Goal: Task Accomplishment & Management: Complete application form

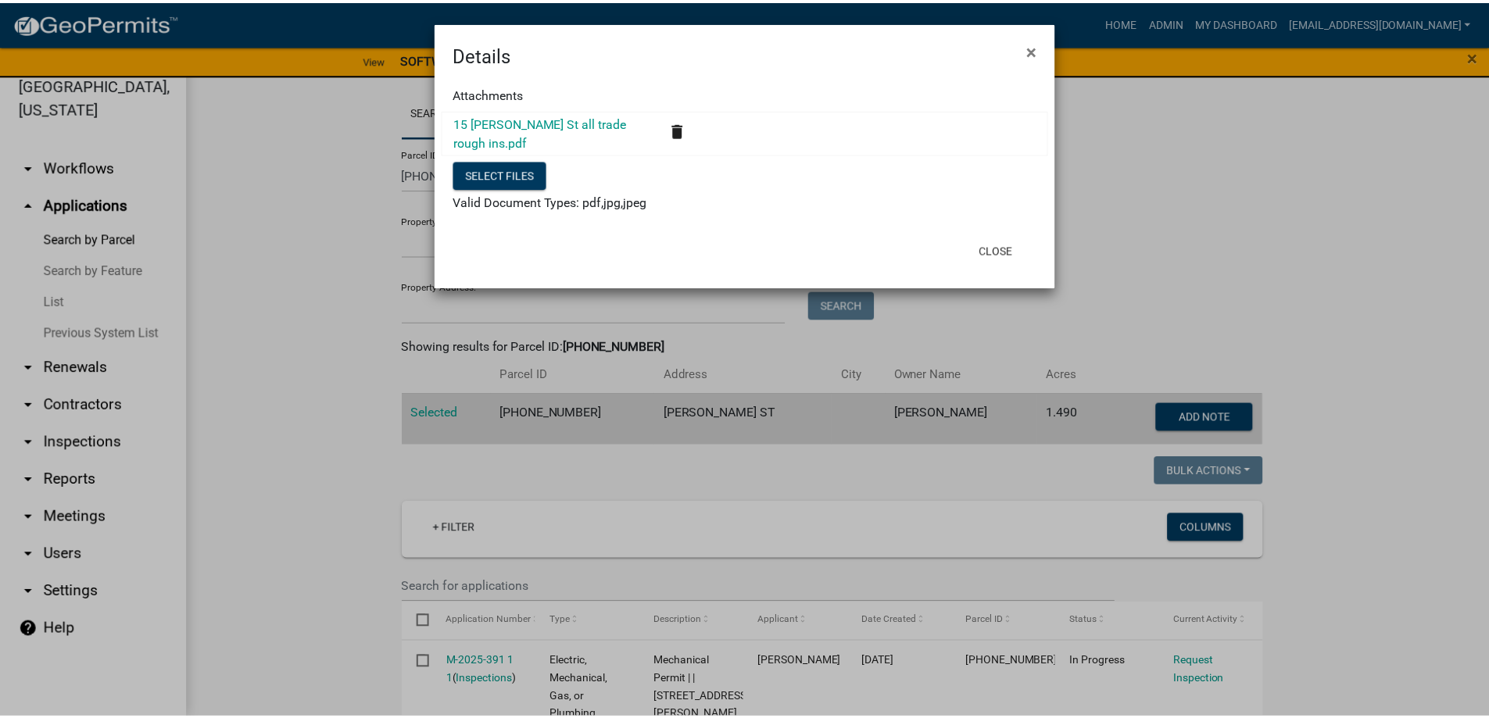
scroll to position [610, 0]
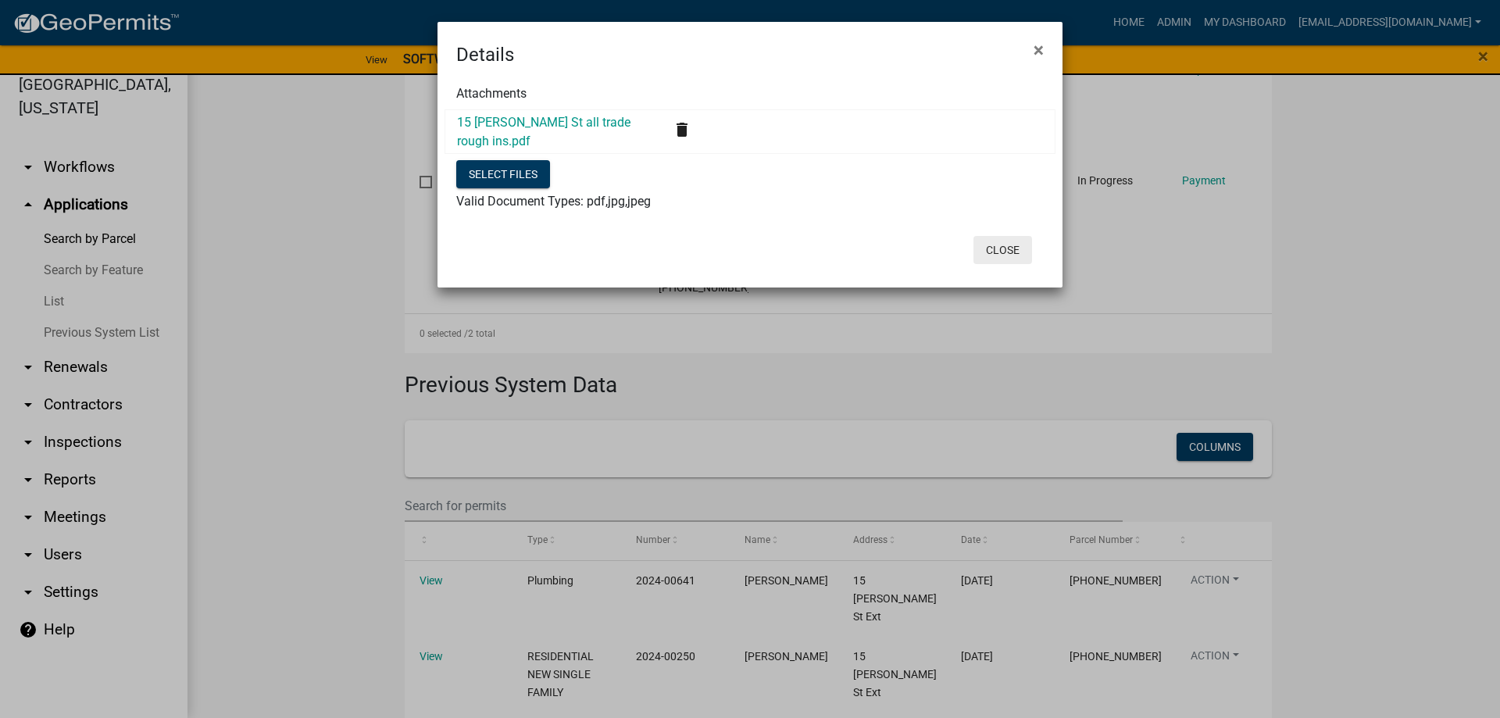
click at [996, 245] on button "Close" at bounding box center [1003, 250] width 59 height 28
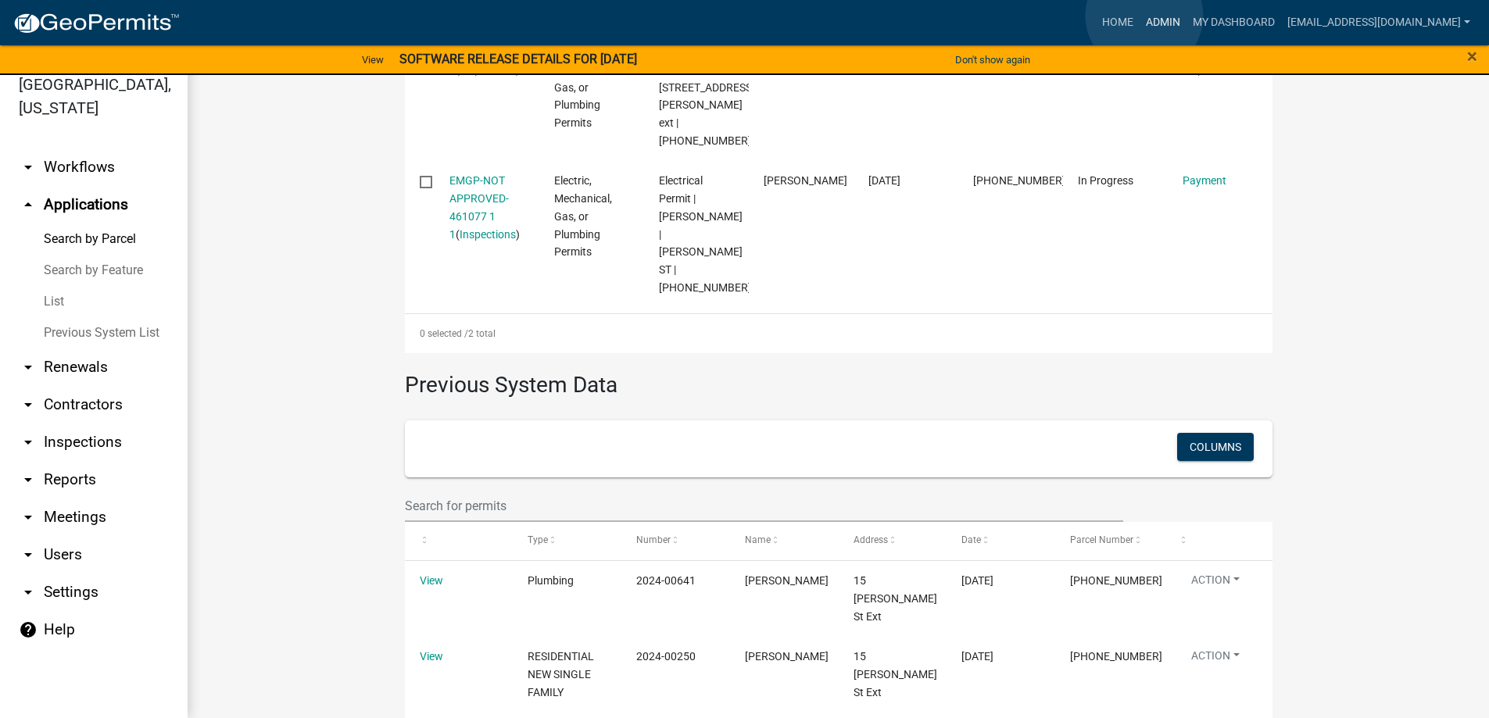
click at [1144, 16] on link "Admin" at bounding box center [1162, 23] width 47 height 30
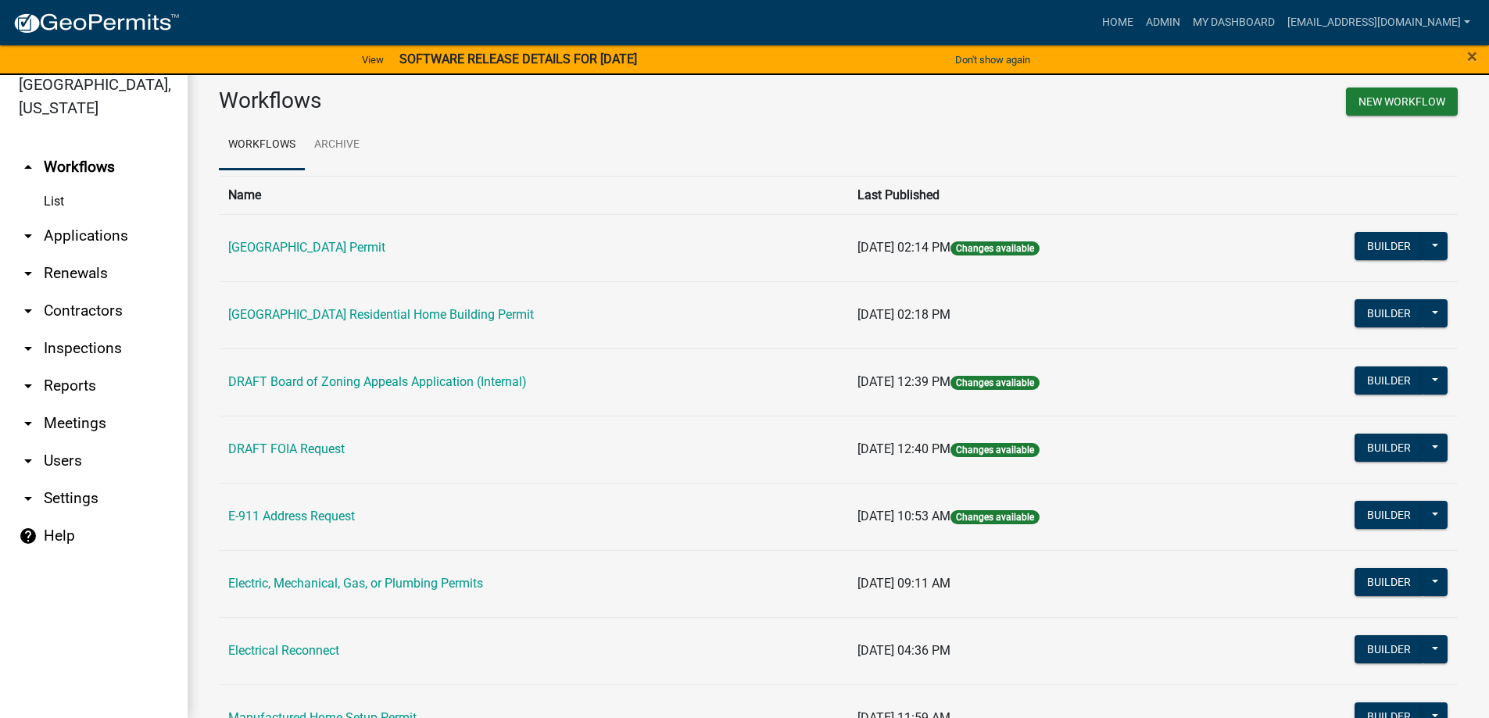
click at [75, 232] on link "arrow_drop_down Applications" at bounding box center [94, 236] width 188 height 38
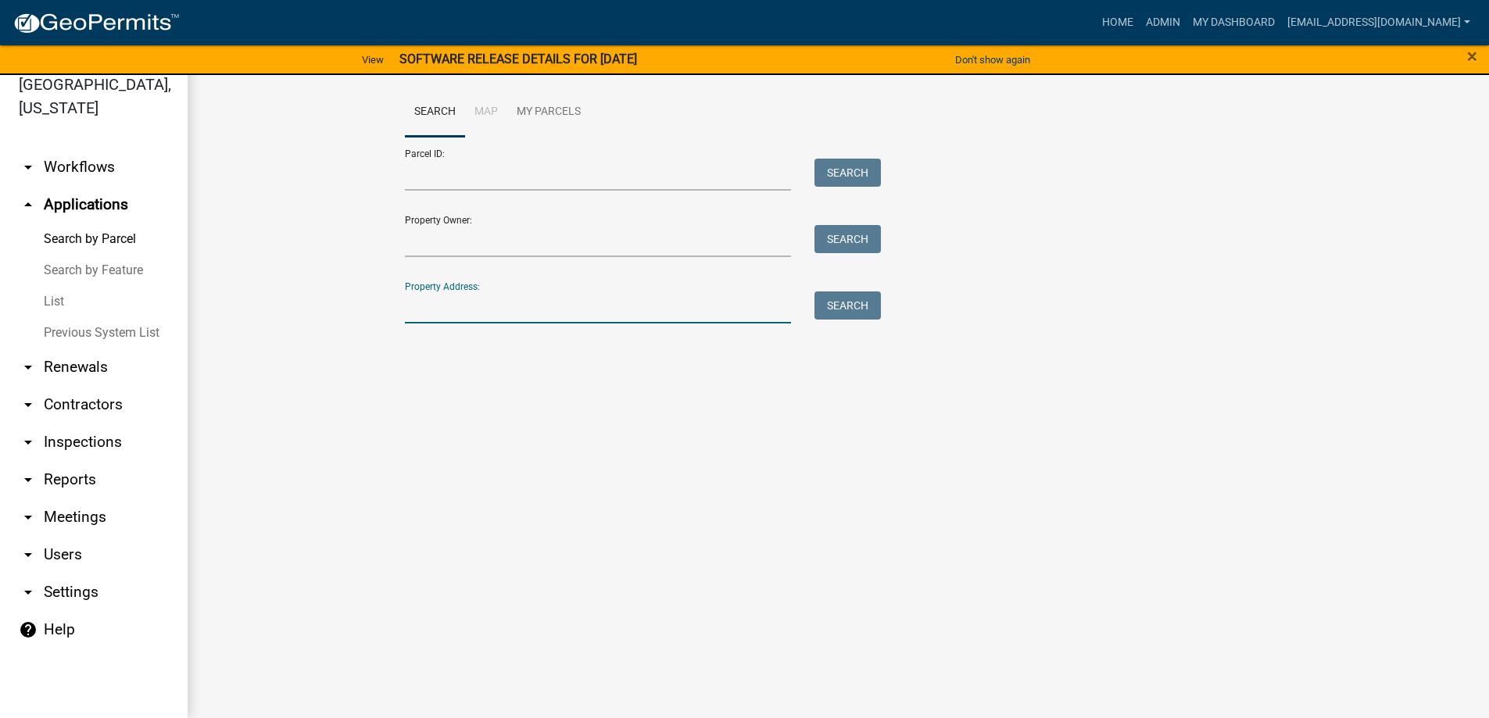
click at [480, 313] on input "Property Address:" at bounding box center [598, 308] width 387 height 32
type input "710 [PERSON_NAME] r"
click at [860, 304] on button "Search" at bounding box center [847, 306] width 66 height 28
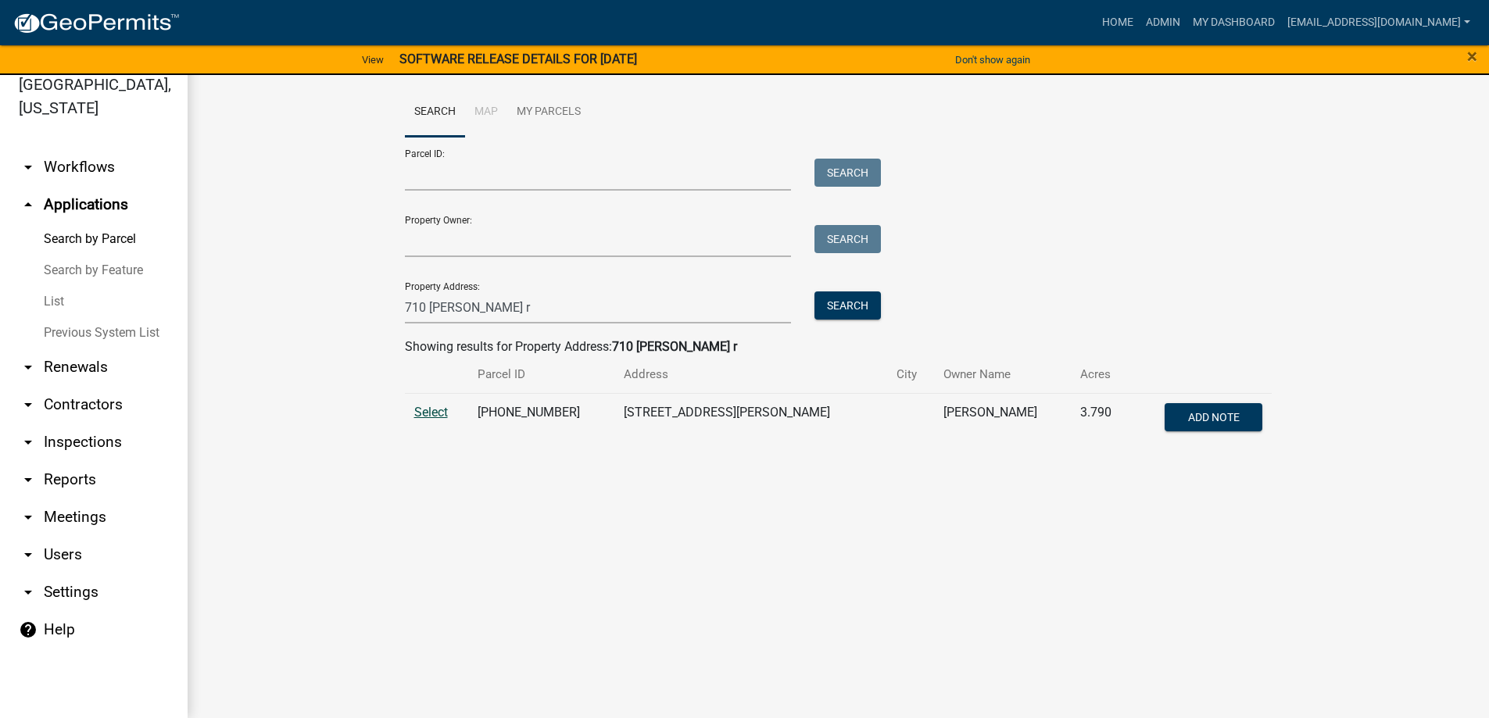
click at [436, 410] on span "Select" at bounding box center [431, 412] width 34 height 15
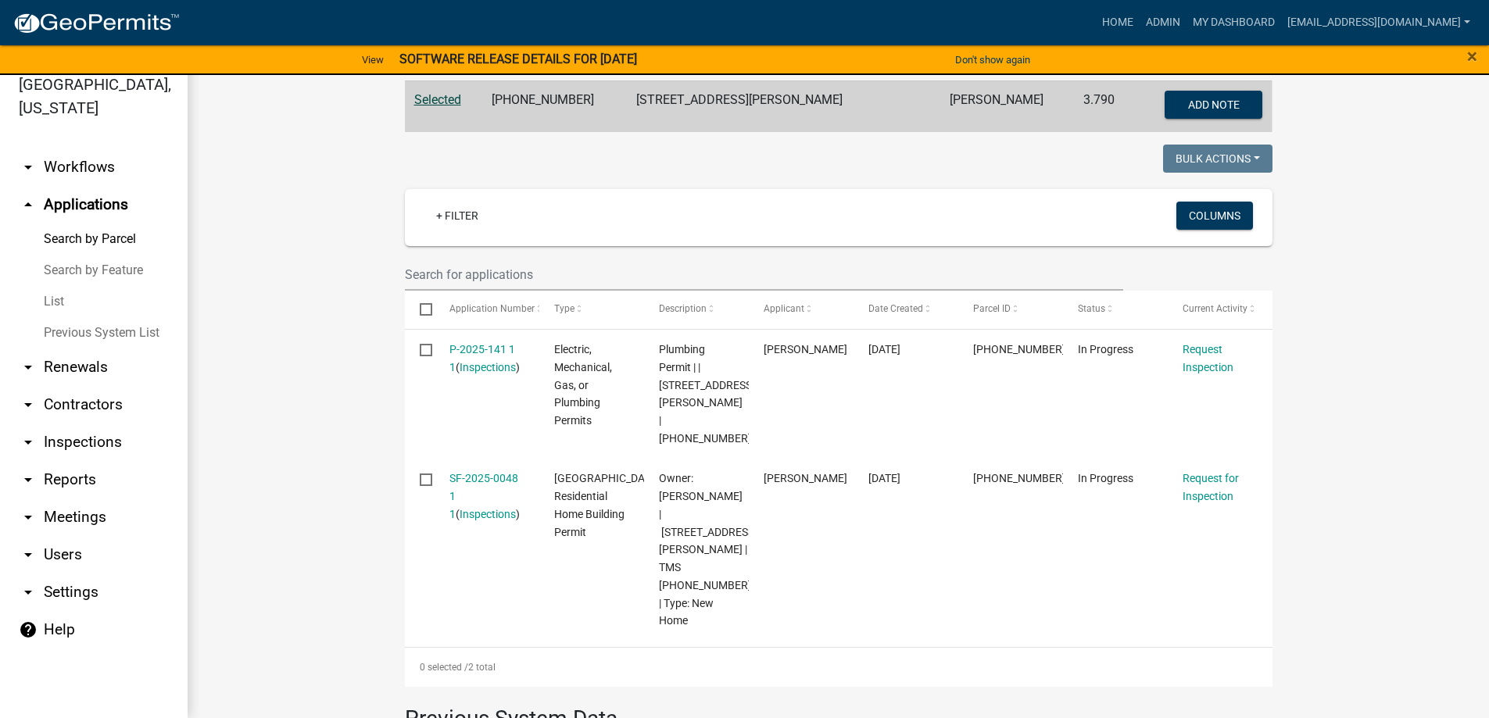
scroll to position [391, 0]
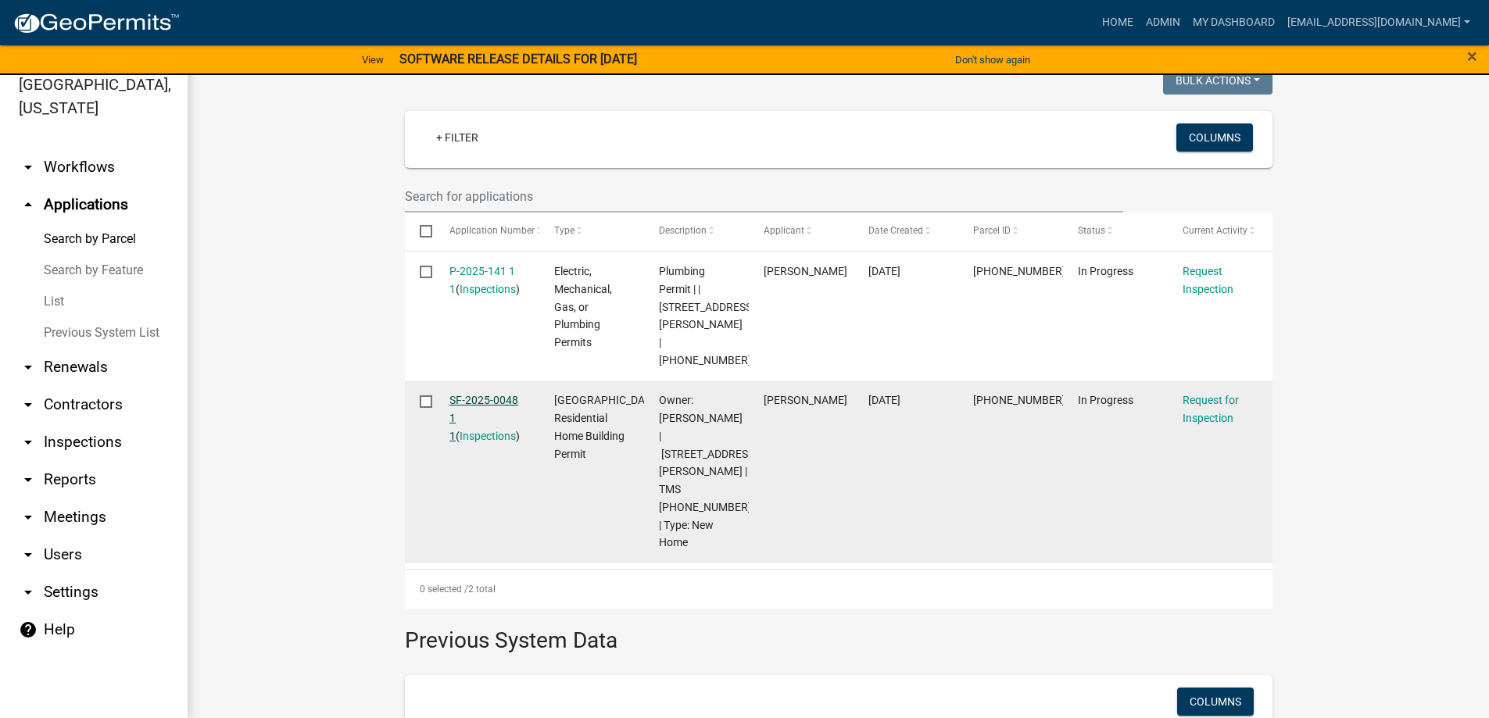
click at [472, 394] on link "SF-2025-0048 1 1" at bounding box center [483, 418] width 69 height 48
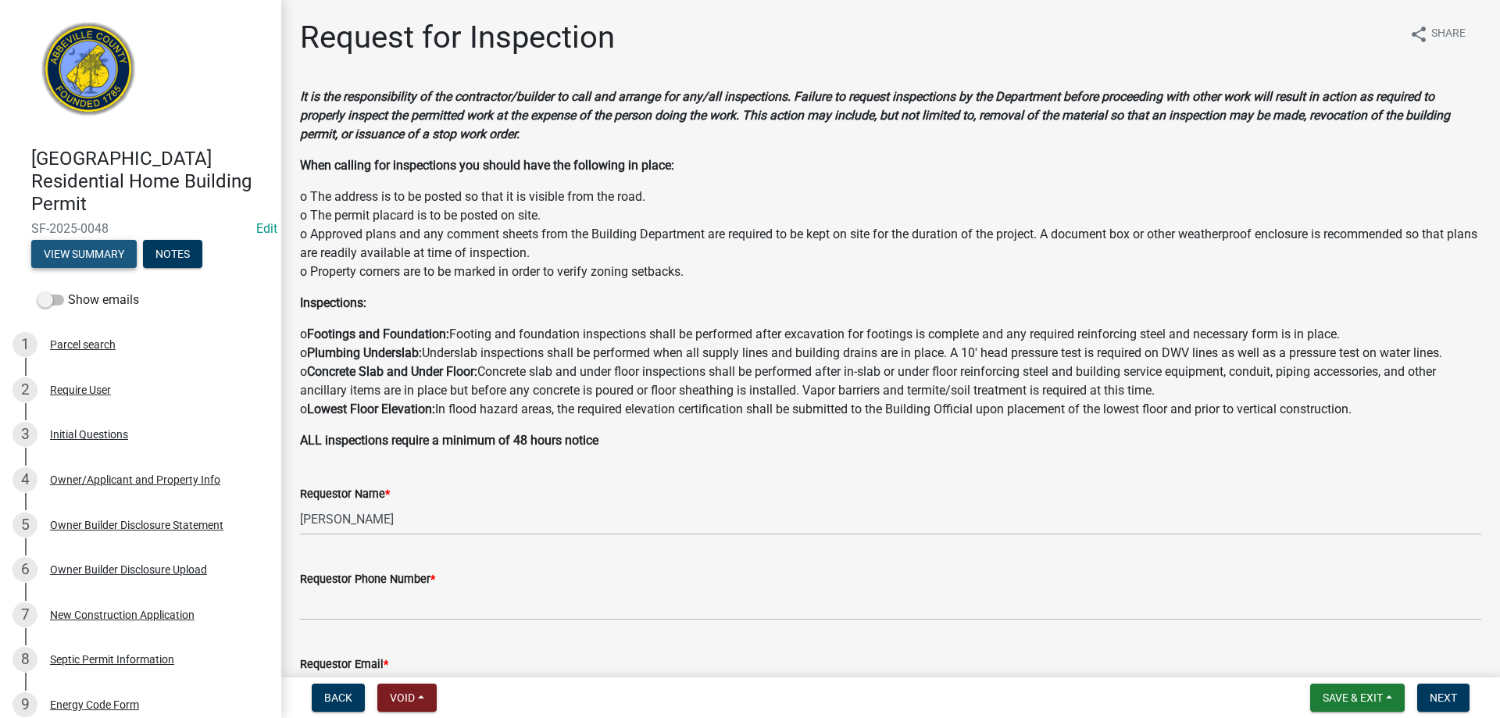
click at [73, 256] on button "View Summary" at bounding box center [84, 254] width 106 height 28
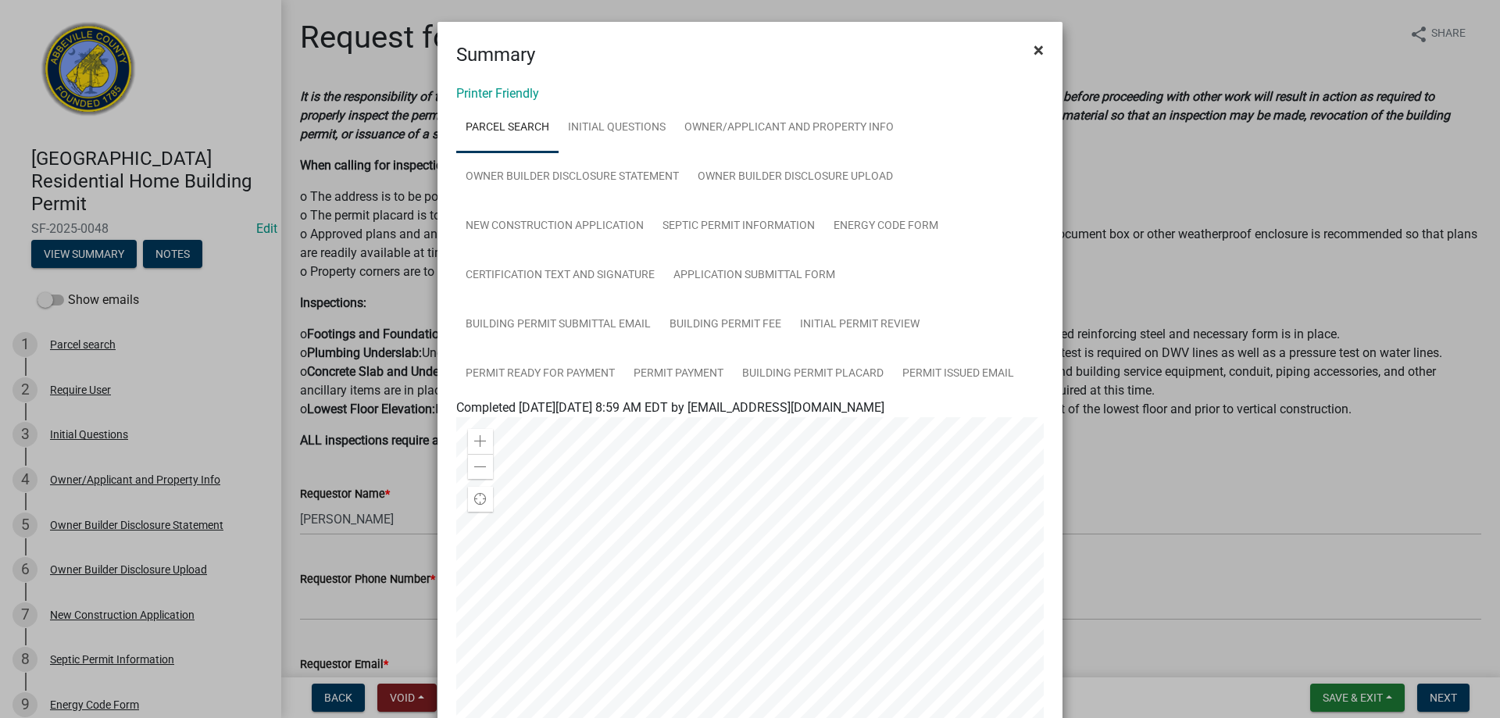
click at [1034, 50] on span "×" at bounding box center [1039, 50] width 10 height 22
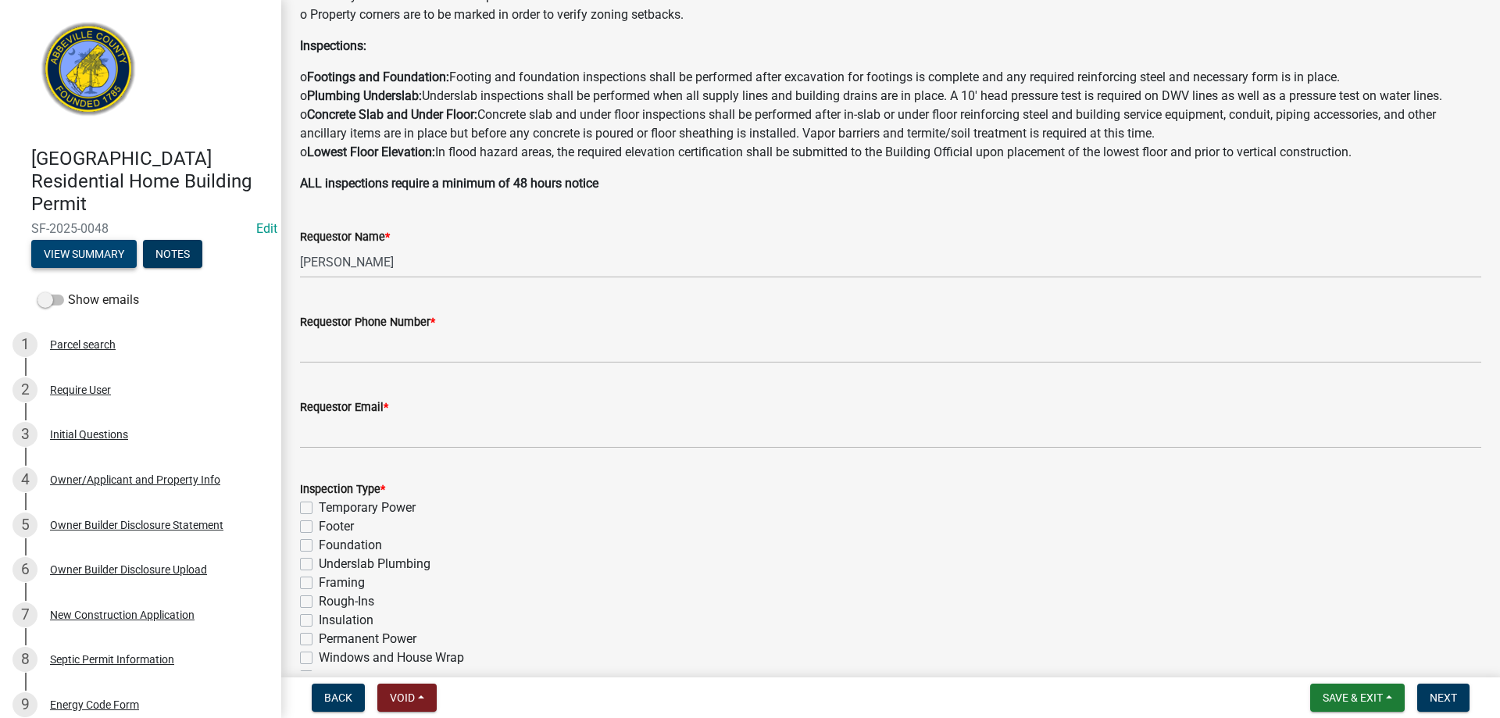
scroll to position [313, 0]
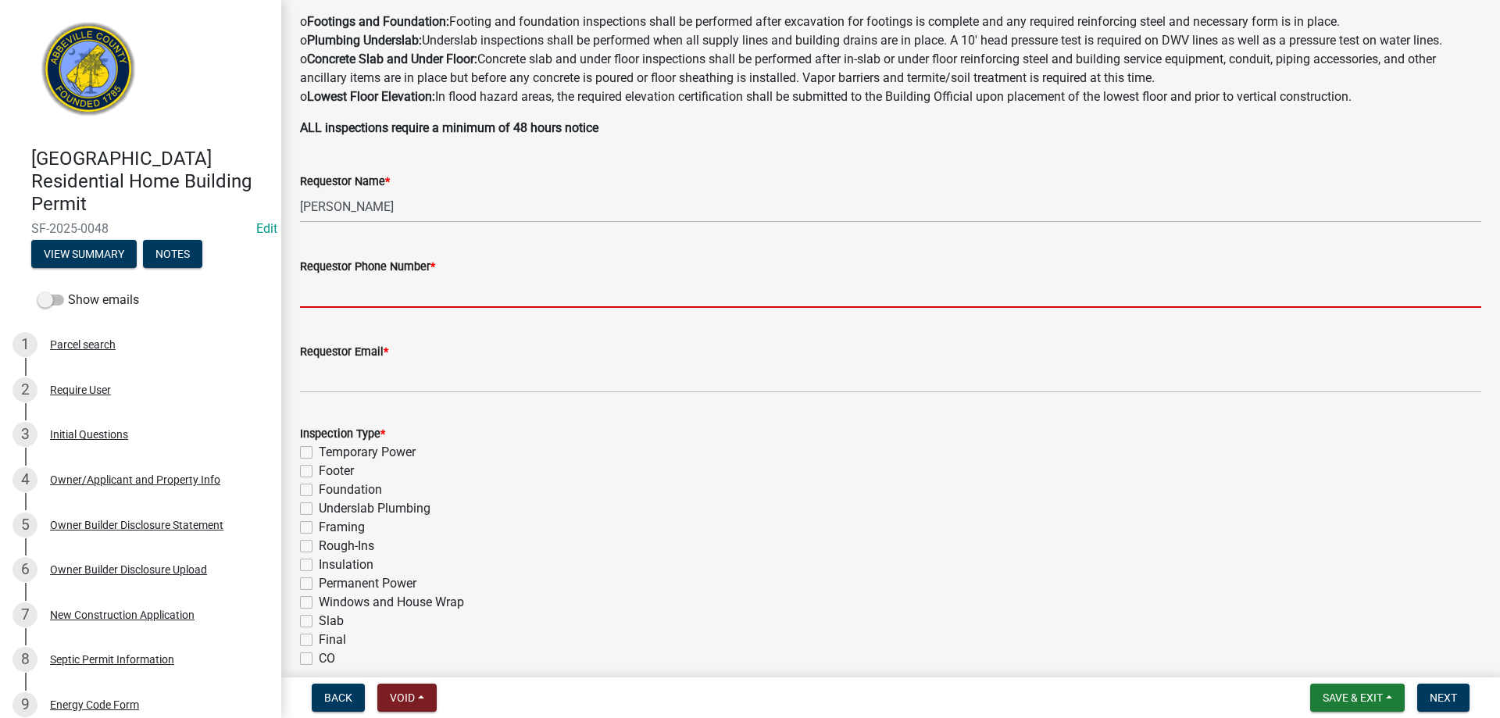
click at [371, 289] on input "Requestor Phone Number *" at bounding box center [891, 292] width 1182 height 32
type input "8643789750"
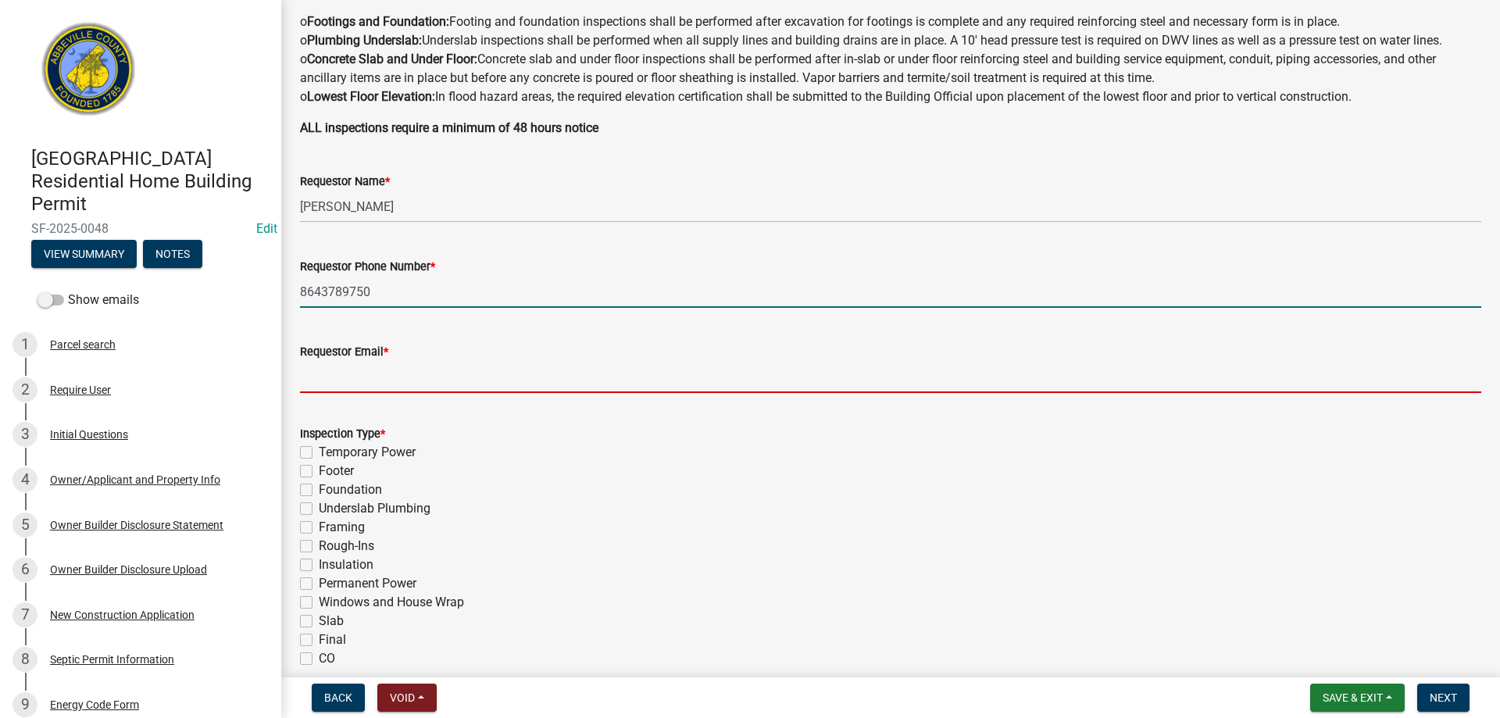
type input "[EMAIL_ADDRESS][DOMAIN_NAME]"
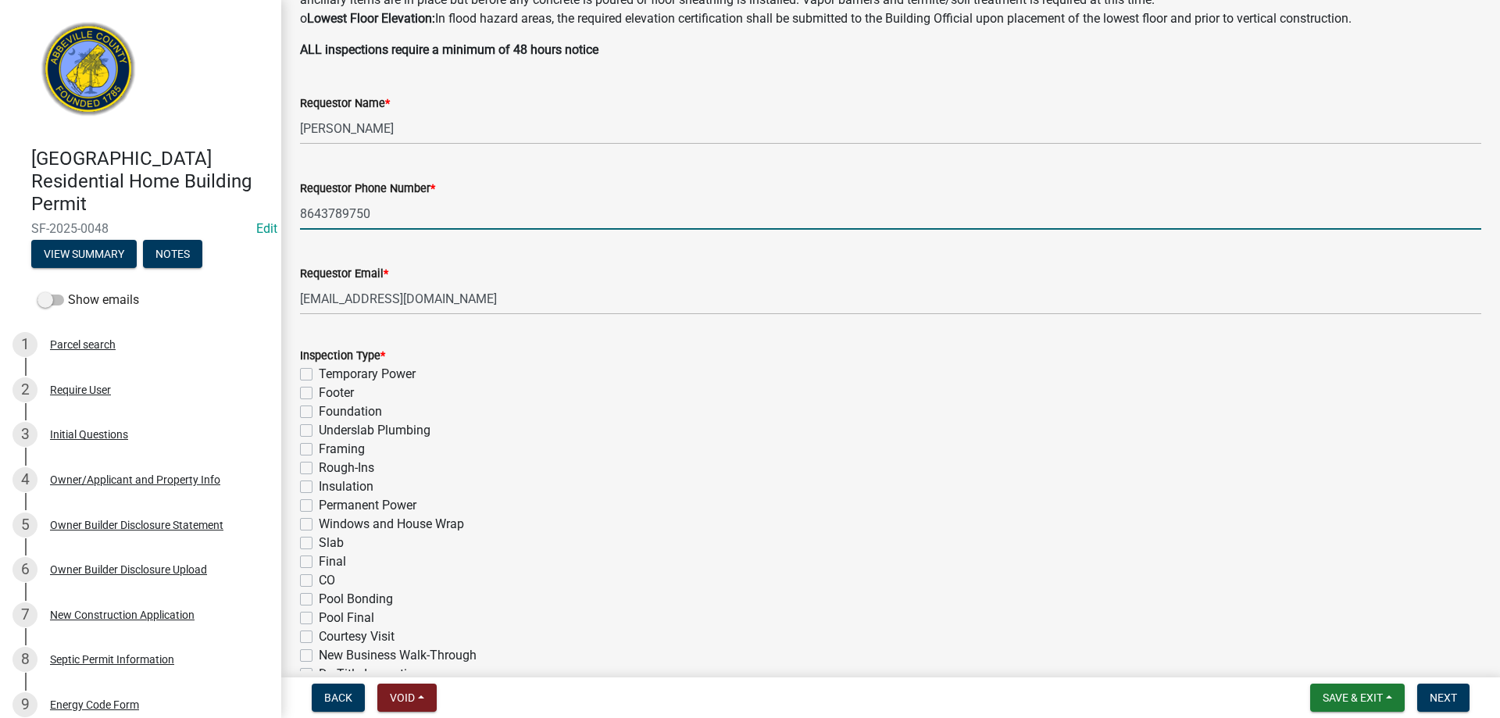
scroll to position [469, 0]
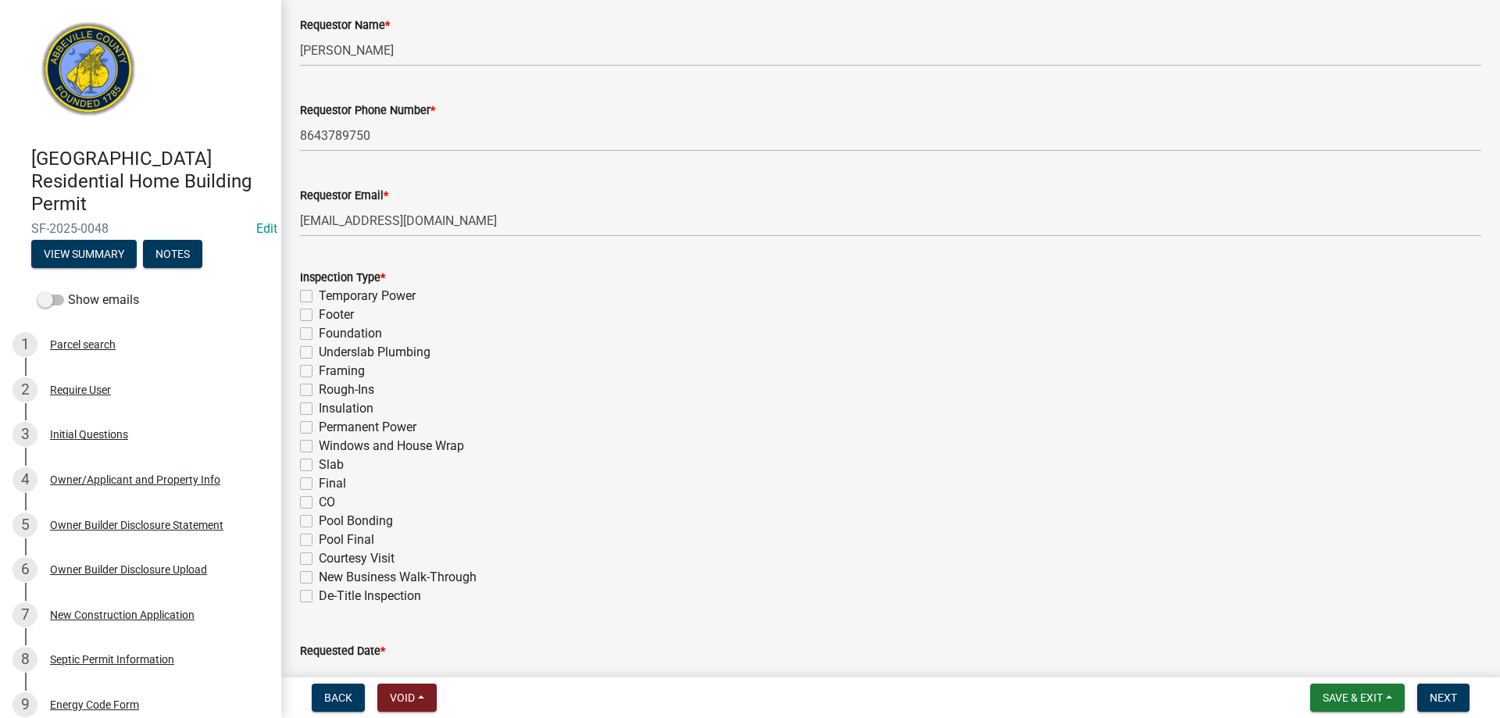
click at [319, 466] on label "Slab" at bounding box center [331, 465] width 25 height 19
click at [319, 466] on input "Slab" at bounding box center [324, 461] width 10 height 10
checkbox input "true"
checkbox input "false"
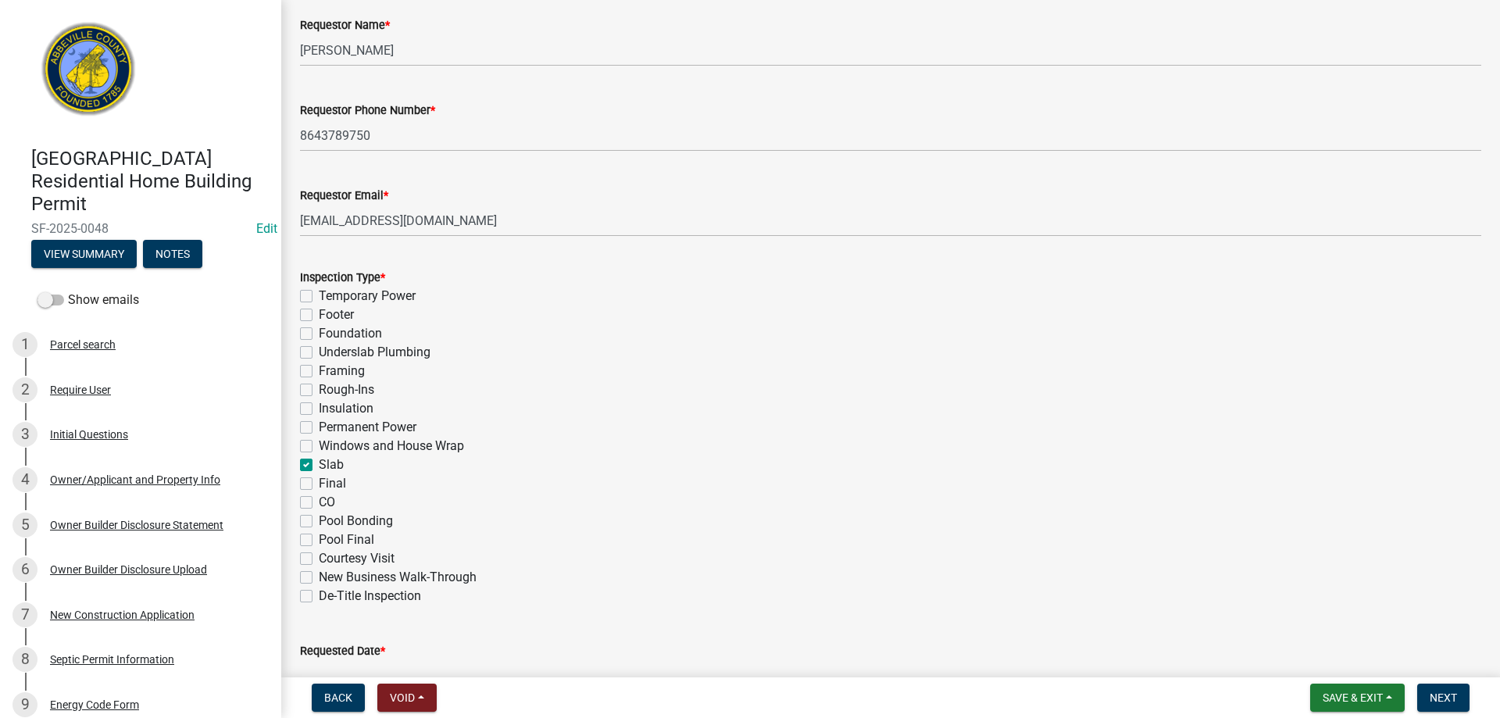
checkbox input "false"
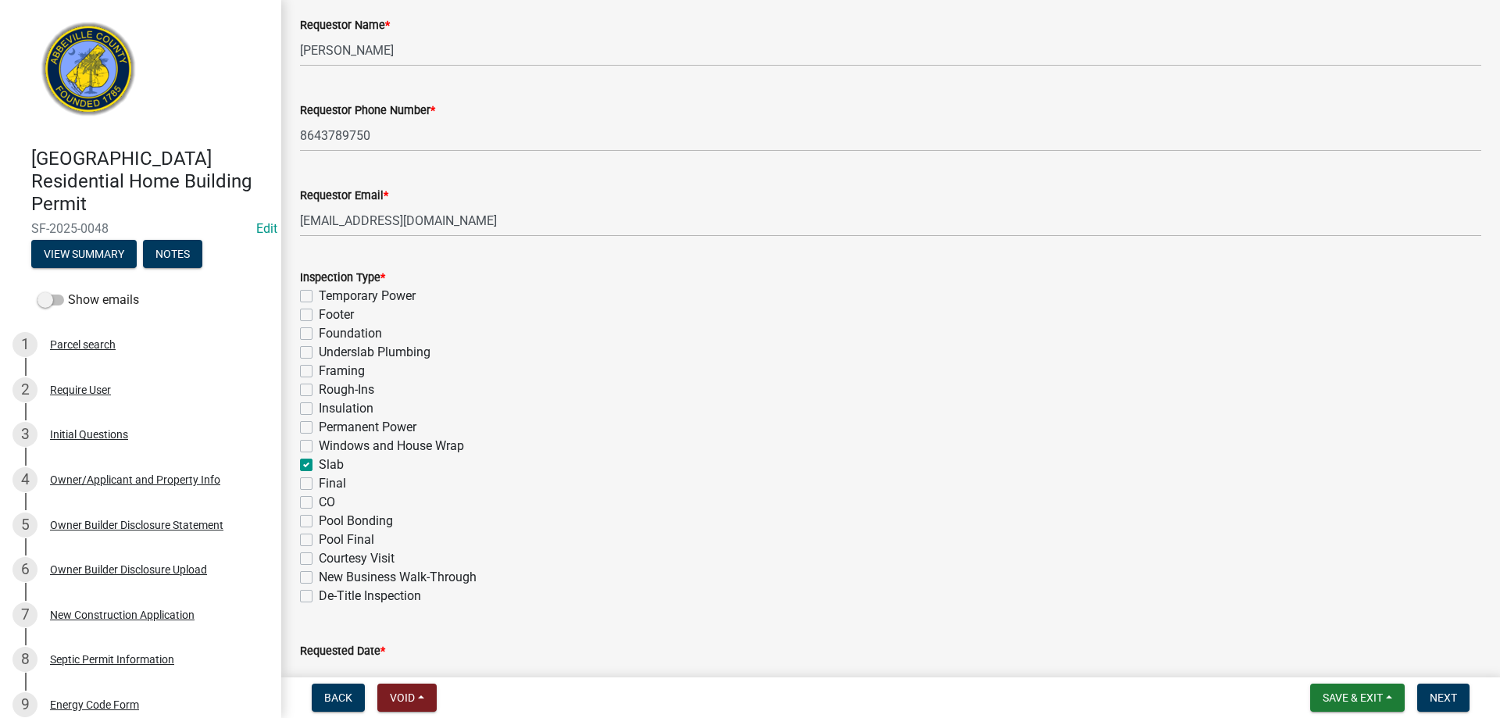
checkbox input "false"
checkbox input "true"
checkbox input "false"
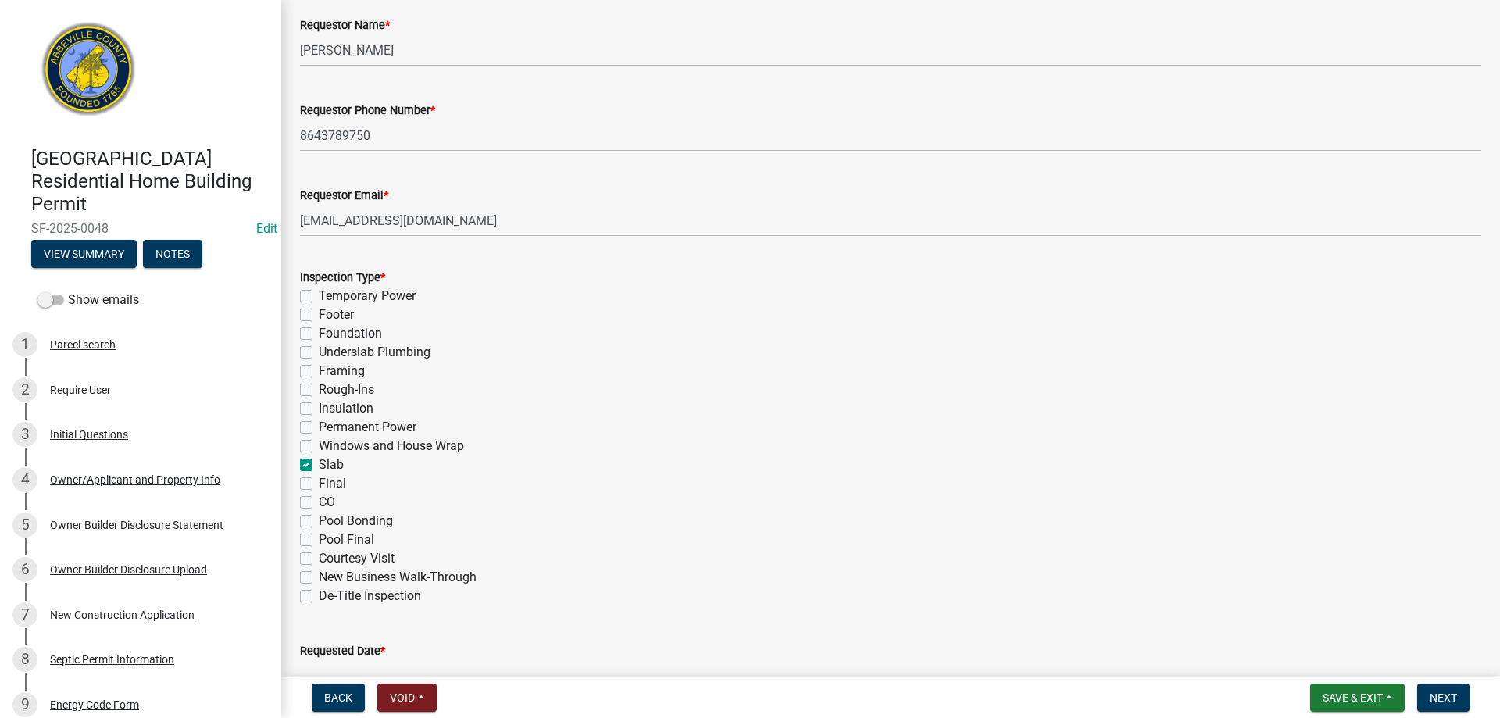
checkbox input "false"
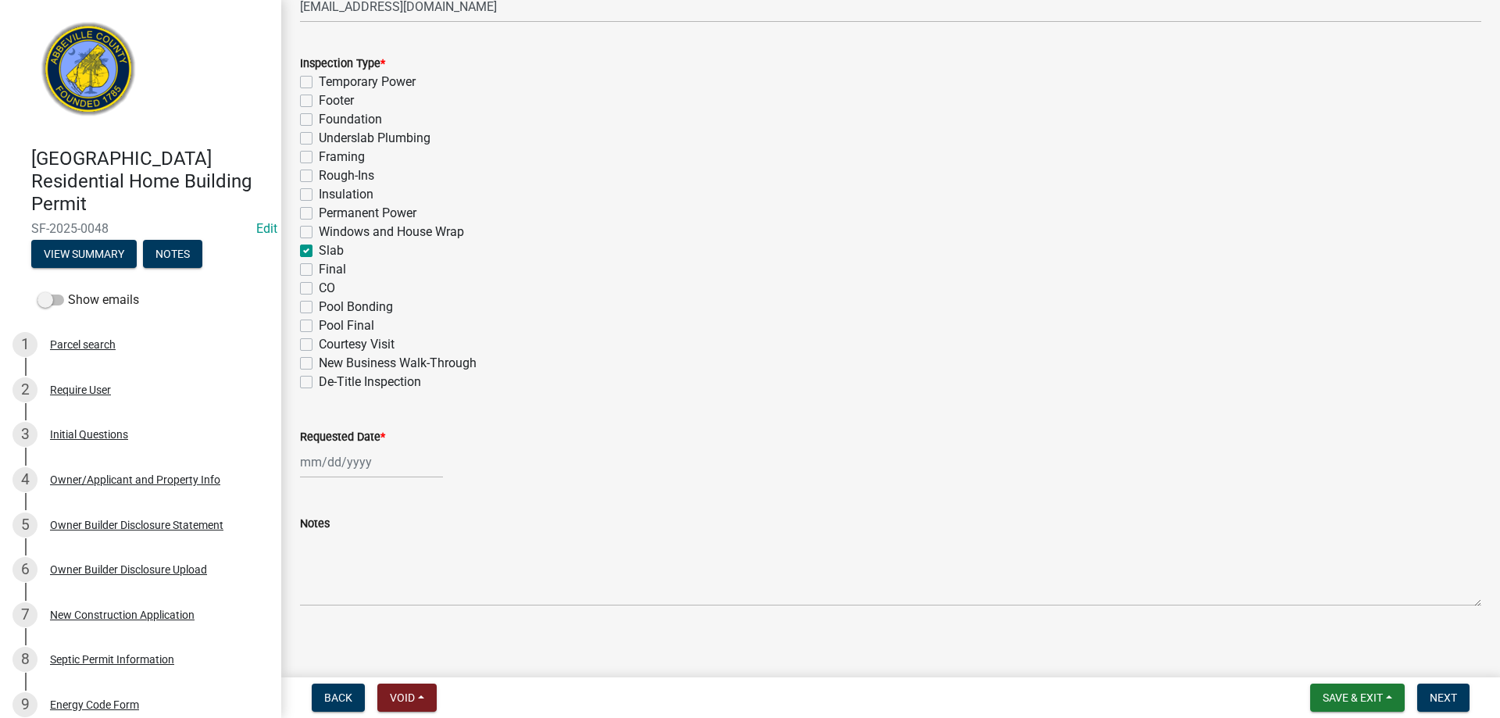
scroll to position [692, 0]
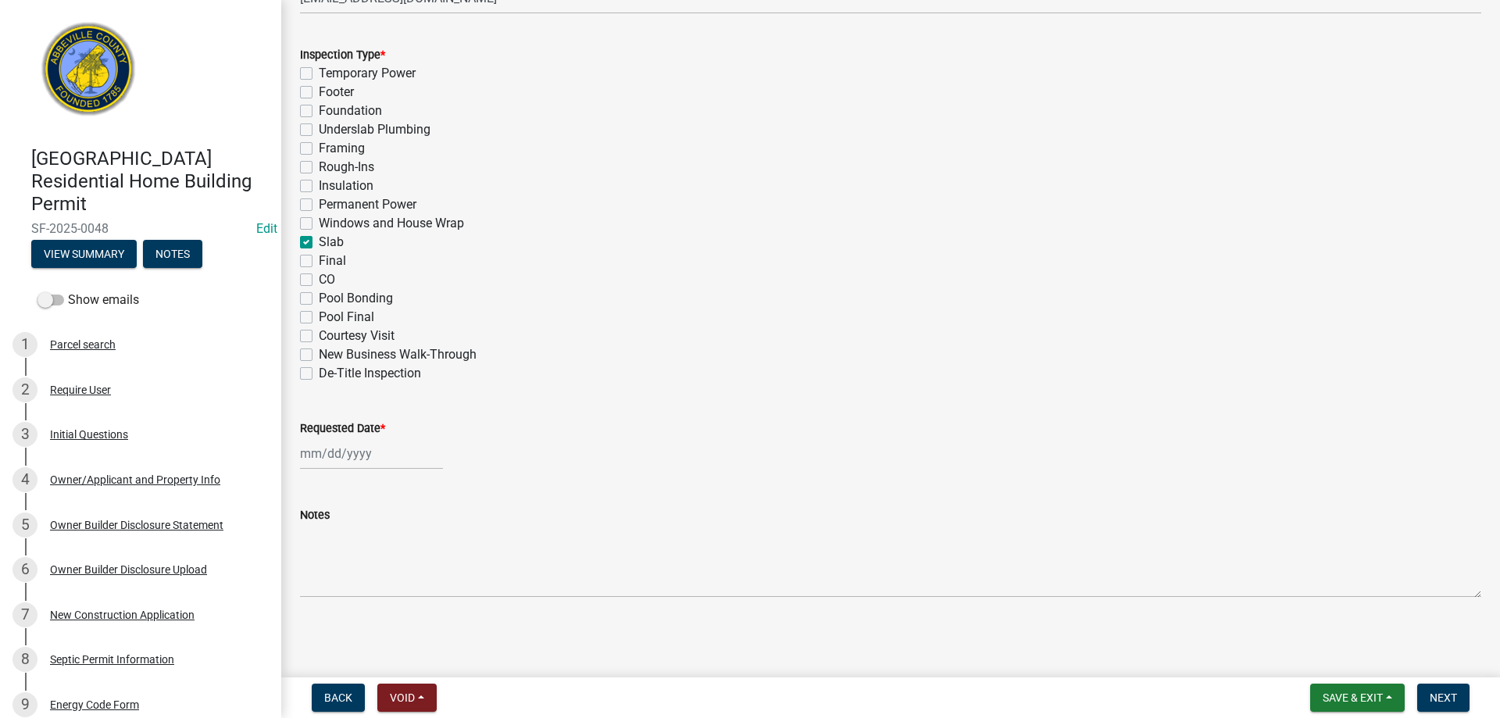
select select "9"
select select "2025"
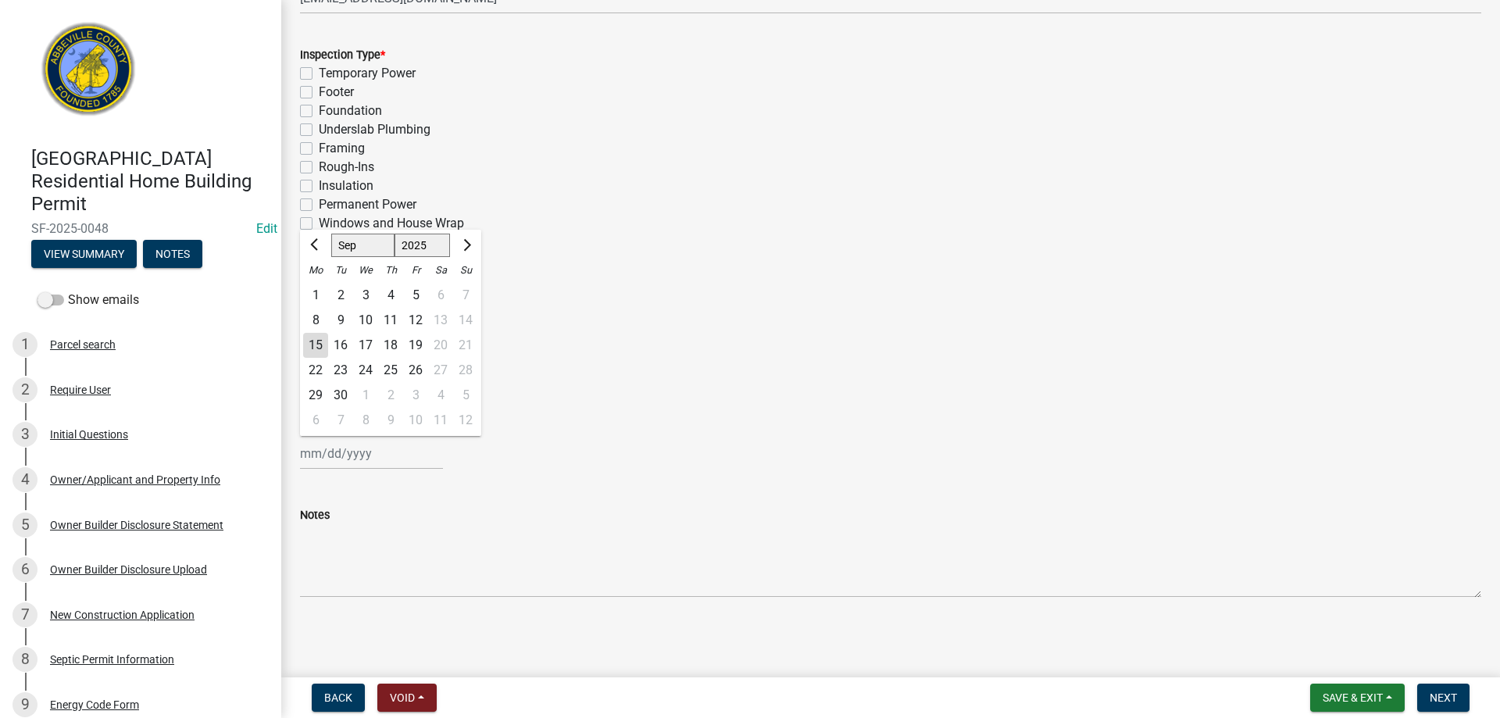
click at [327, 454] on div "[PERSON_NAME] Feb Mar Apr [PERSON_NAME][DATE] Oct Nov [DATE] 1526 1527 1528 152…" at bounding box center [371, 454] width 143 height 32
click at [319, 339] on div "15" at bounding box center [315, 345] width 25 height 25
type input "[DATE]"
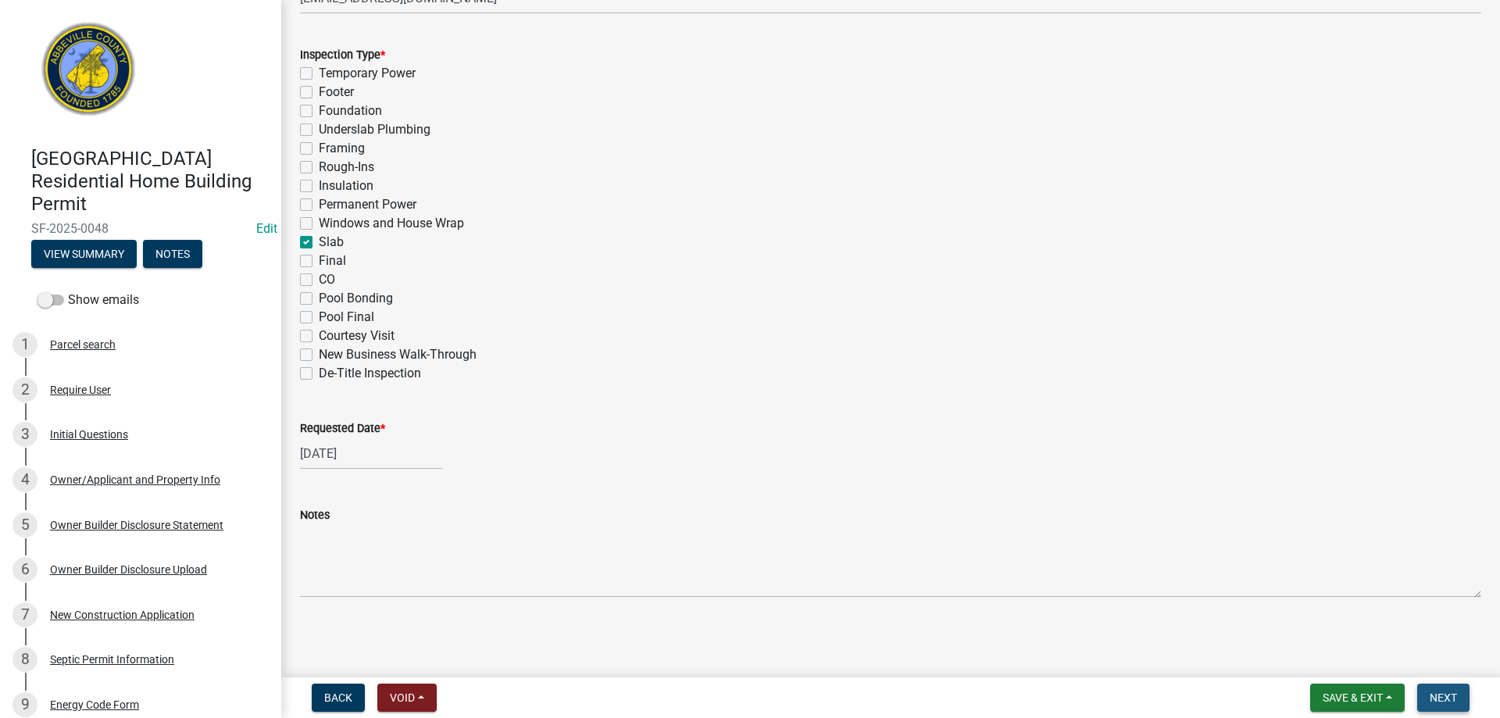
click at [1436, 696] on span "Next" at bounding box center [1443, 698] width 27 height 13
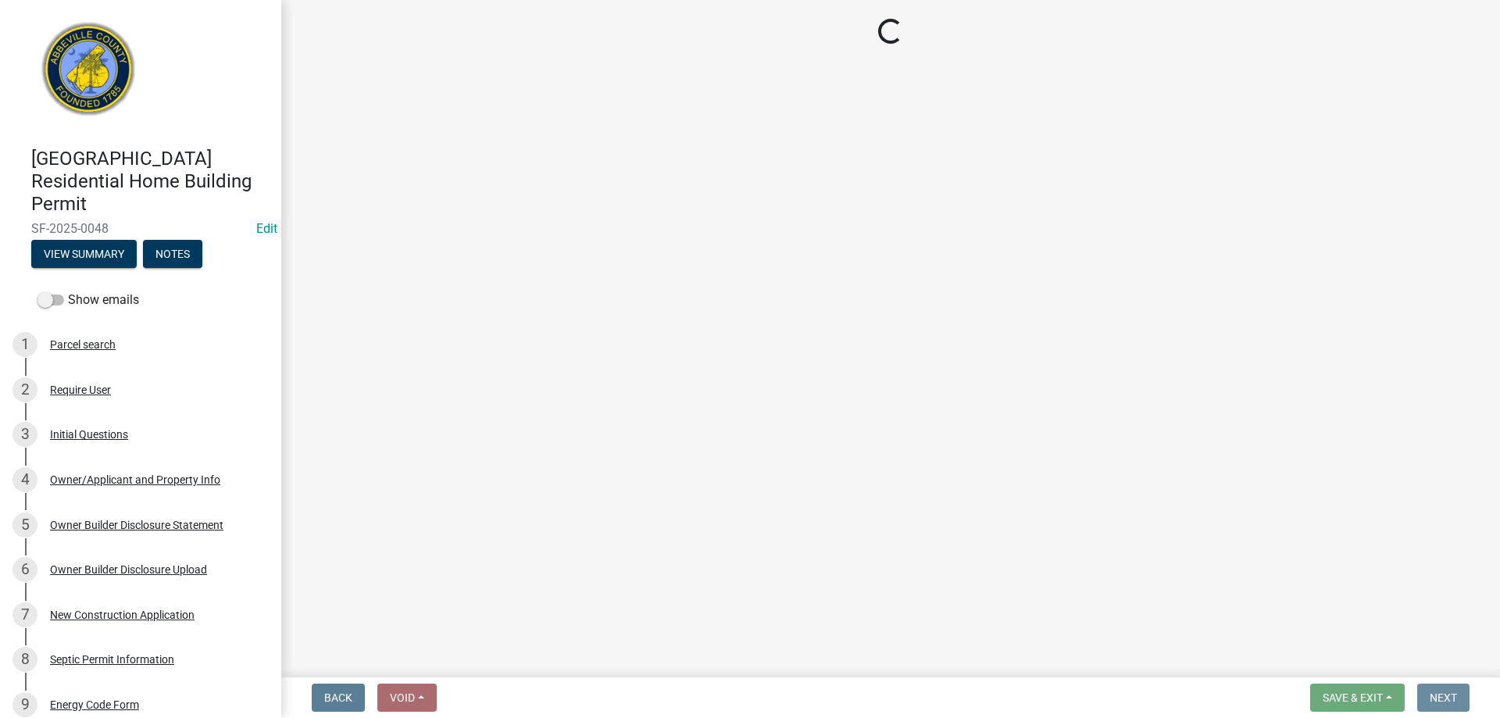
scroll to position [0, 0]
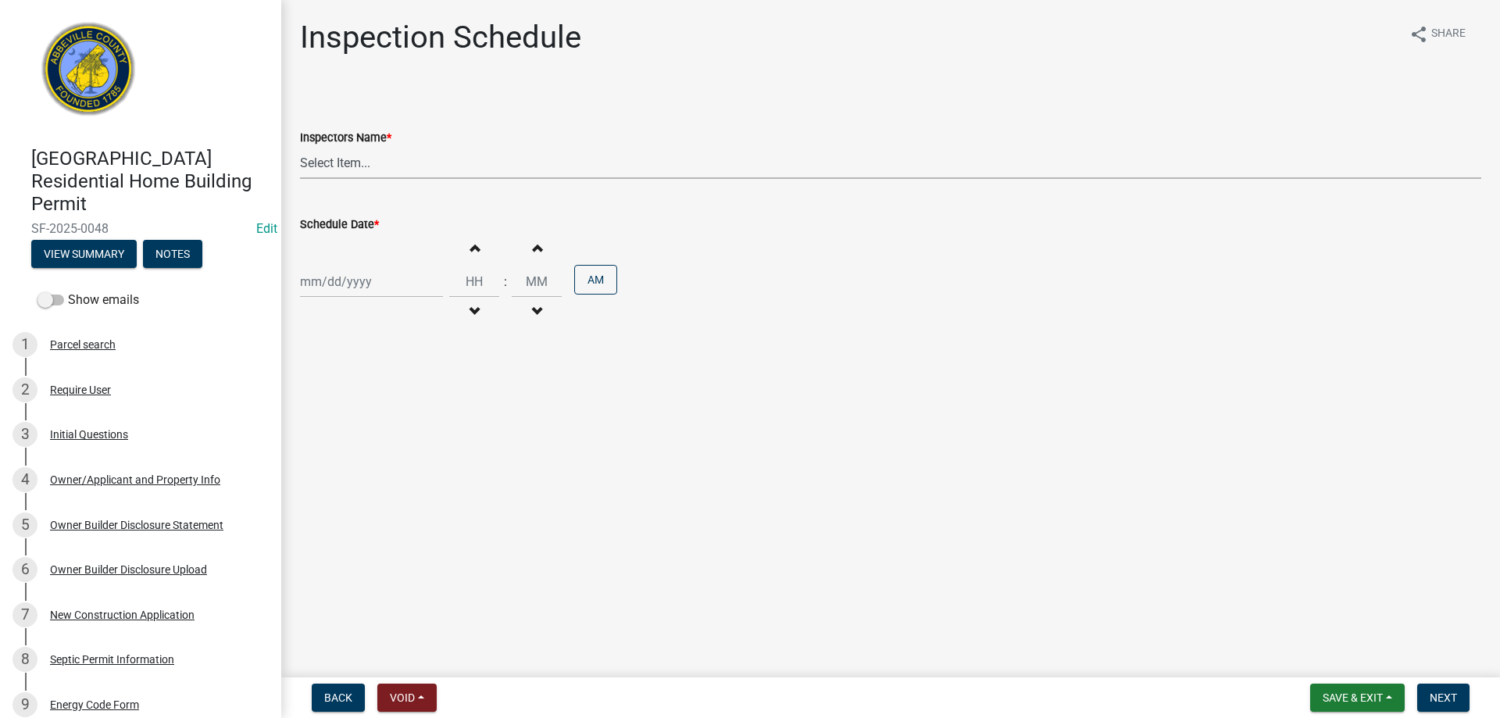
click at [353, 158] on select "Select Item... [EMAIL_ADDRESS][DOMAIN_NAME] ([PERSON_NAME]) [EMAIL_ADDRESS][DOM…" at bounding box center [891, 163] width 1182 height 32
select select "896ec84b-7942-43b9-a78d-4f1554b7930c"
click at [300, 147] on select "Select Item... [EMAIL_ADDRESS][DOMAIN_NAME] ([PERSON_NAME]) [EMAIL_ADDRESS][DOM…" at bounding box center [891, 163] width 1182 height 32
select select "9"
select select "2025"
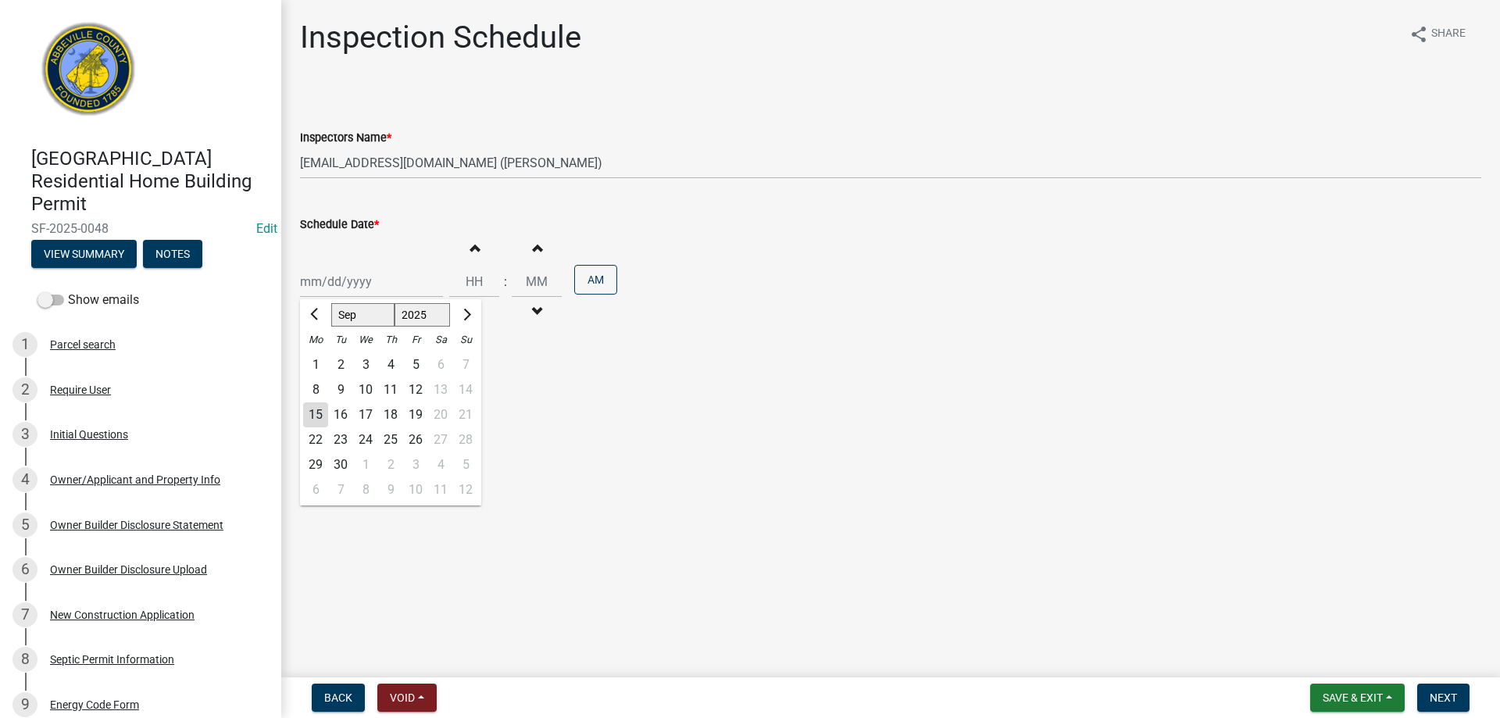
click at [358, 282] on div "[PERSON_NAME] Feb Mar Apr [PERSON_NAME][DATE] Oct Nov [DATE] 1526 1527 1528 152…" at bounding box center [371, 282] width 143 height 32
click at [323, 413] on div "15" at bounding box center [315, 414] width 25 height 25
type input "[DATE]"
click at [590, 273] on button "AM" at bounding box center [595, 280] width 43 height 30
type input "12"
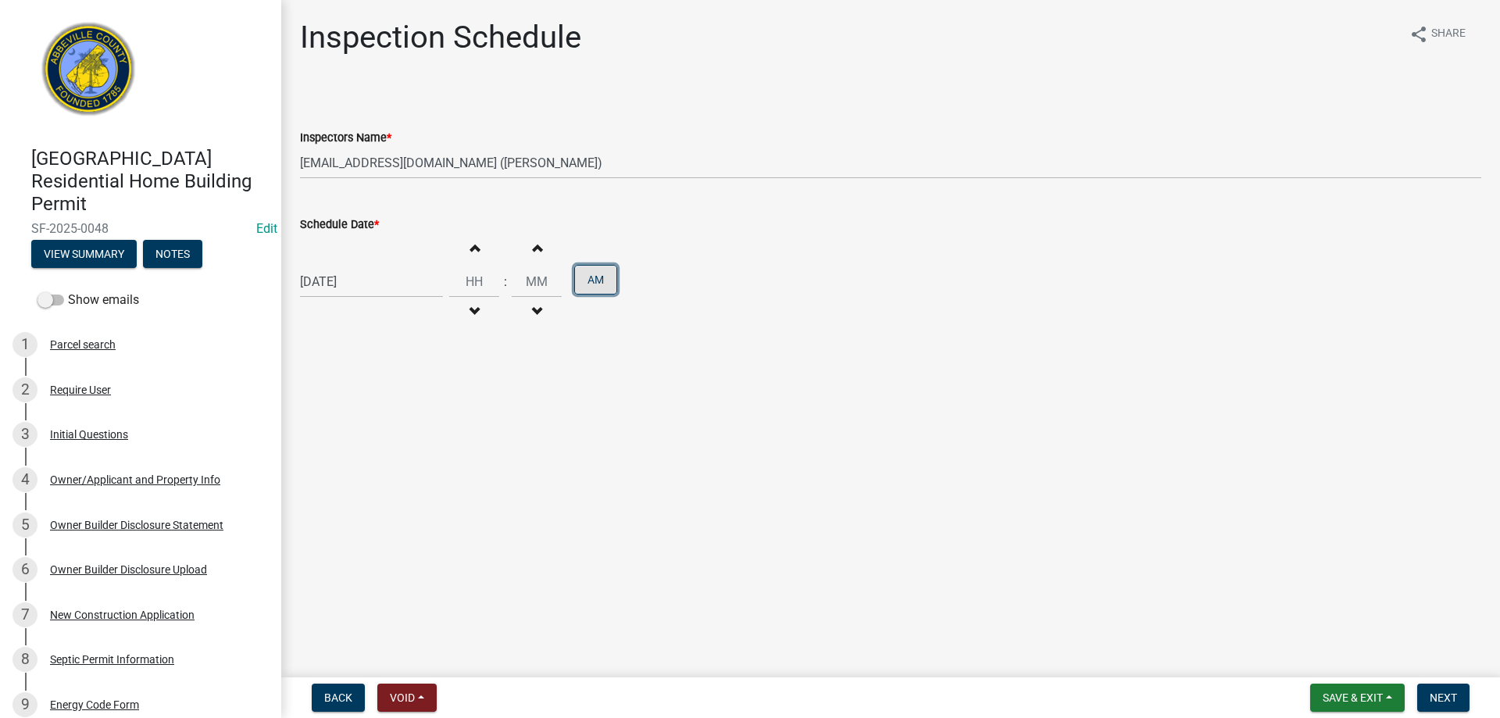
type input "00"
click at [1440, 693] on span "Next" at bounding box center [1443, 698] width 27 height 13
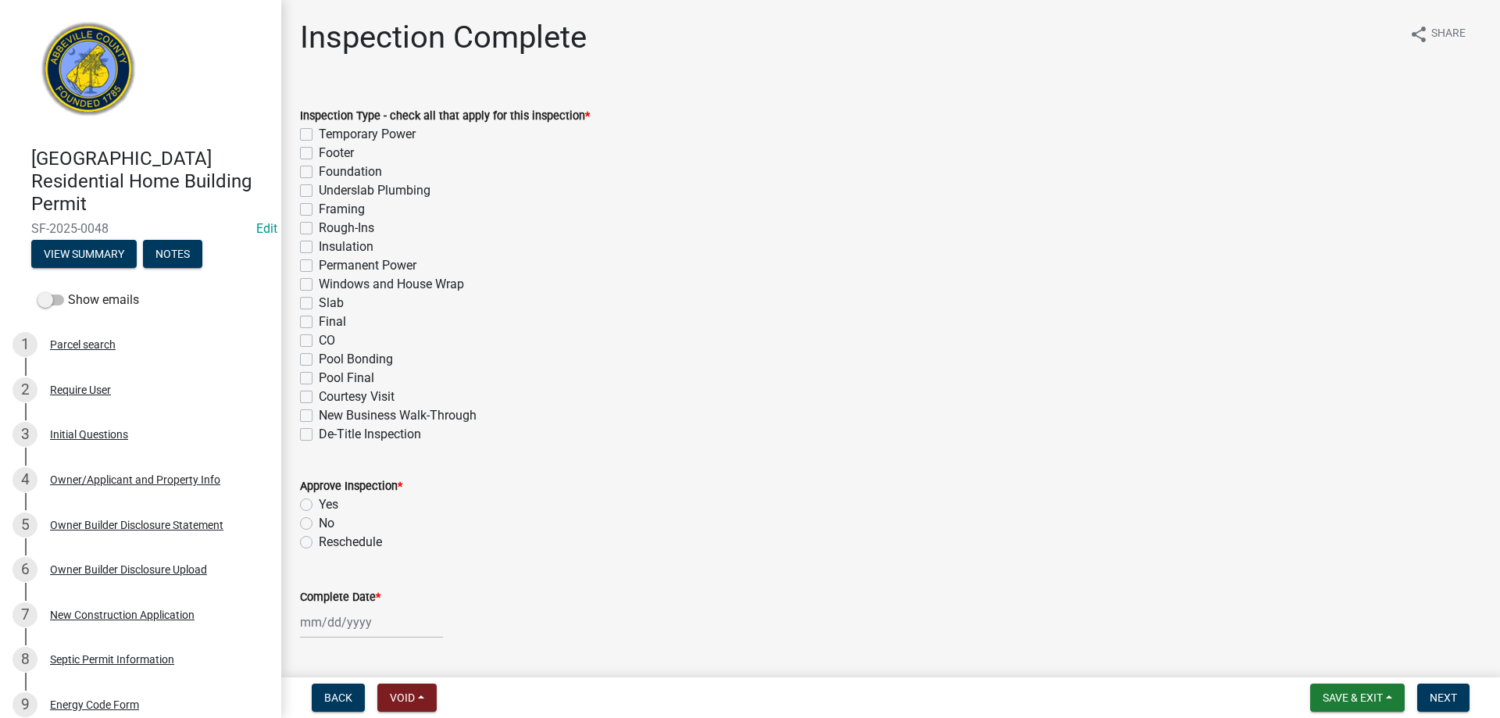
click at [319, 302] on label "Slab" at bounding box center [331, 303] width 25 height 19
click at [319, 302] on input "Slab" at bounding box center [324, 299] width 10 height 10
checkbox input "true"
checkbox input "false"
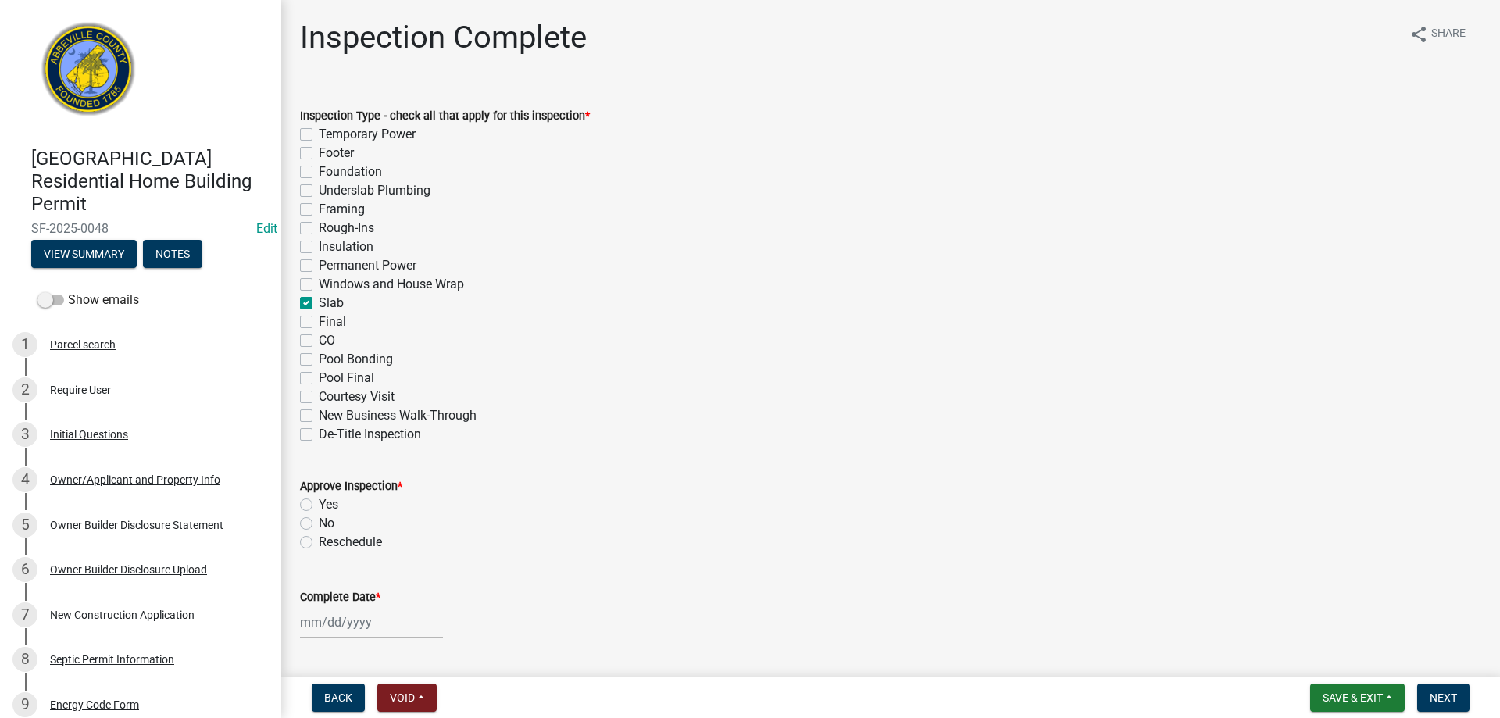
checkbox input "false"
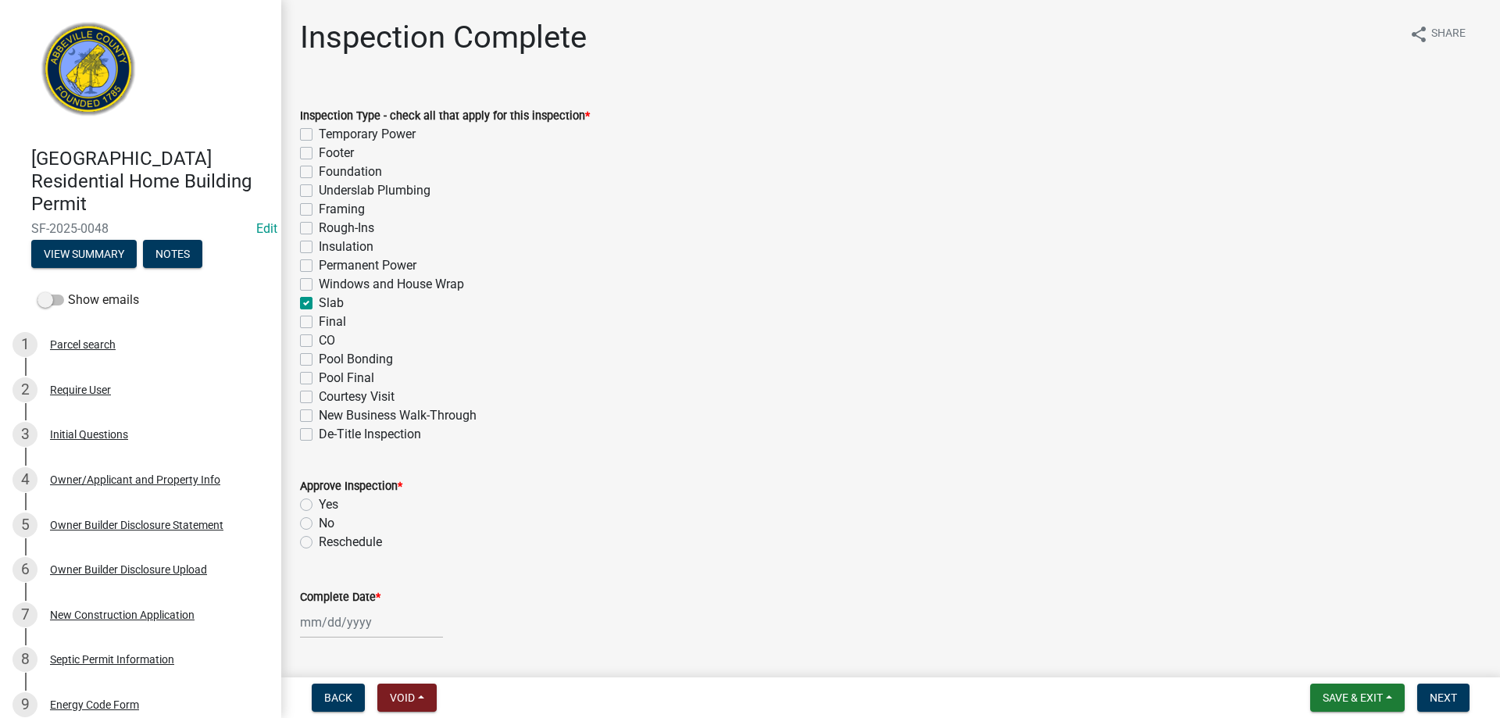
checkbox input "false"
checkbox input "true"
checkbox input "false"
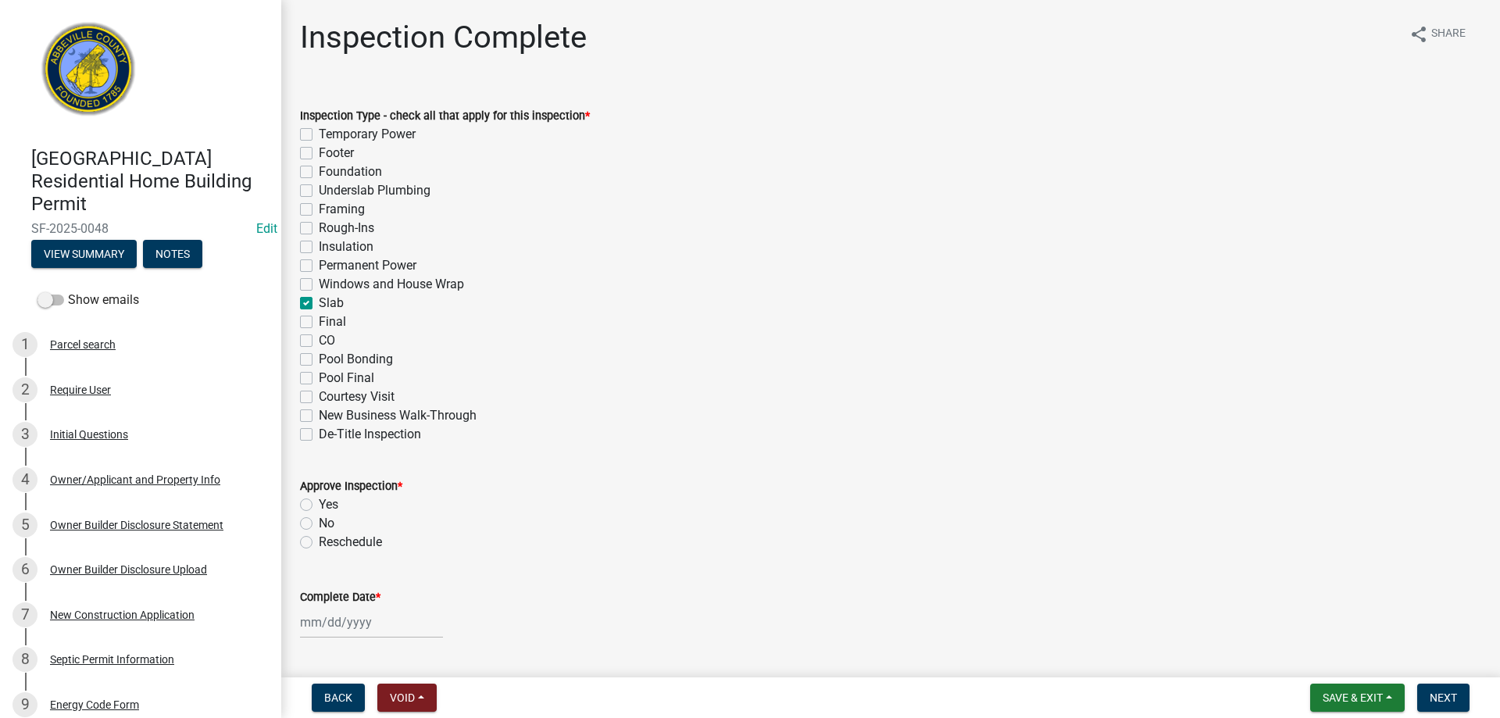
checkbox input "false"
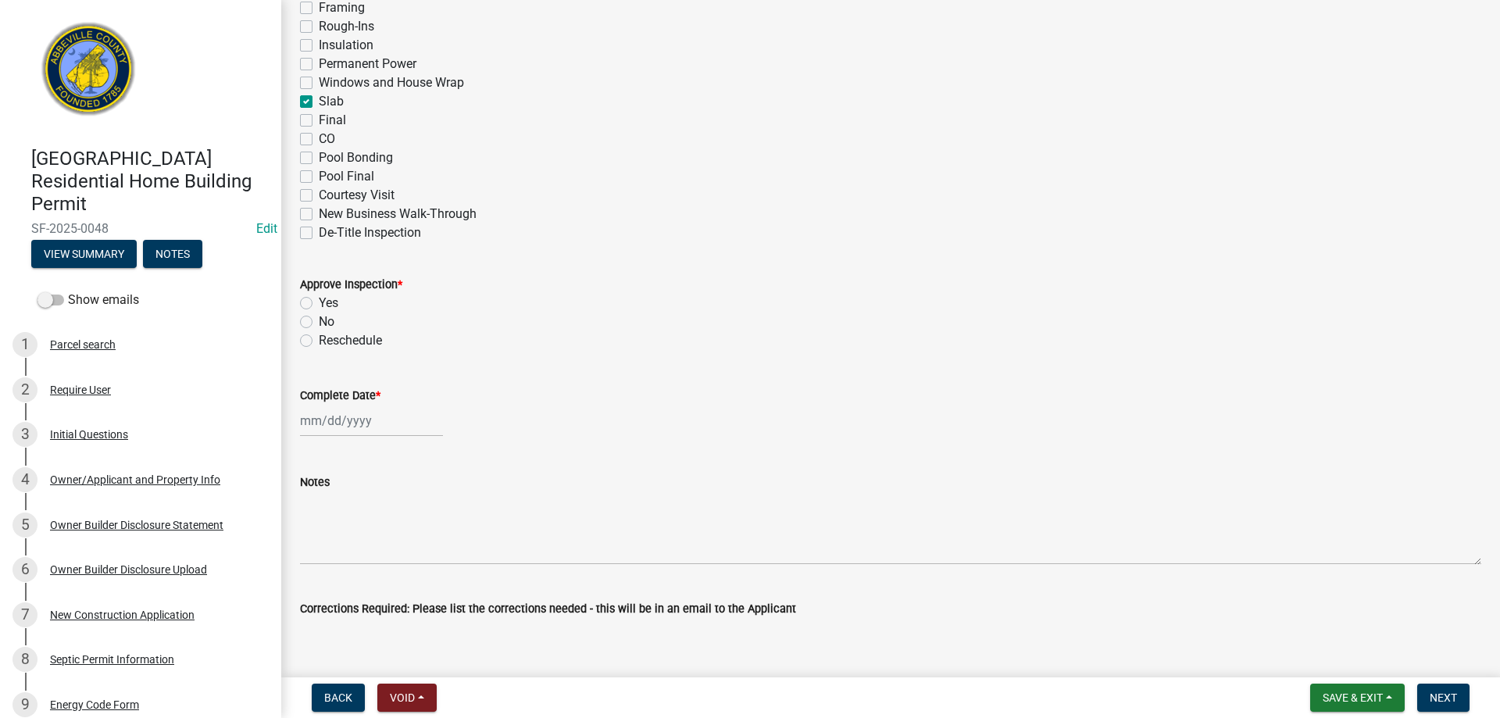
scroll to position [313, 0]
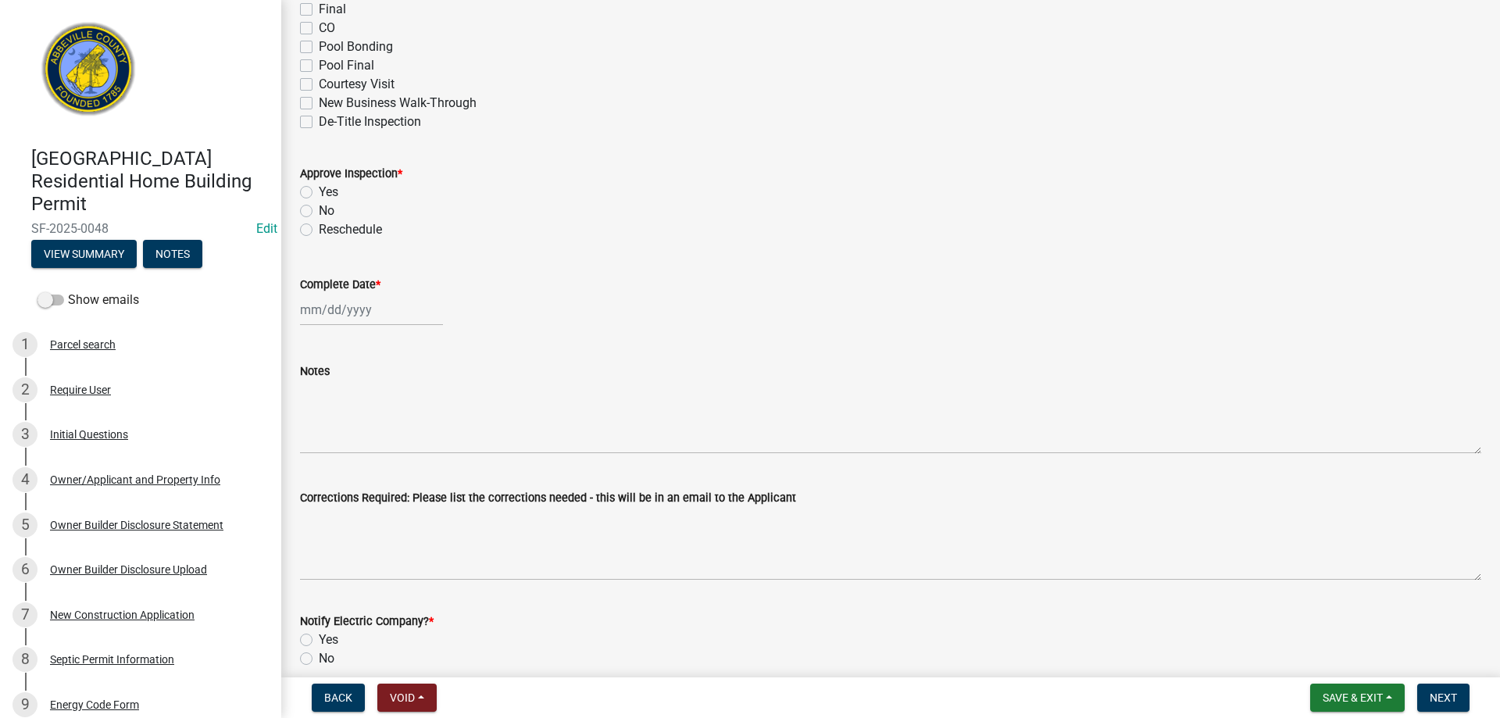
click at [319, 189] on label "Yes" at bounding box center [329, 192] width 20 height 19
click at [319, 189] on input "Yes" at bounding box center [324, 188] width 10 height 10
radio input "true"
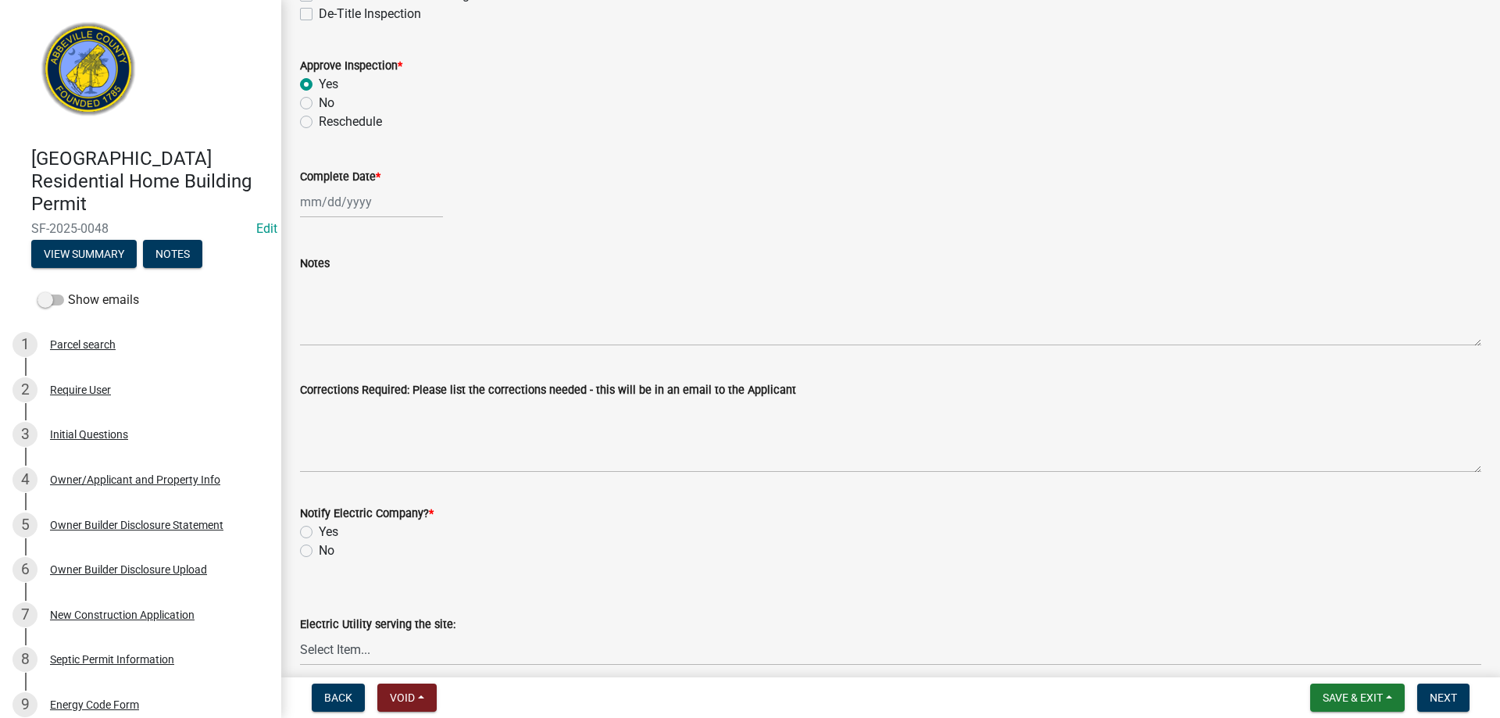
scroll to position [469, 0]
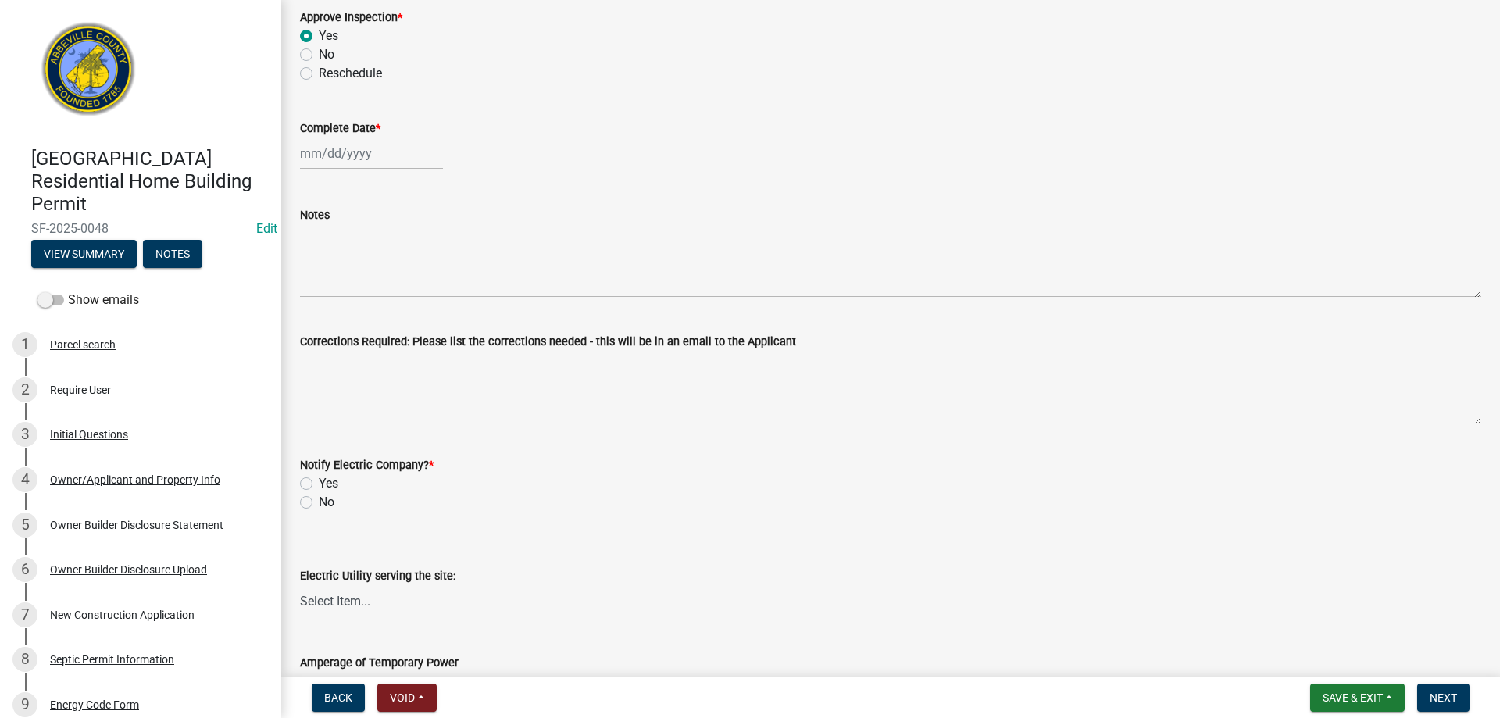
click at [319, 154] on div at bounding box center [371, 154] width 143 height 32
select select "9"
select select "2025"
click at [315, 287] on div "15" at bounding box center [315, 286] width 25 height 25
type input "[DATE]"
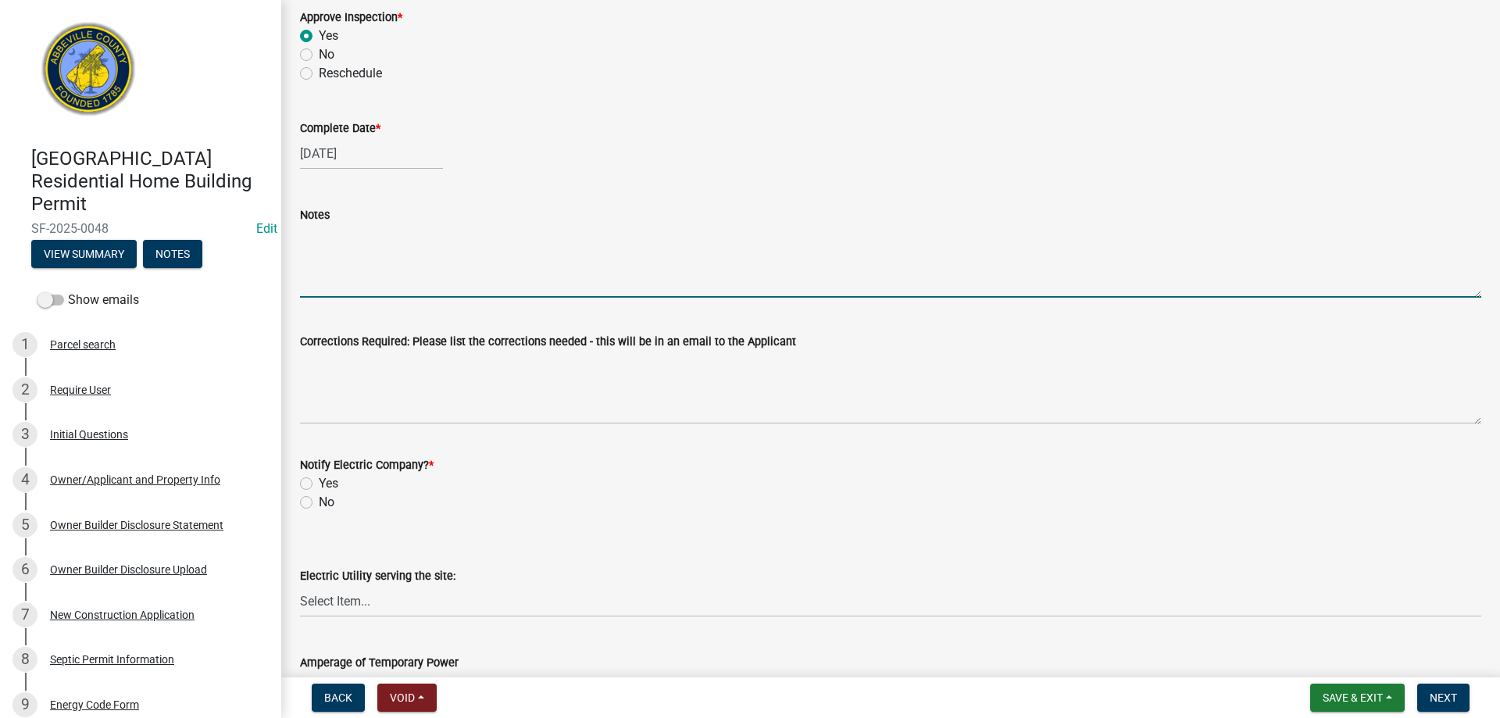
drag, startPoint x: 345, startPoint y: 275, endPoint x: 637, endPoint y: 196, distance: 302.0
click at [362, 269] on textarea "Notes" at bounding box center [891, 260] width 1182 height 73
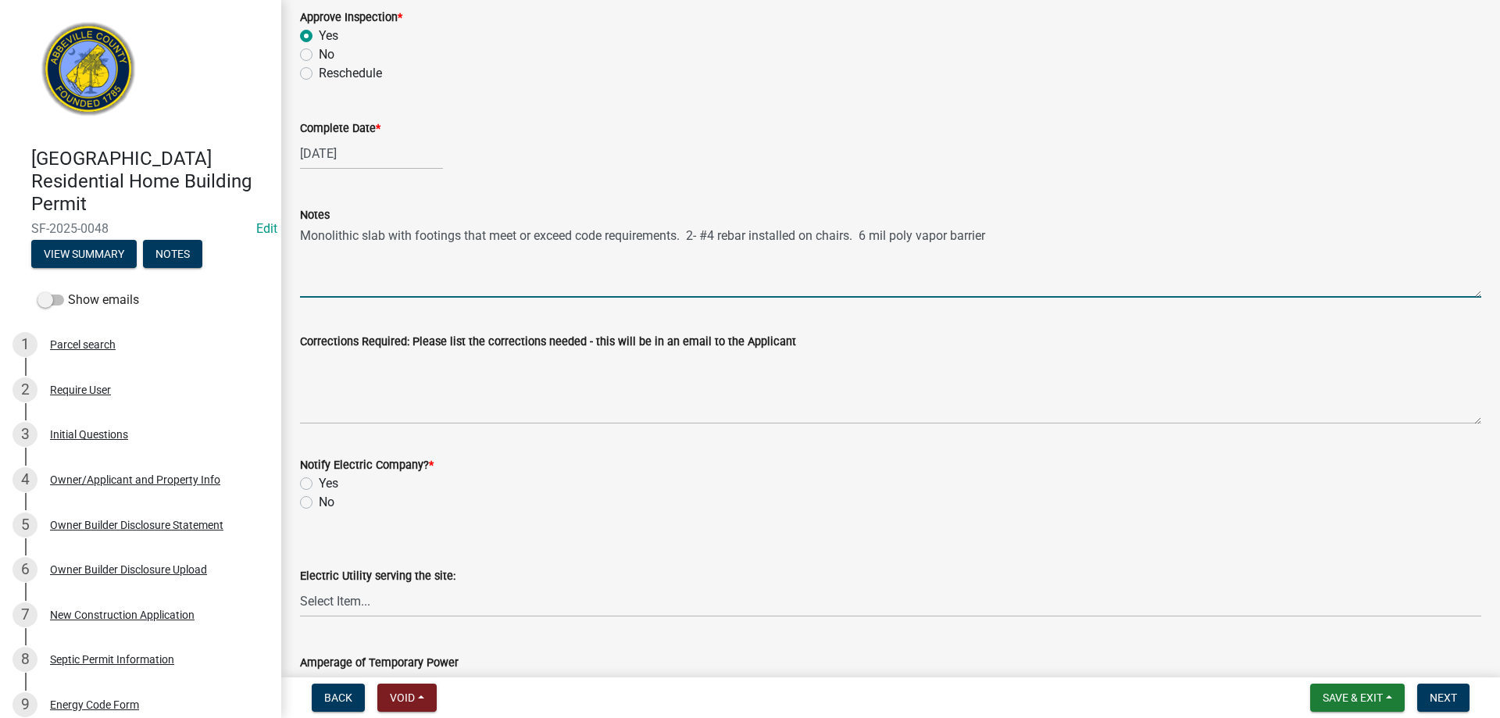
click at [855, 237] on textarea "Monolithic slab with footings that meet or exceed code requirements. 2- #4 reba…" at bounding box center [891, 260] width 1182 height 73
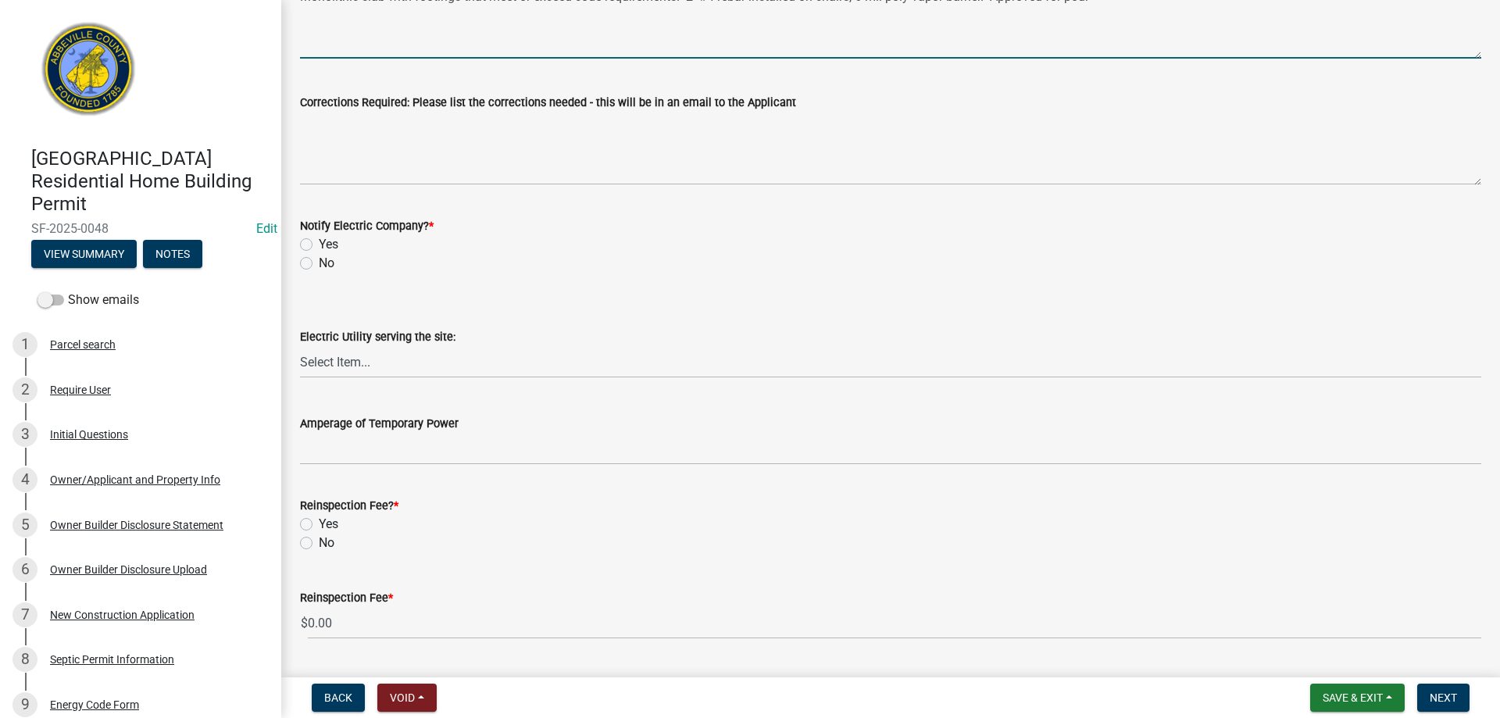
scroll to position [751, 0]
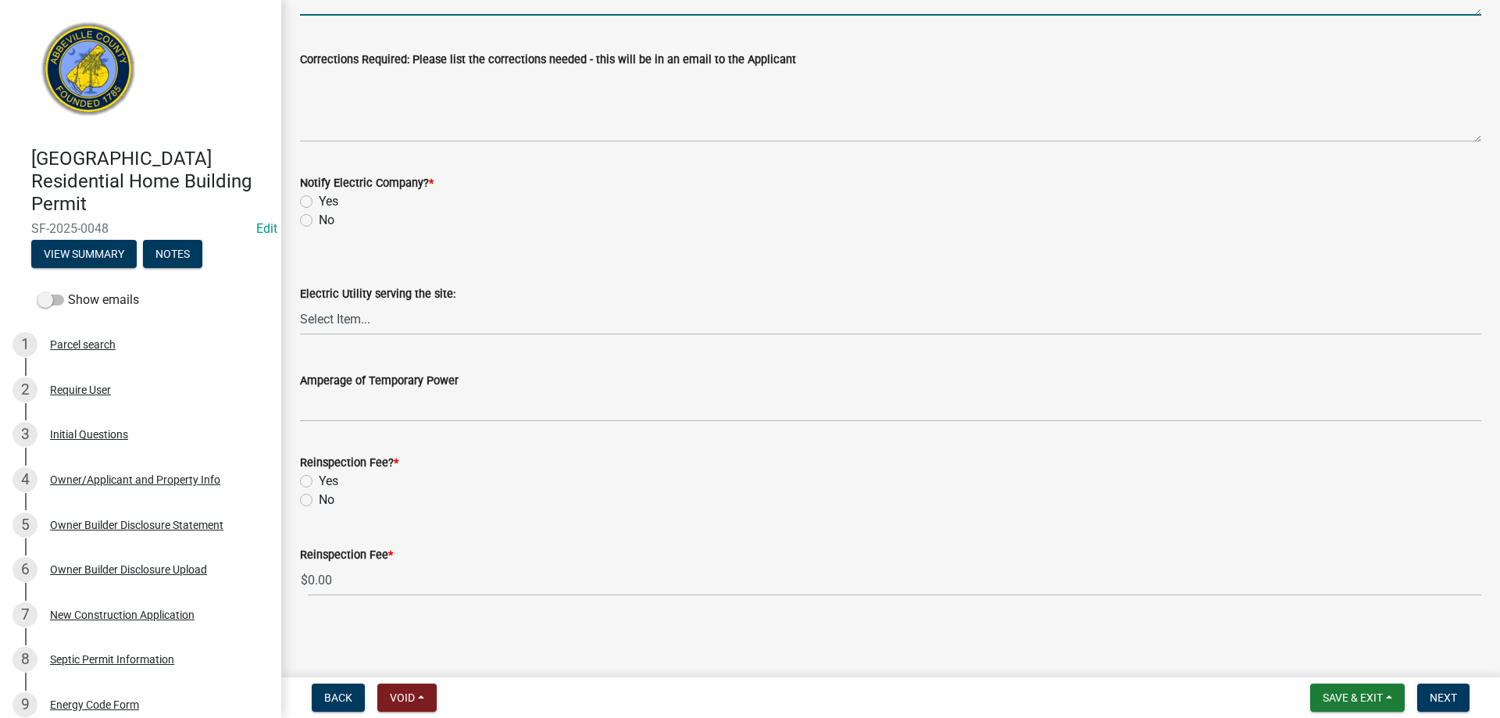
type textarea "Monolithic slab with footings that meet or exceed code requirements. 2- #4 reba…"
click at [319, 218] on label "No" at bounding box center [327, 220] width 16 height 19
click at [319, 218] on input "No" at bounding box center [324, 216] width 10 height 10
radio input "true"
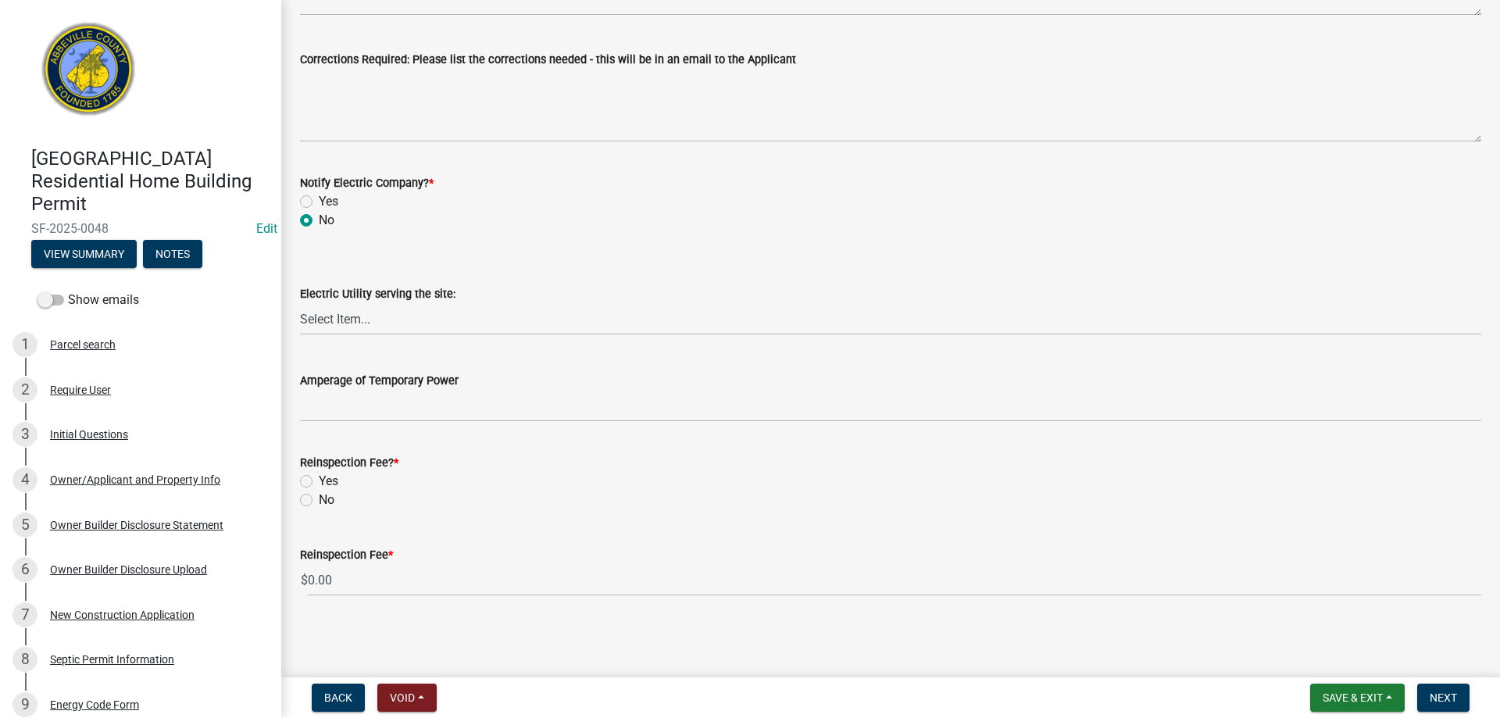
click at [319, 502] on label "No" at bounding box center [327, 500] width 16 height 19
click at [319, 501] on input "No" at bounding box center [324, 496] width 10 height 10
radio input "true"
click at [1429, 699] on button "Next" at bounding box center [1444, 698] width 52 height 28
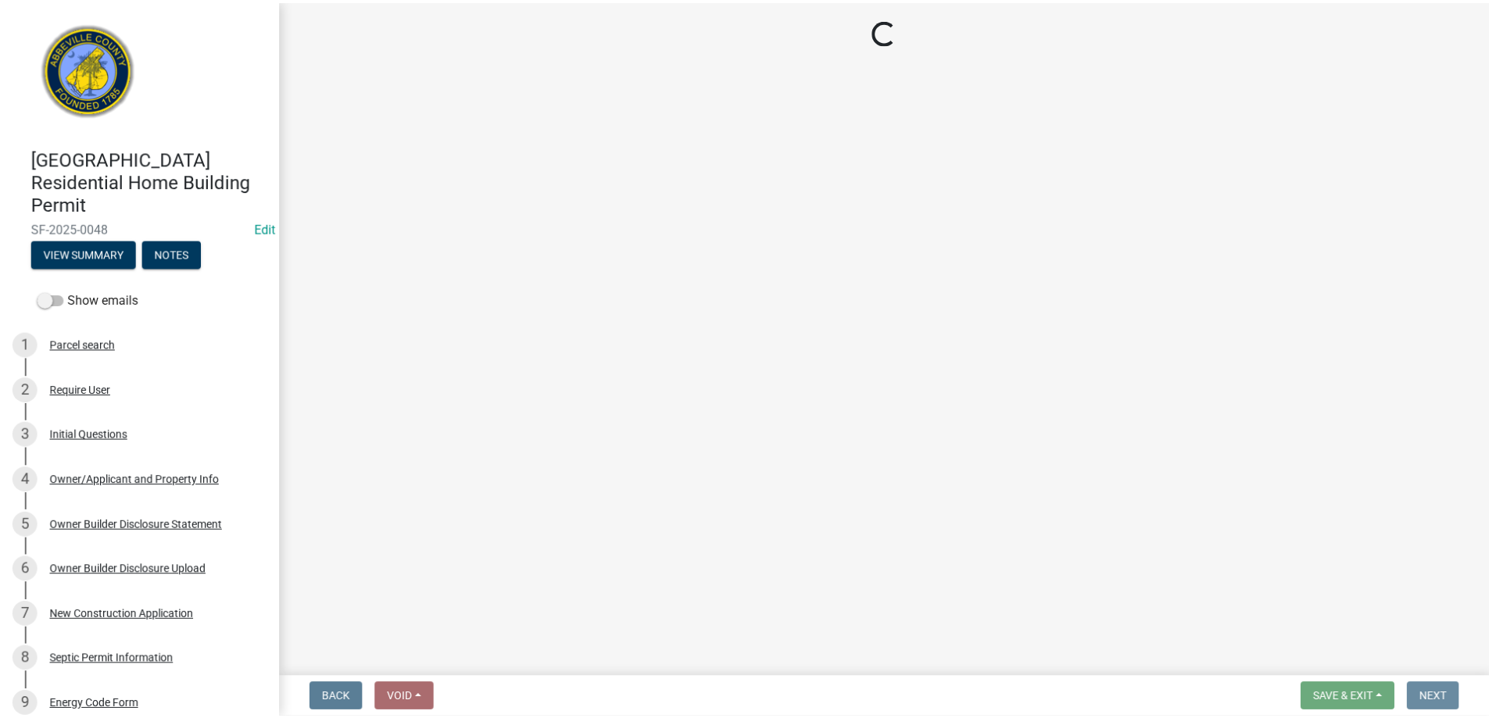
scroll to position [0, 0]
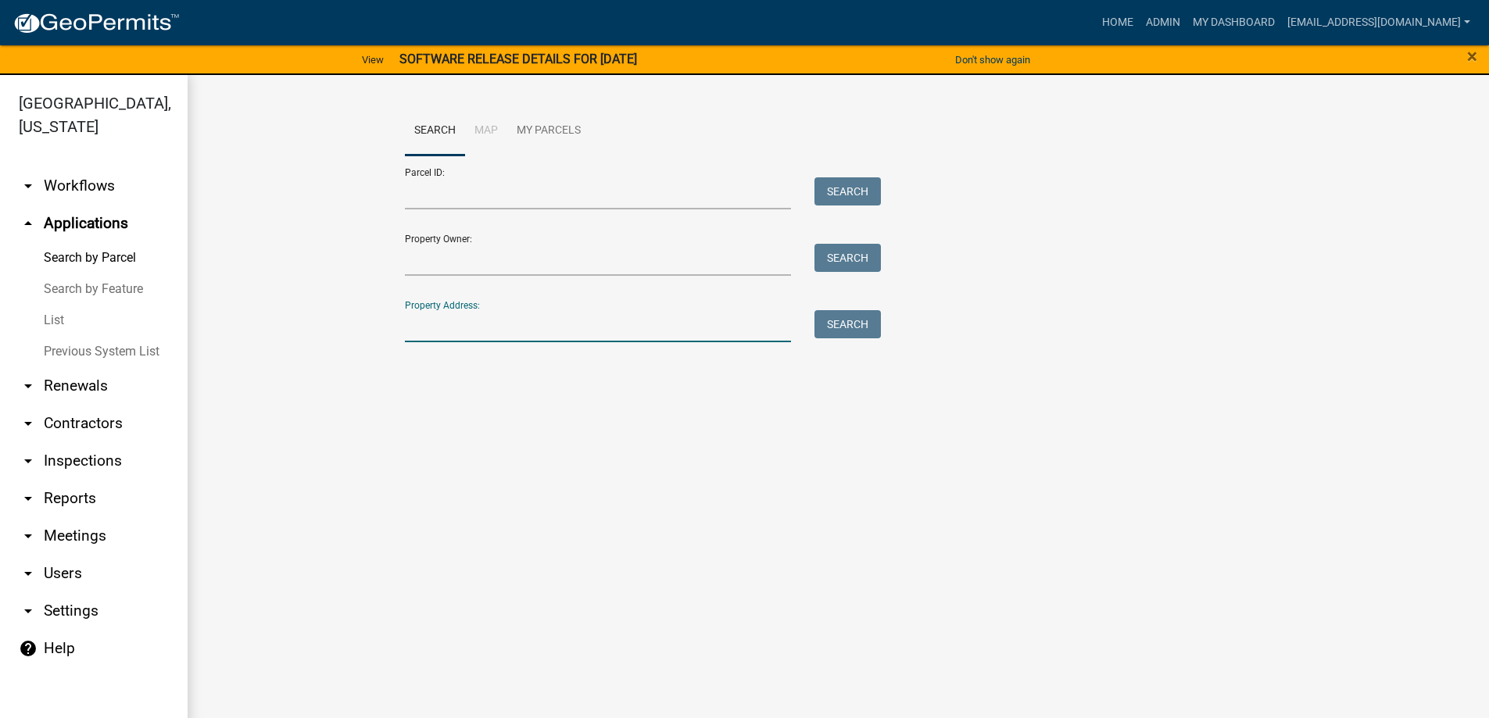
click at [477, 338] on input "Property Address:" at bounding box center [598, 326] width 387 height 32
type input "1761 hwy"
click at [857, 322] on button "Search" at bounding box center [847, 324] width 66 height 28
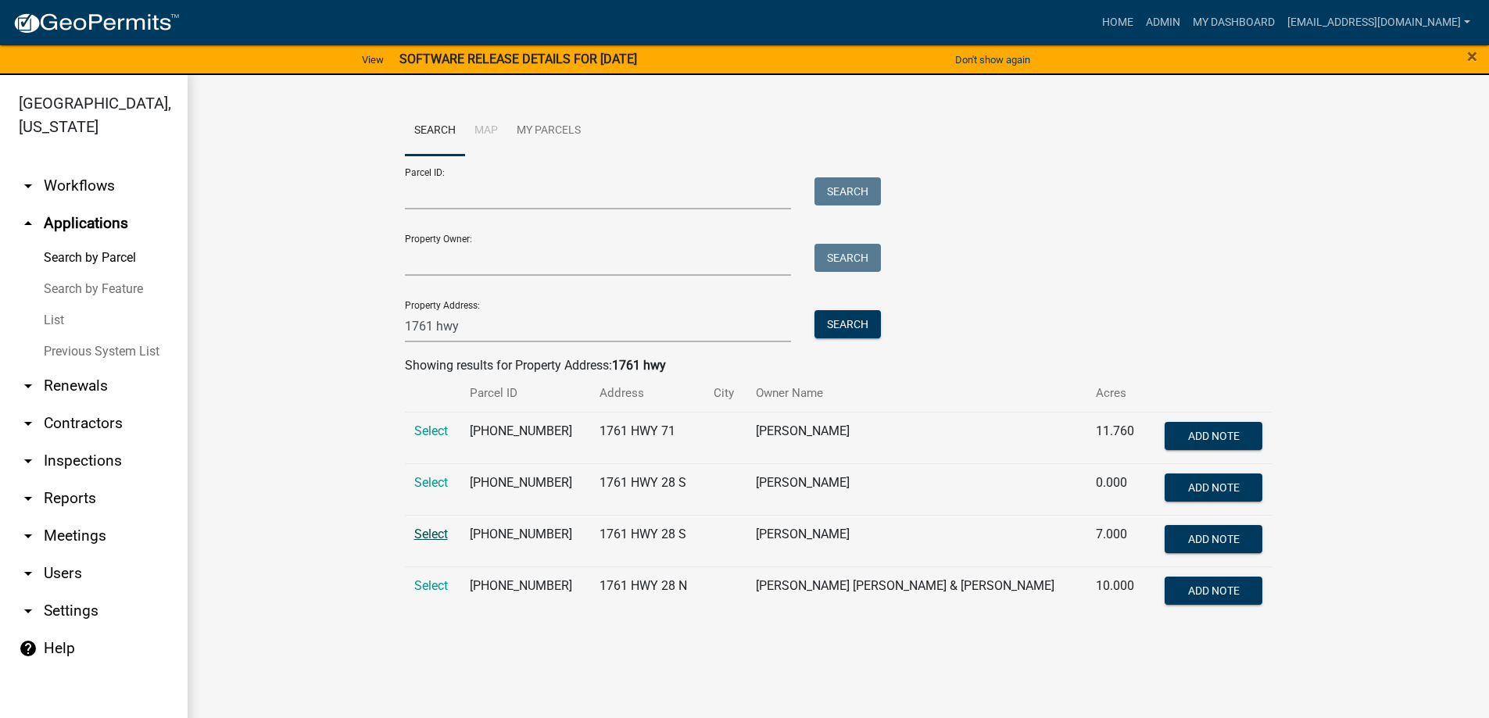
click at [434, 535] on span "Select" at bounding box center [431, 534] width 34 height 15
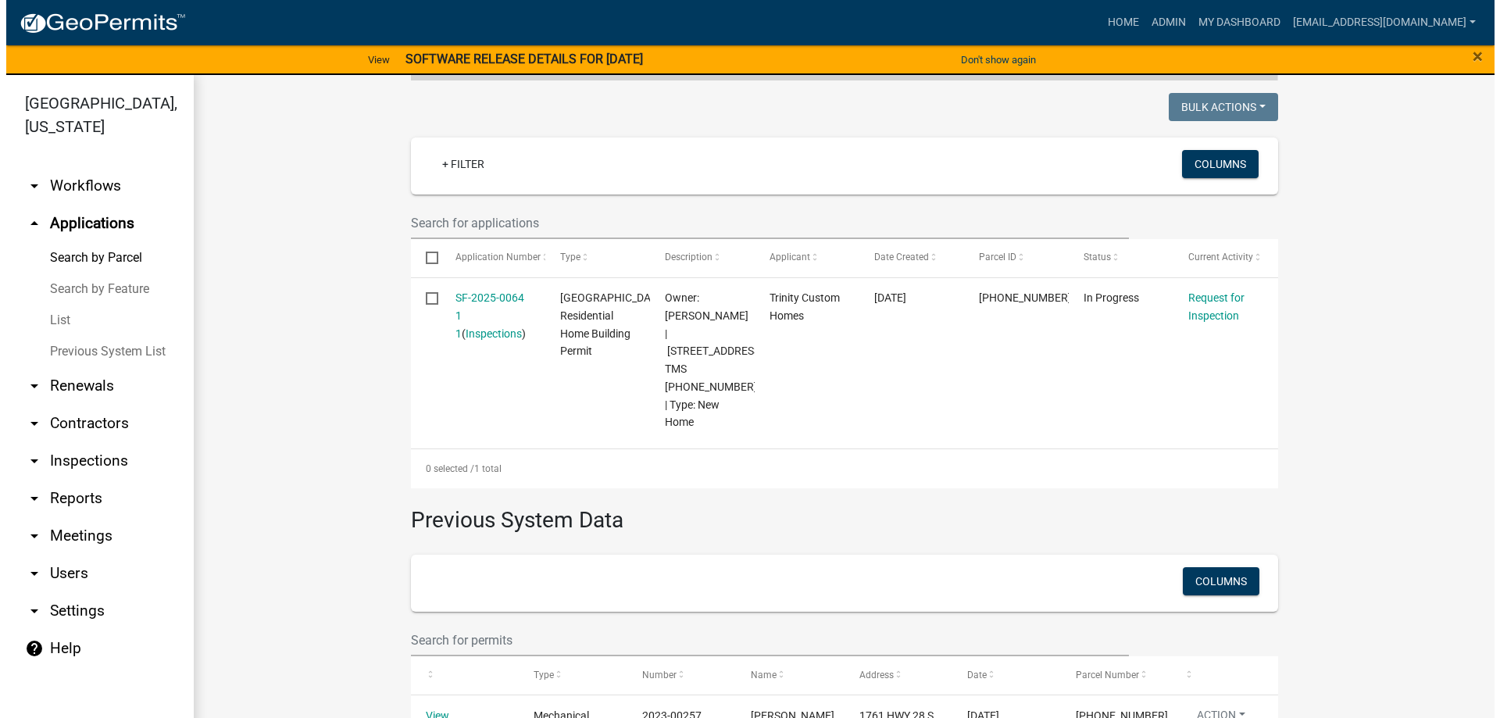
scroll to position [391, 0]
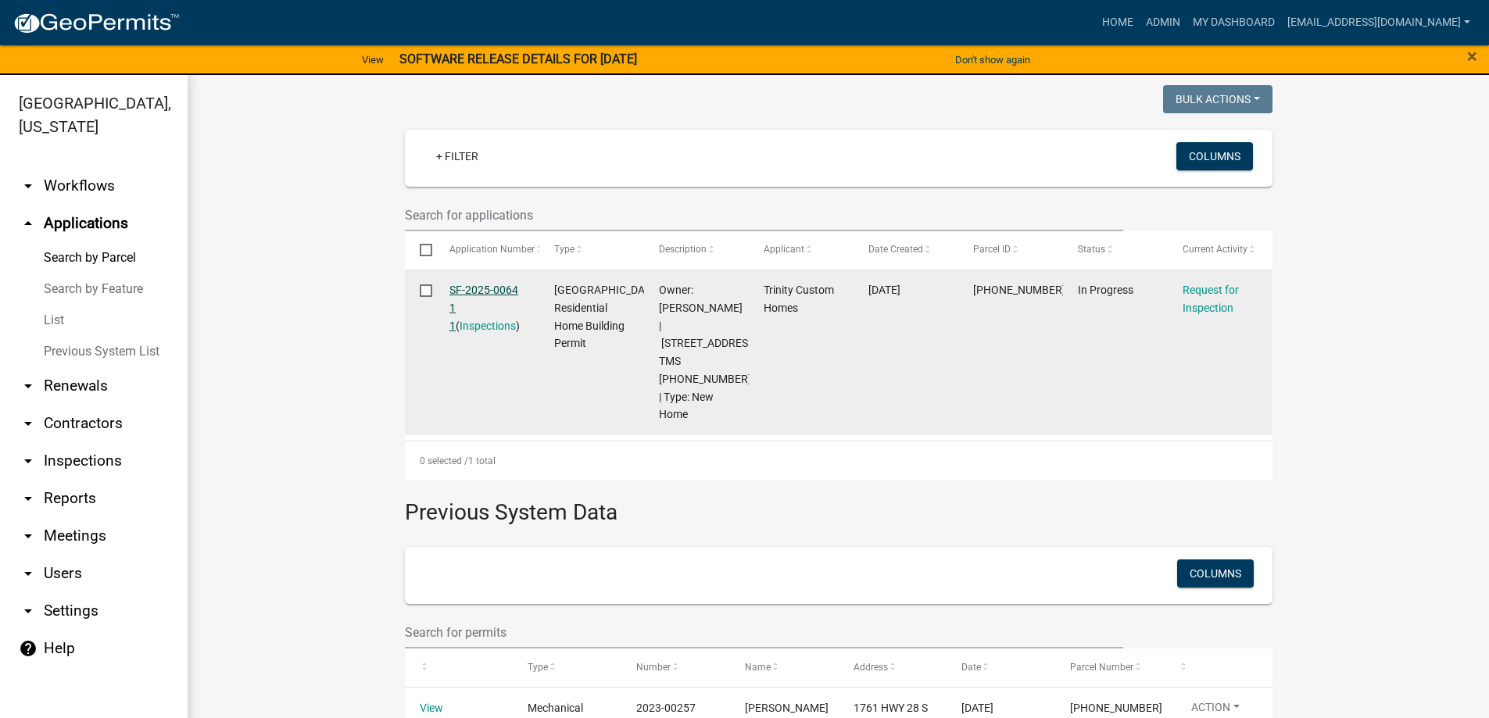
click at [477, 286] on link "SF-2025-0064 1 1" at bounding box center [483, 308] width 69 height 48
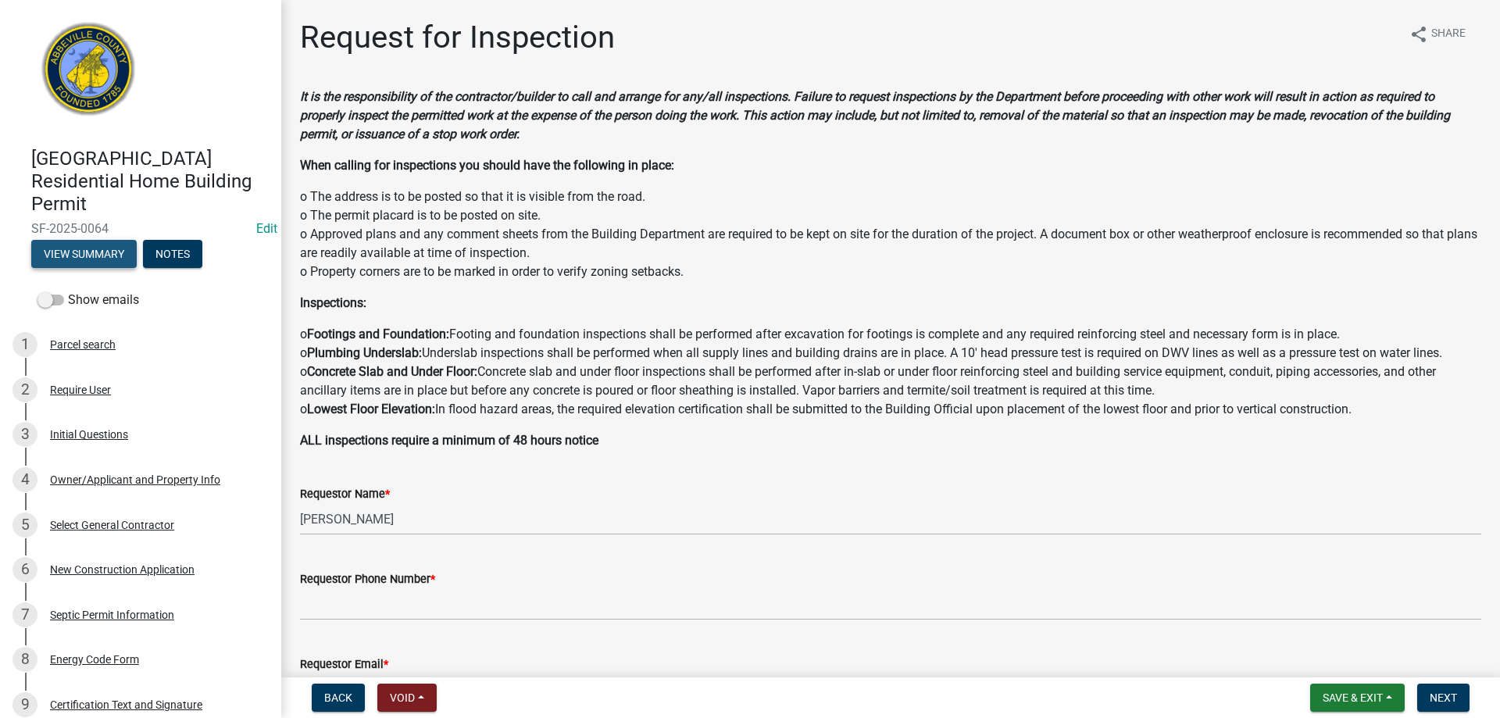
click at [77, 253] on button "View Summary" at bounding box center [84, 254] width 106 height 28
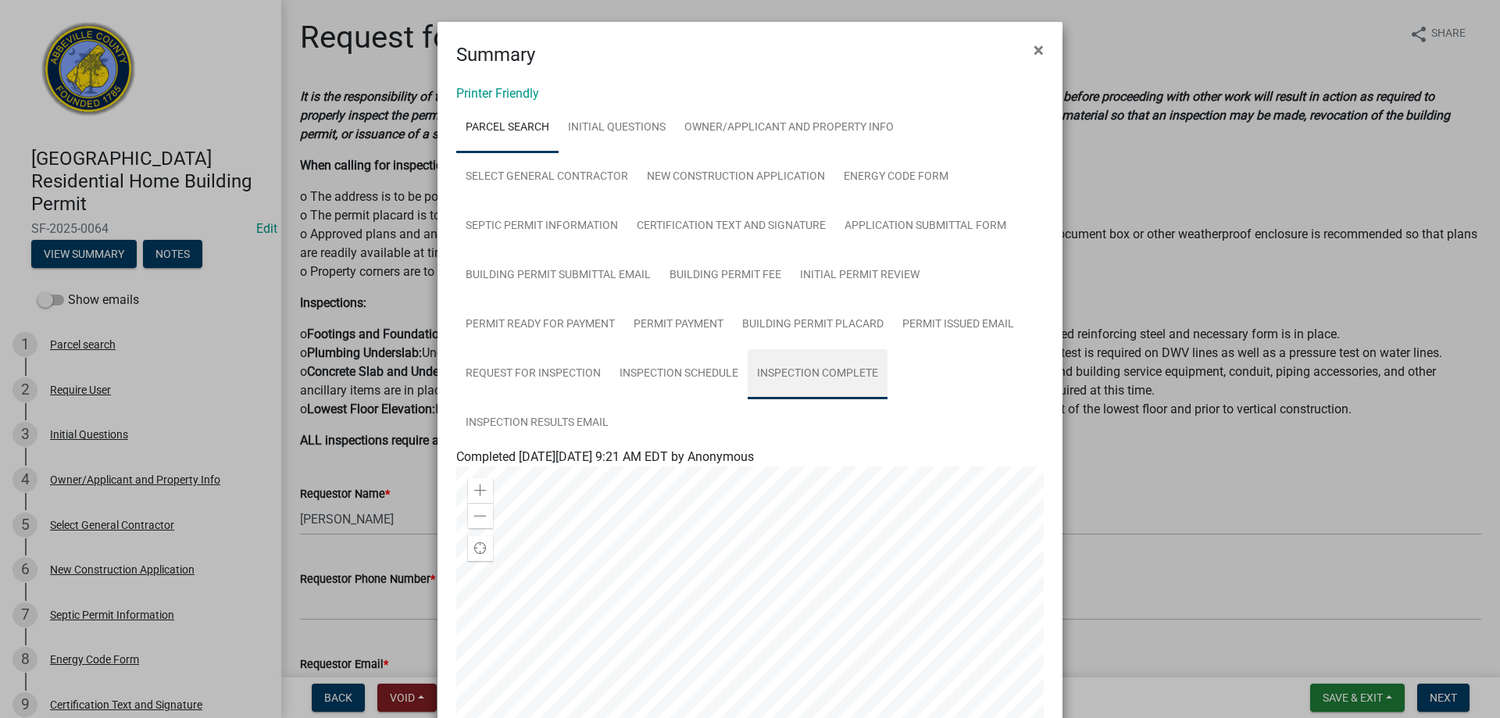
click at [808, 369] on link "Inspection Complete" at bounding box center [818, 374] width 140 height 50
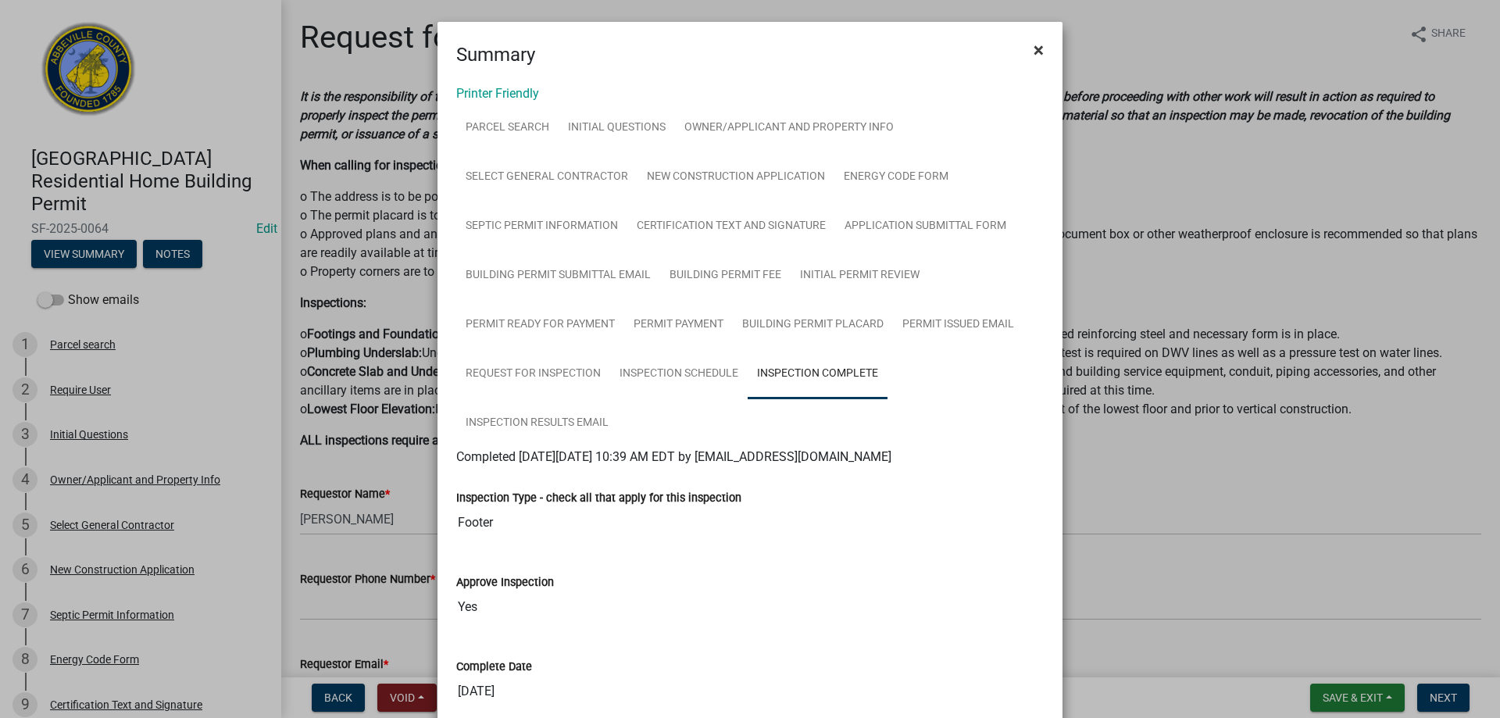
click at [1034, 48] on span "×" at bounding box center [1039, 50] width 10 height 22
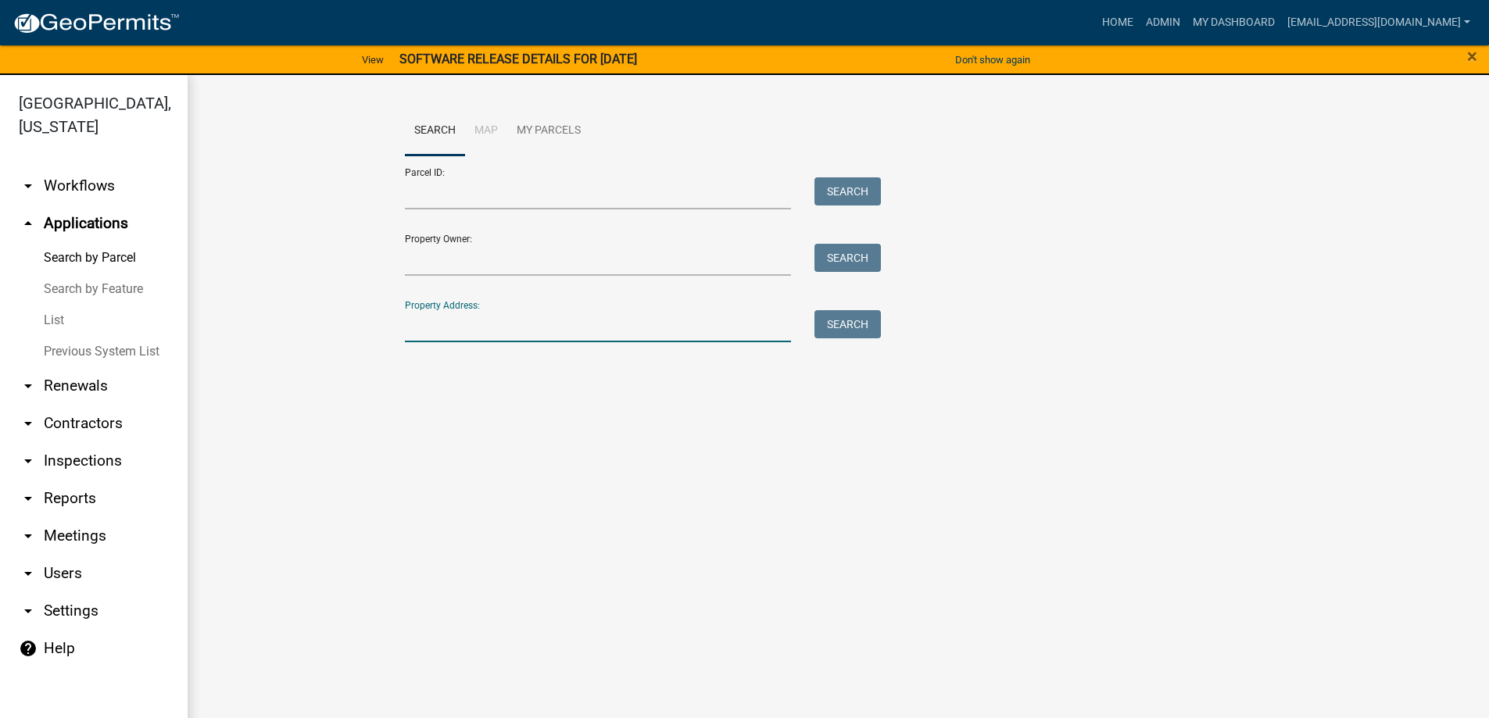
click at [480, 331] on input "Property Address:" at bounding box center [598, 326] width 387 height 32
type input "highland dr"
click at [839, 324] on button "Search" at bounding box center [847, 324] width 66 height 28
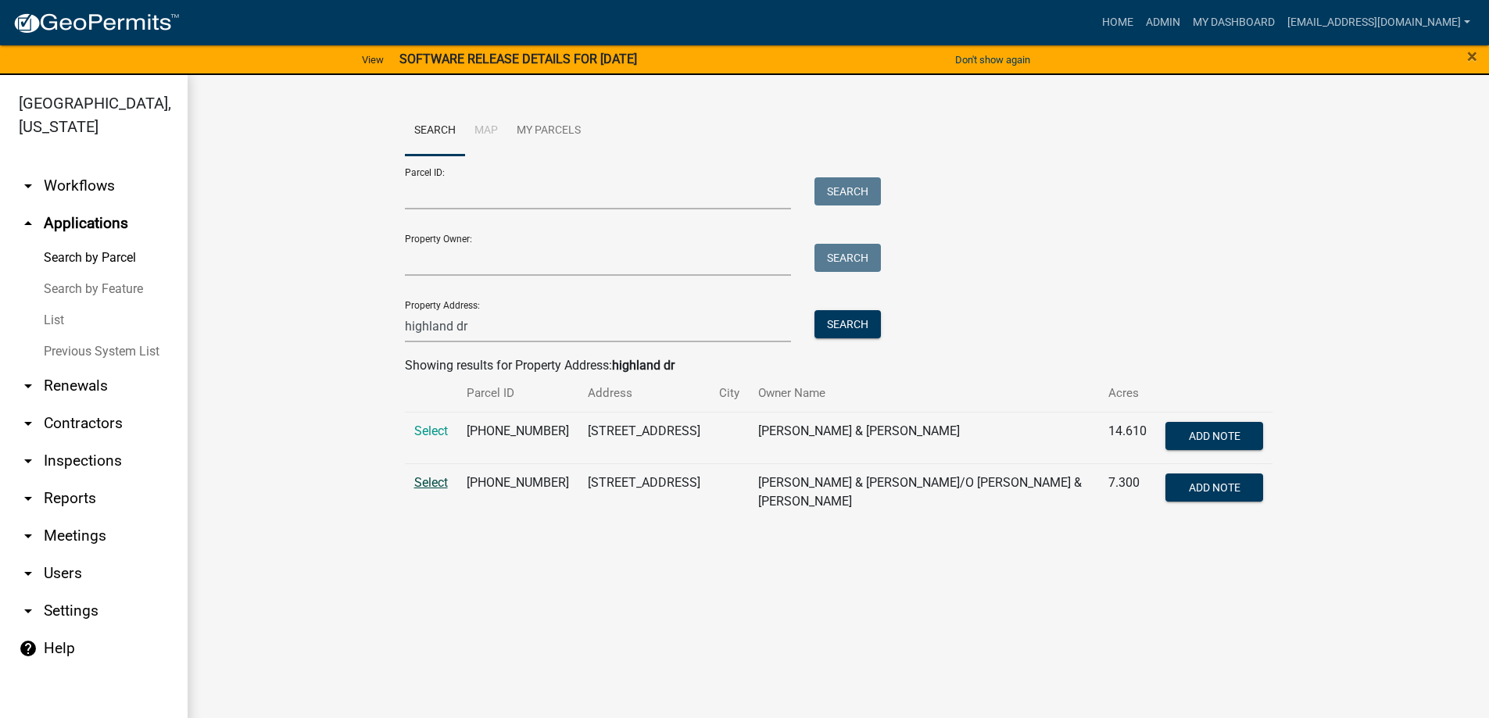
click at [432, 490] on span "Select" at bounding box center [431, 482] width 34 height 15
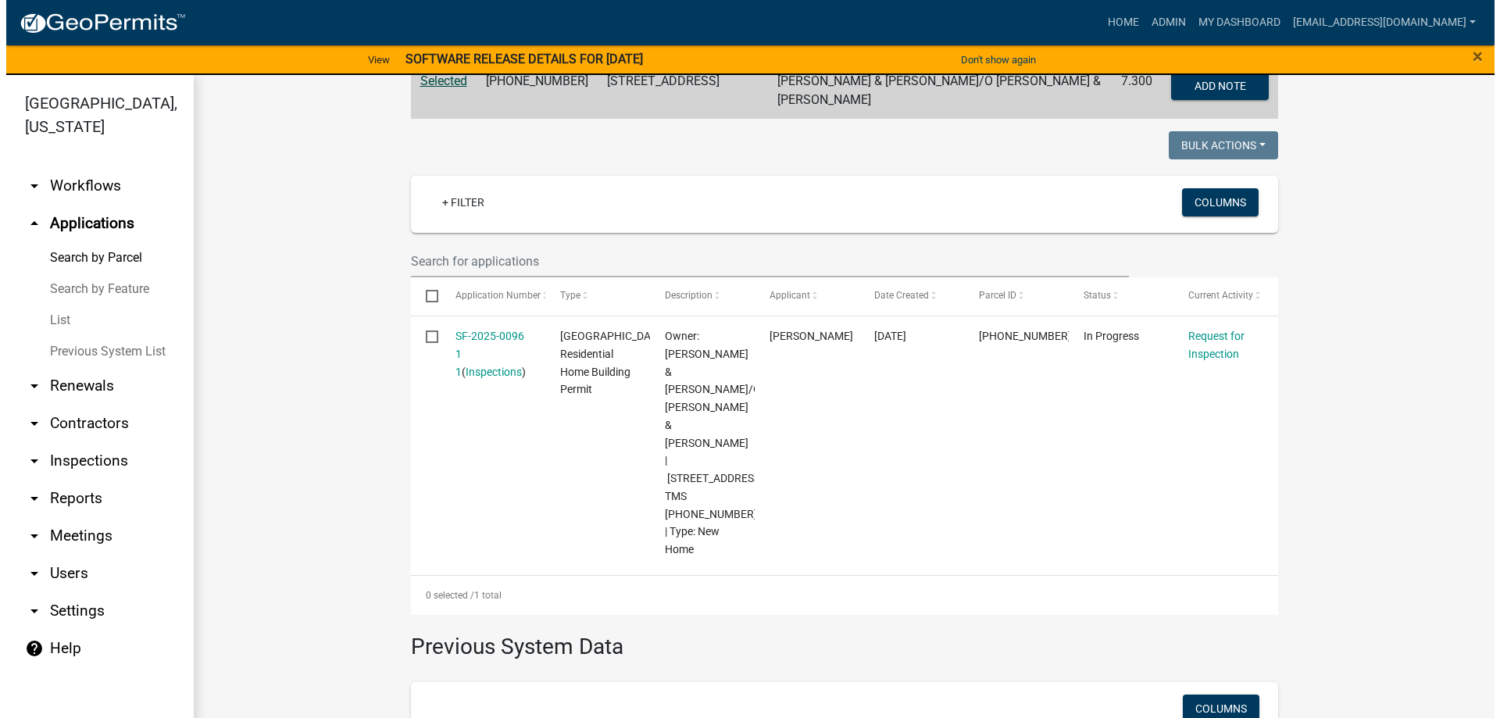
scroll to position [391, 0]
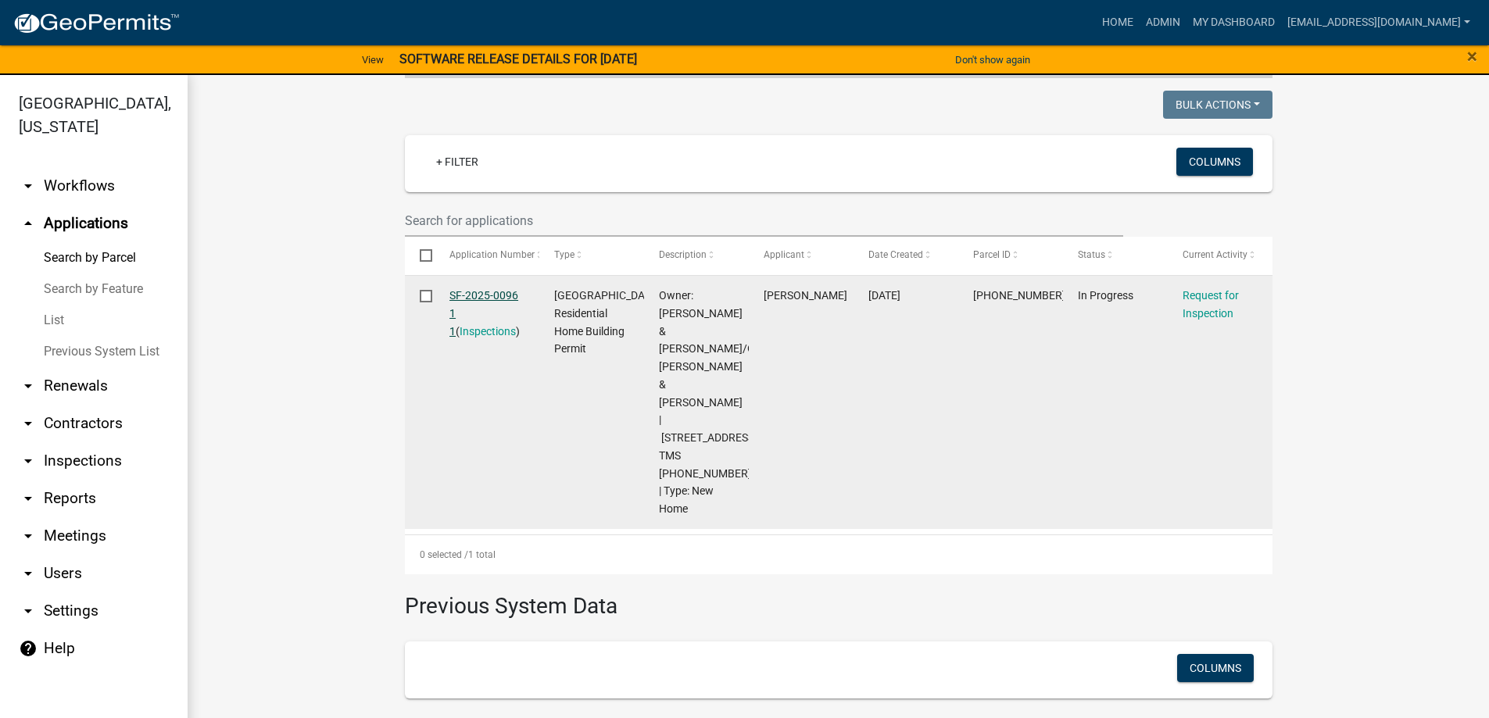
click at [468, 292] on link "SF-2025-0096 1 1" at bounding box center [483, 313] width 69 height 48
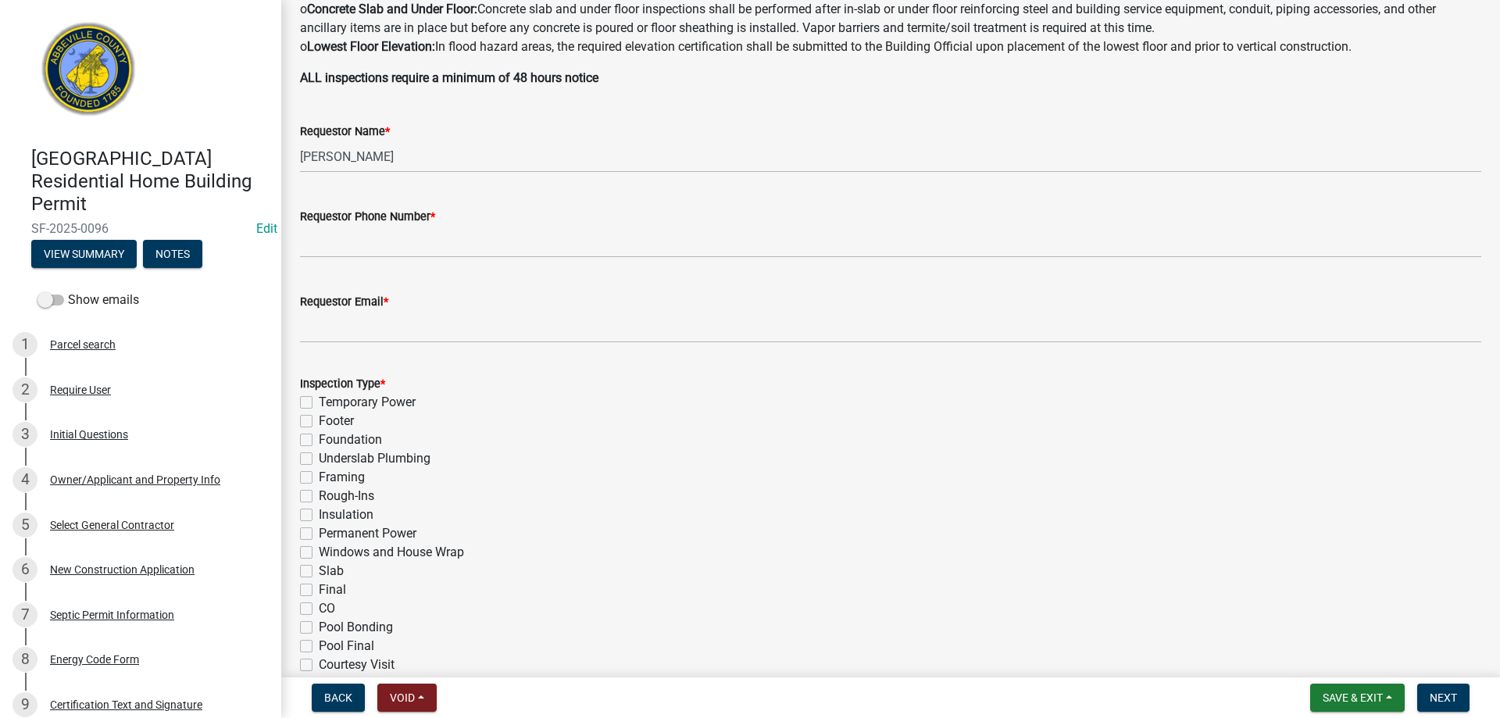
scroll to position [391, 0]
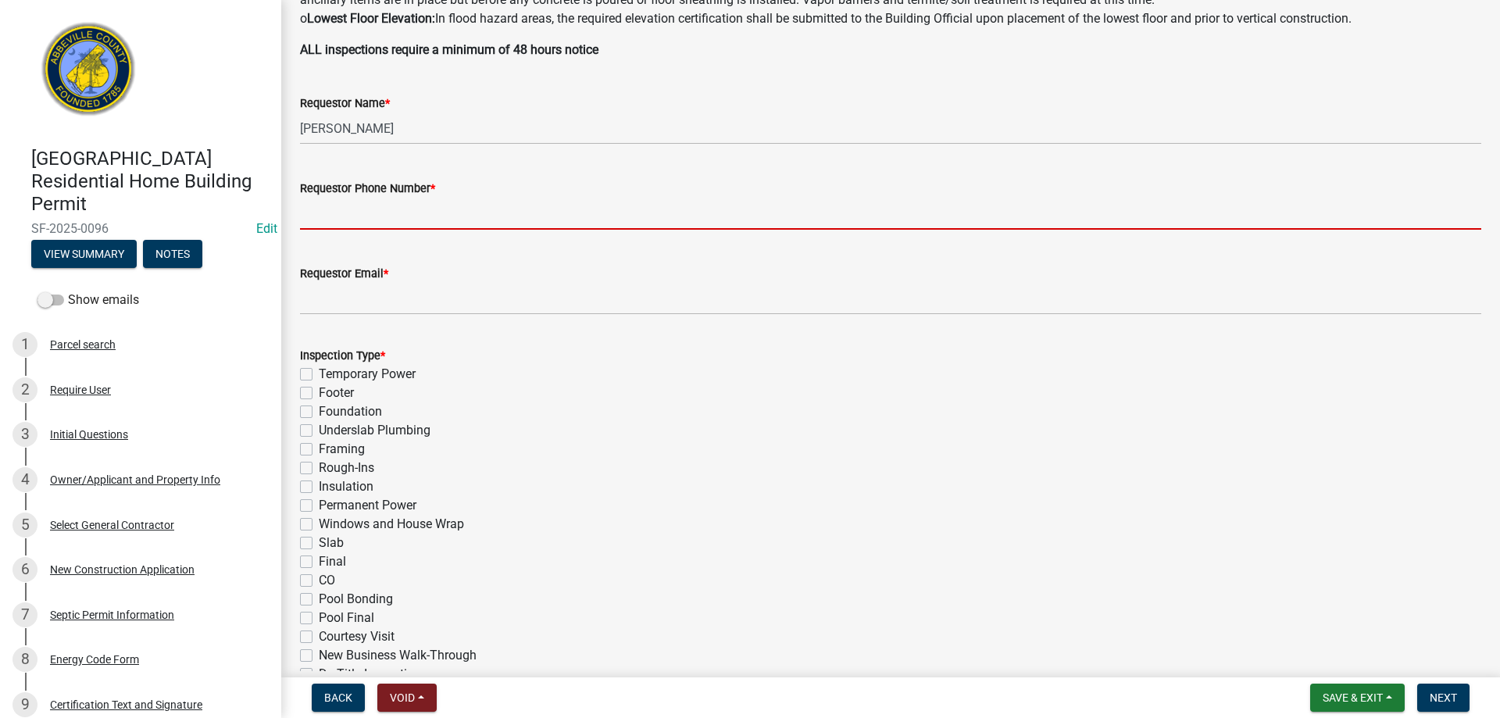
click at [411, 219] on input "Requestor Phone Number *" at bounding box center [891, 214] width 1182 height 32
type input "8643789750"
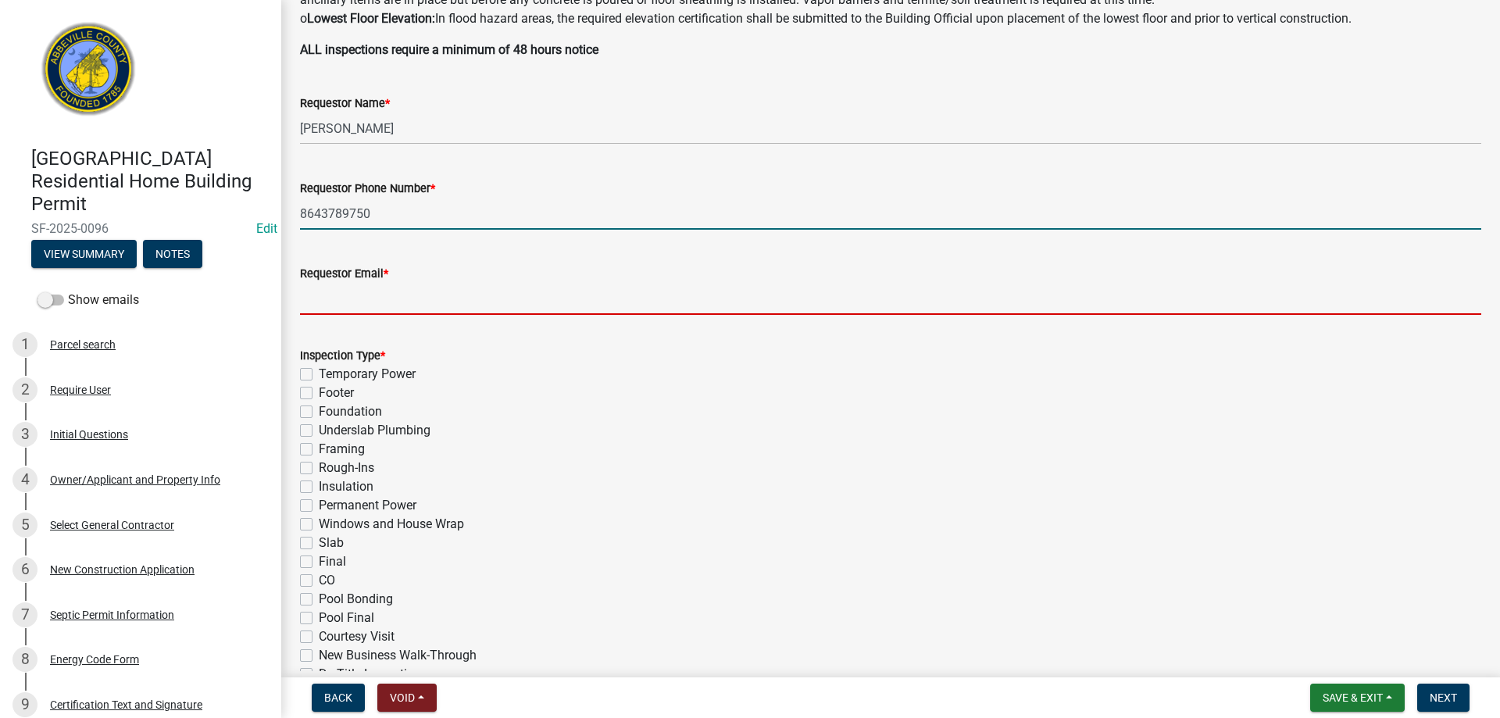
type input "[EMAIL_ADDRESS][DOMAIN_NAME]"
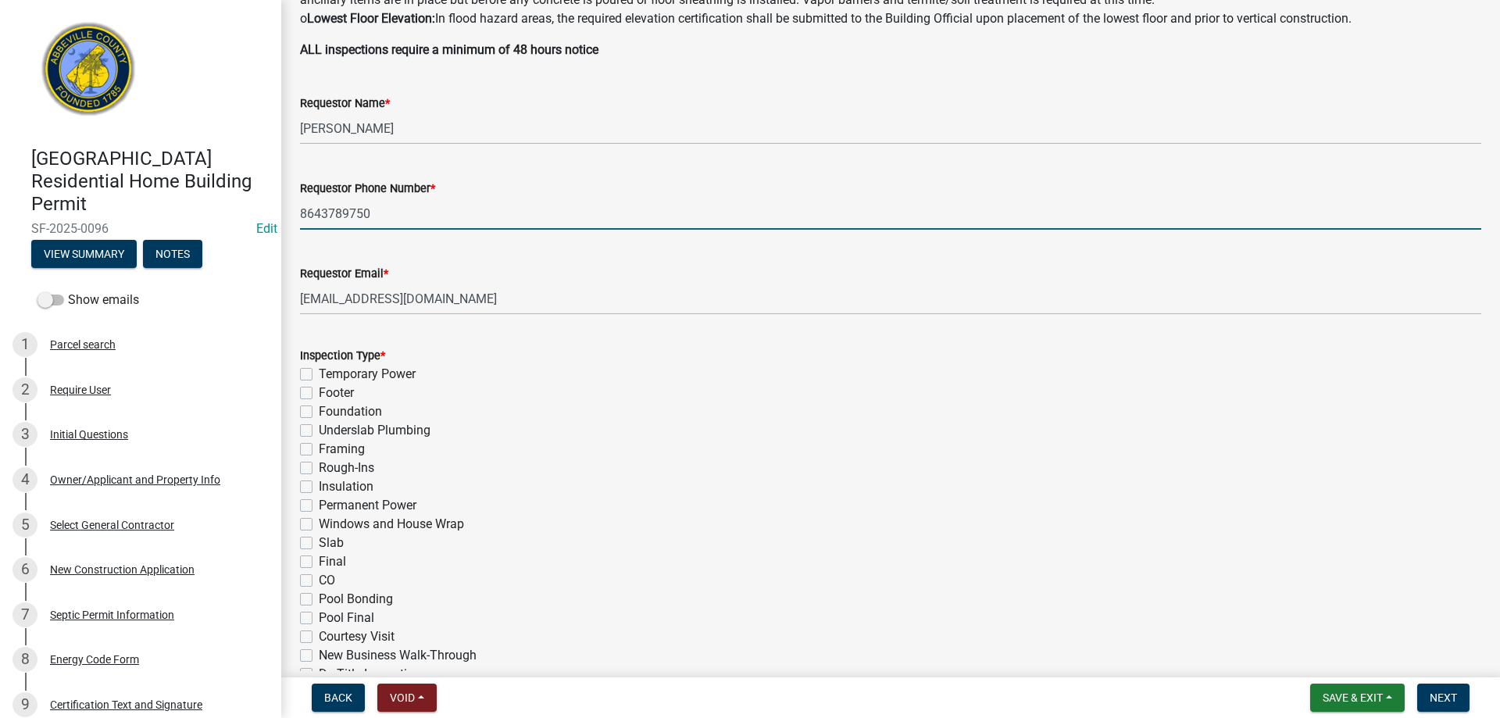
click at [319, 394] on label "Footer" at bounding box center [336, 393] width 35 height 19
click at [319, 394] on input "Footer" at bounding box center [324, 389] width 10 height 10
checkbox input "true"
checkbox input "false"
checkbox input "true"
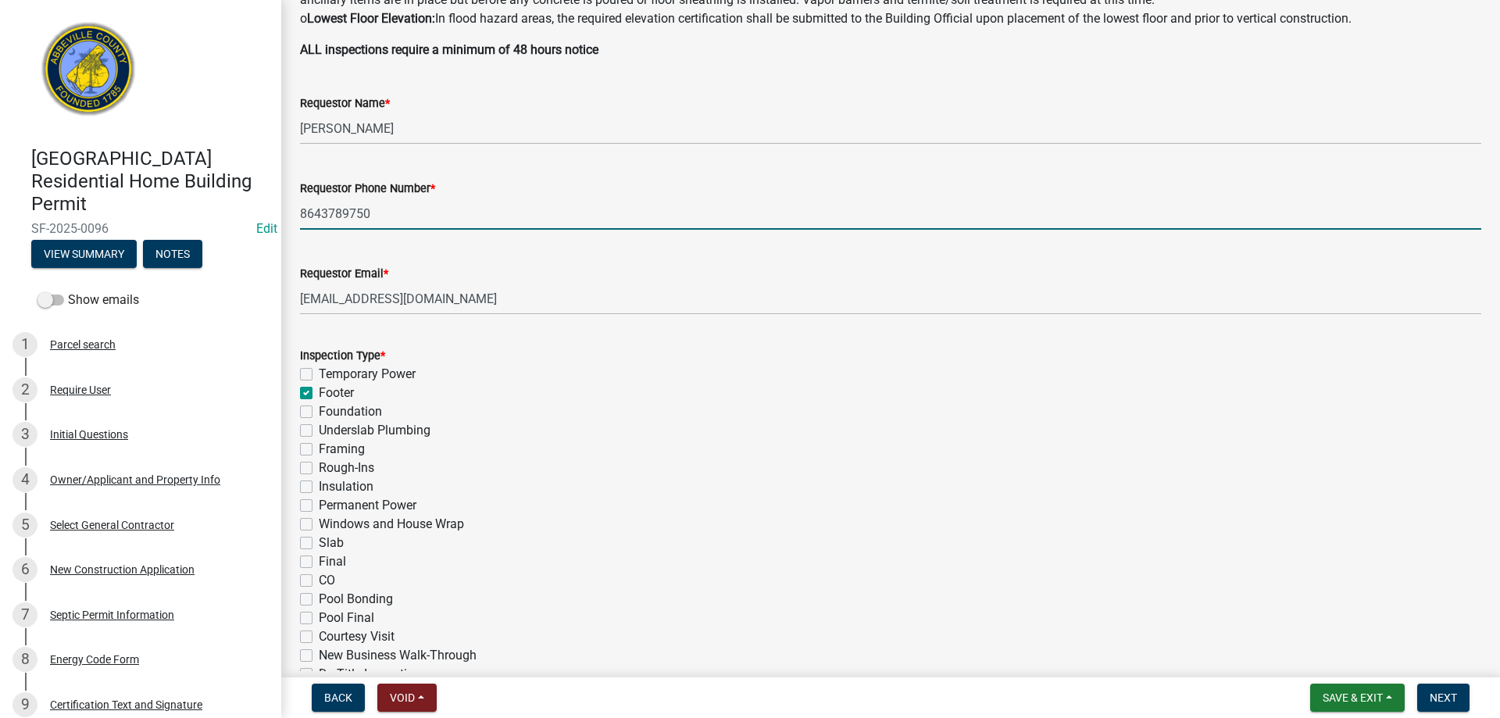
checkbox input "false"
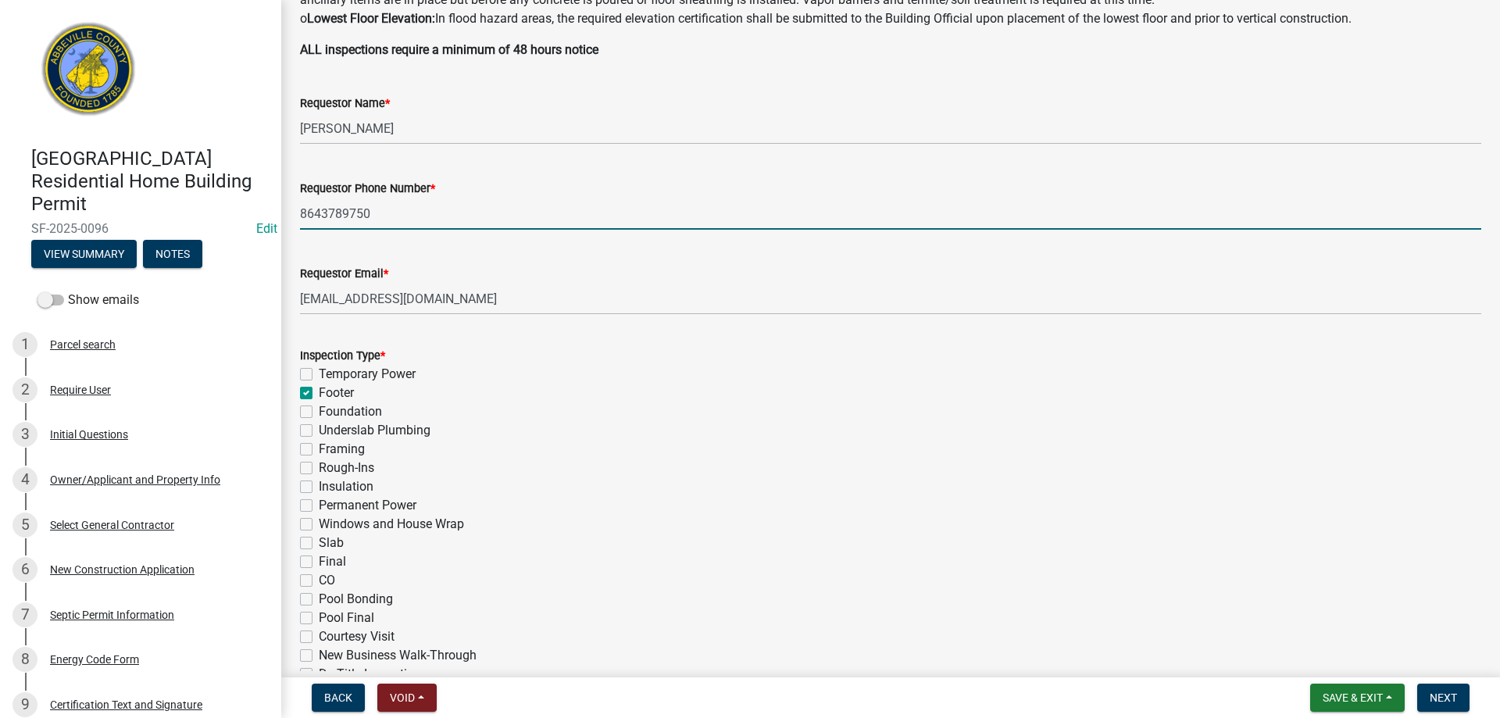
checkbox input "false"
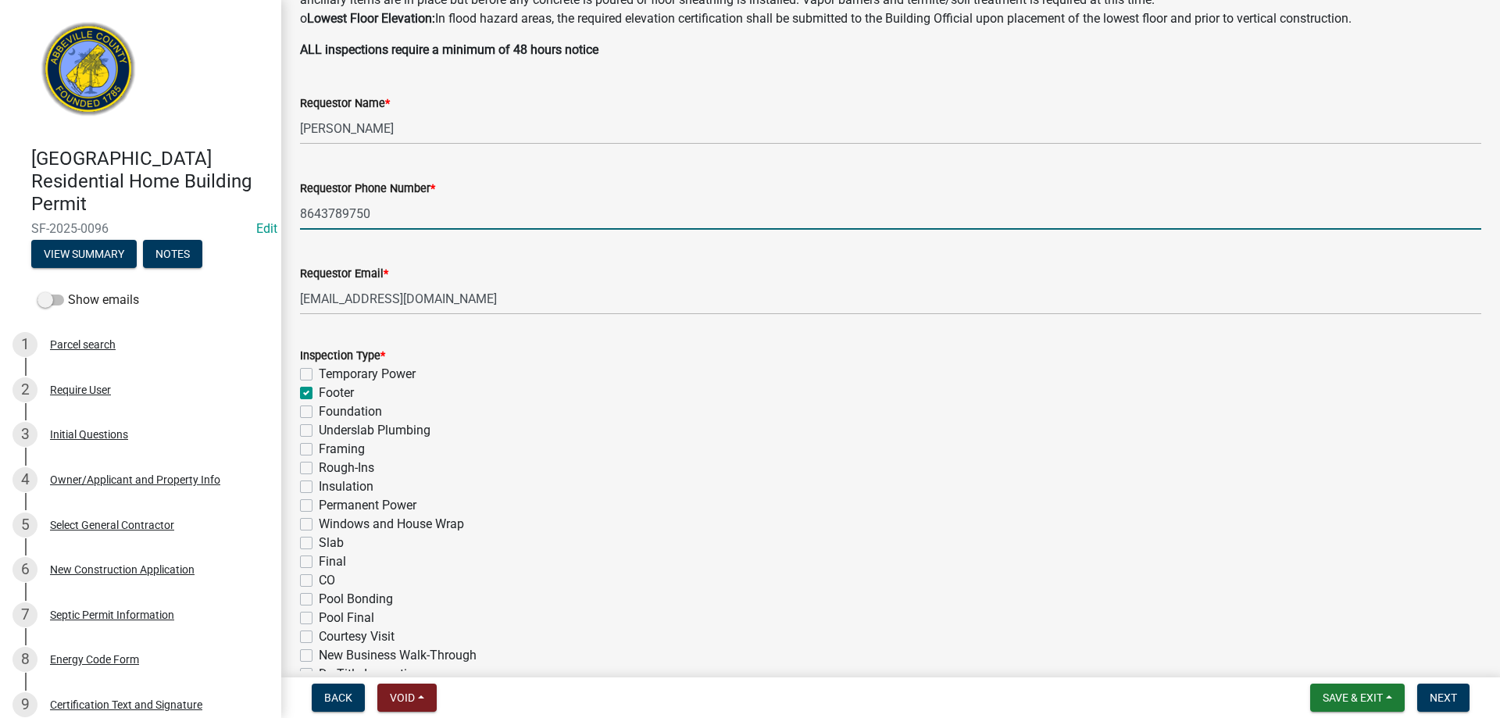
checkbox input "false"
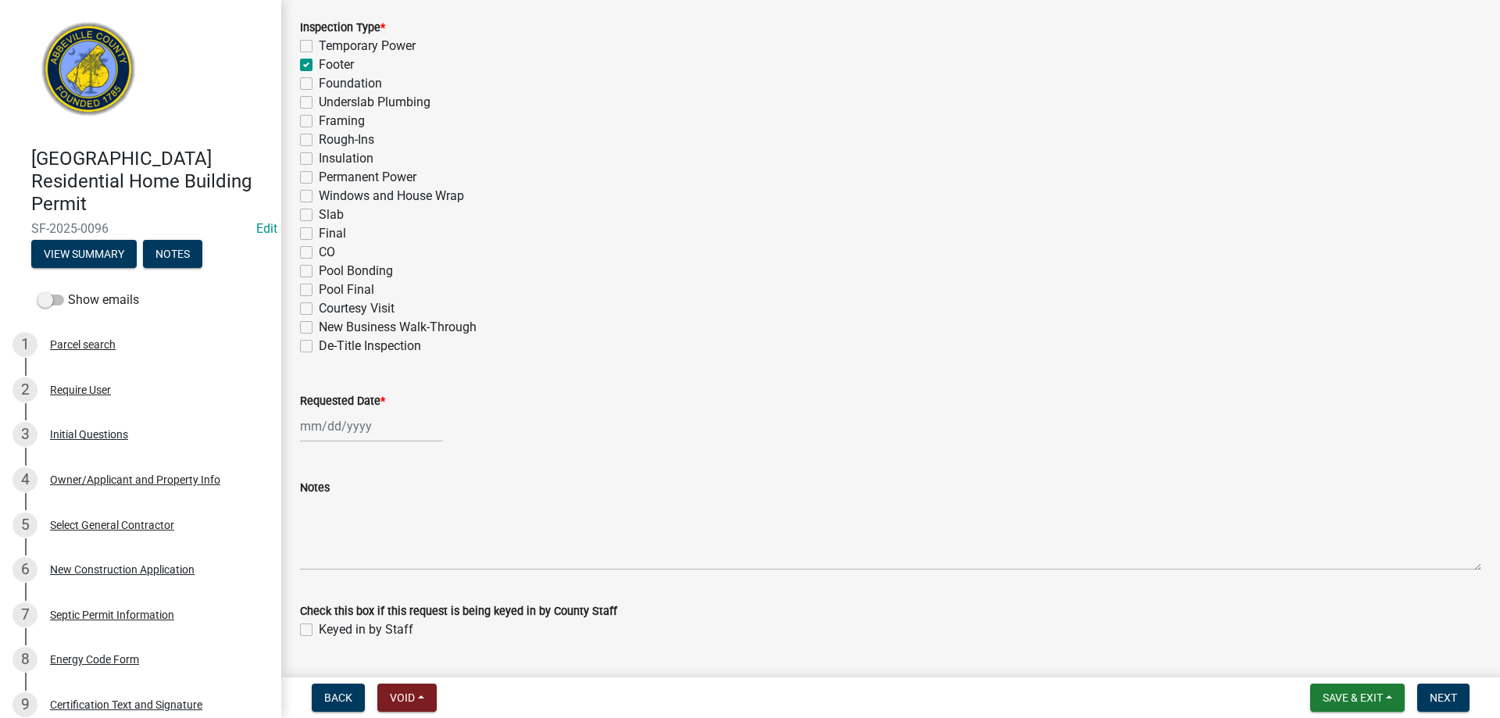
scroll to position [762, 0]
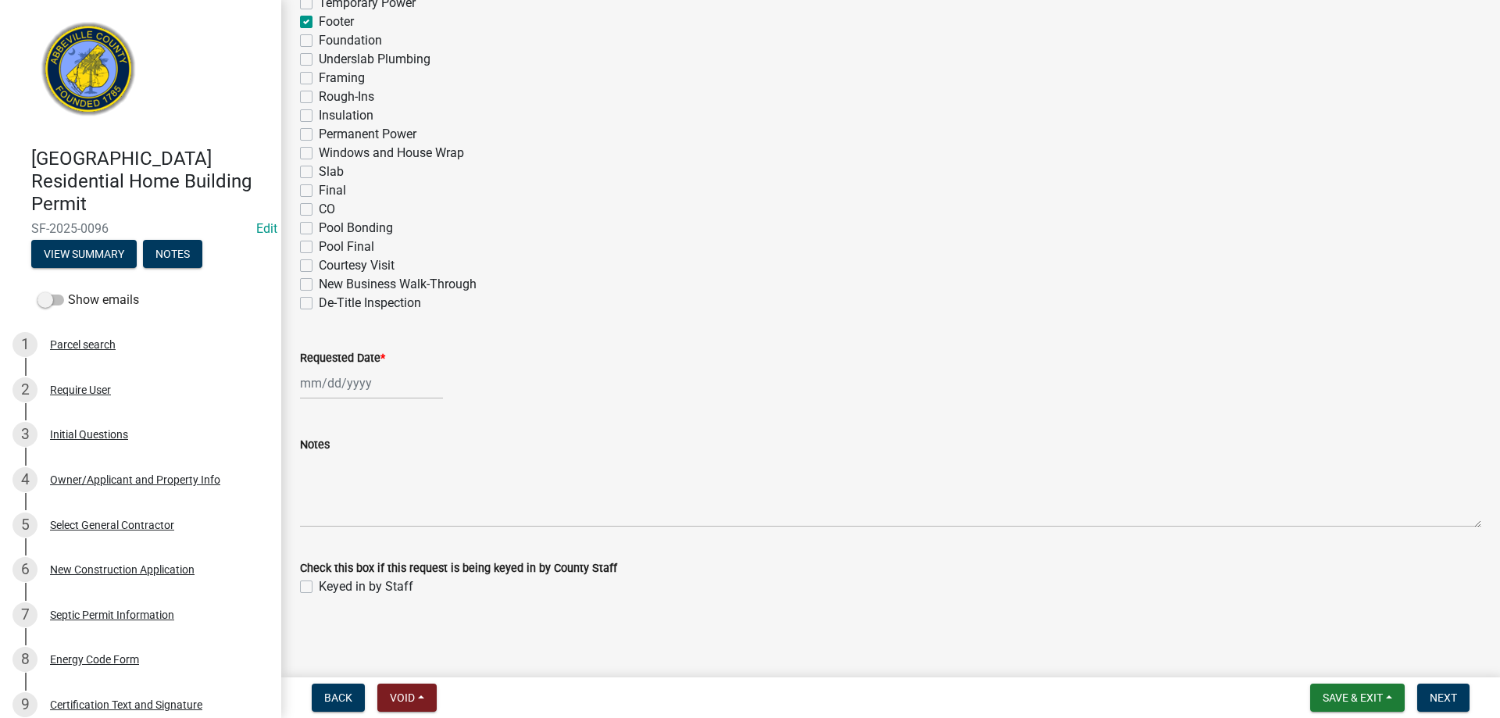
click at [345, 382] on div at bounding box center [371, 383] width 143 height 32
select select "9"
select select "2025"
click at [320, 513] on div "15" at bounding box center [315, 516] width 25 height 25
type input "[DATE]"
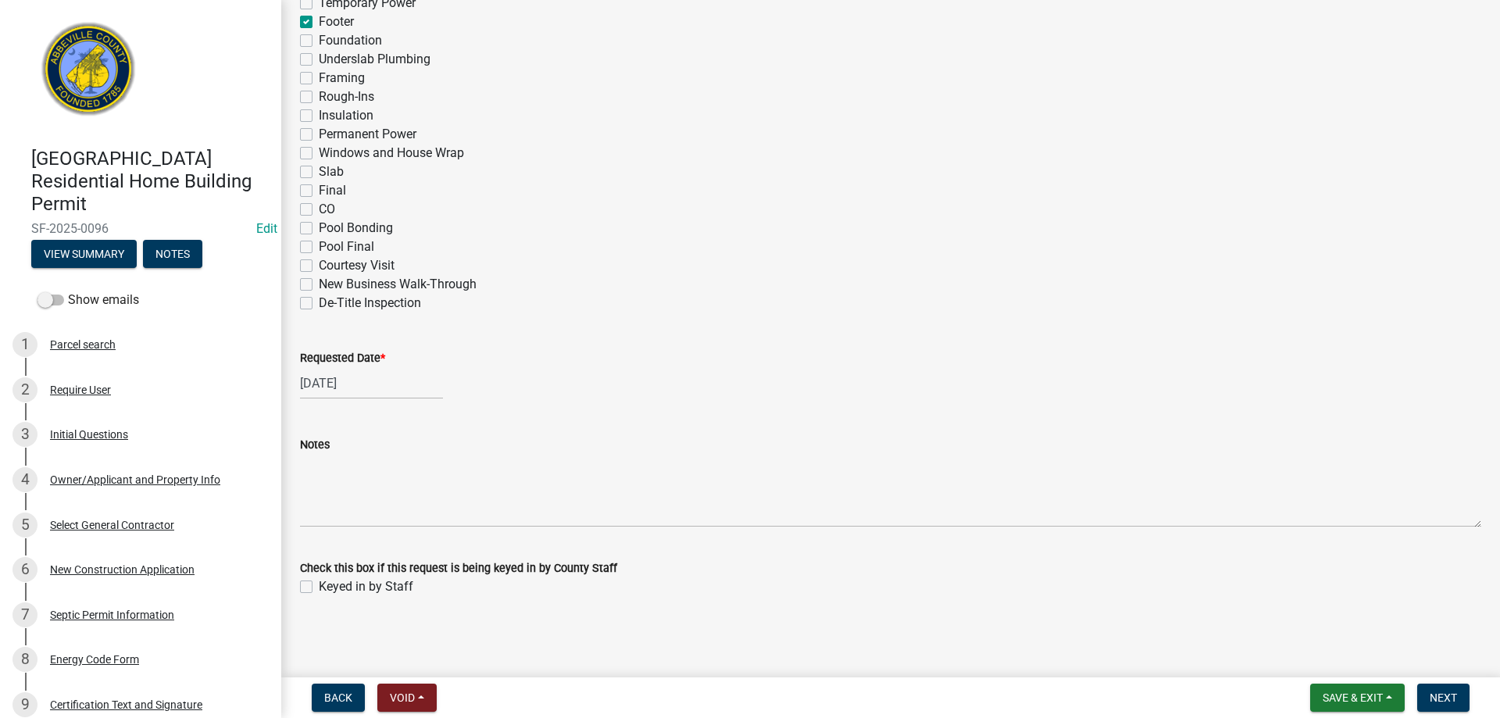
click at [319, 592] on label "Keyed in by Staff" at bounding box center [366, 587] width 95 height 19
click at [319, 588] on input "Keyed in by Staff" at bounding box center [324, 583] width 10 height 10
checkbox input "true"
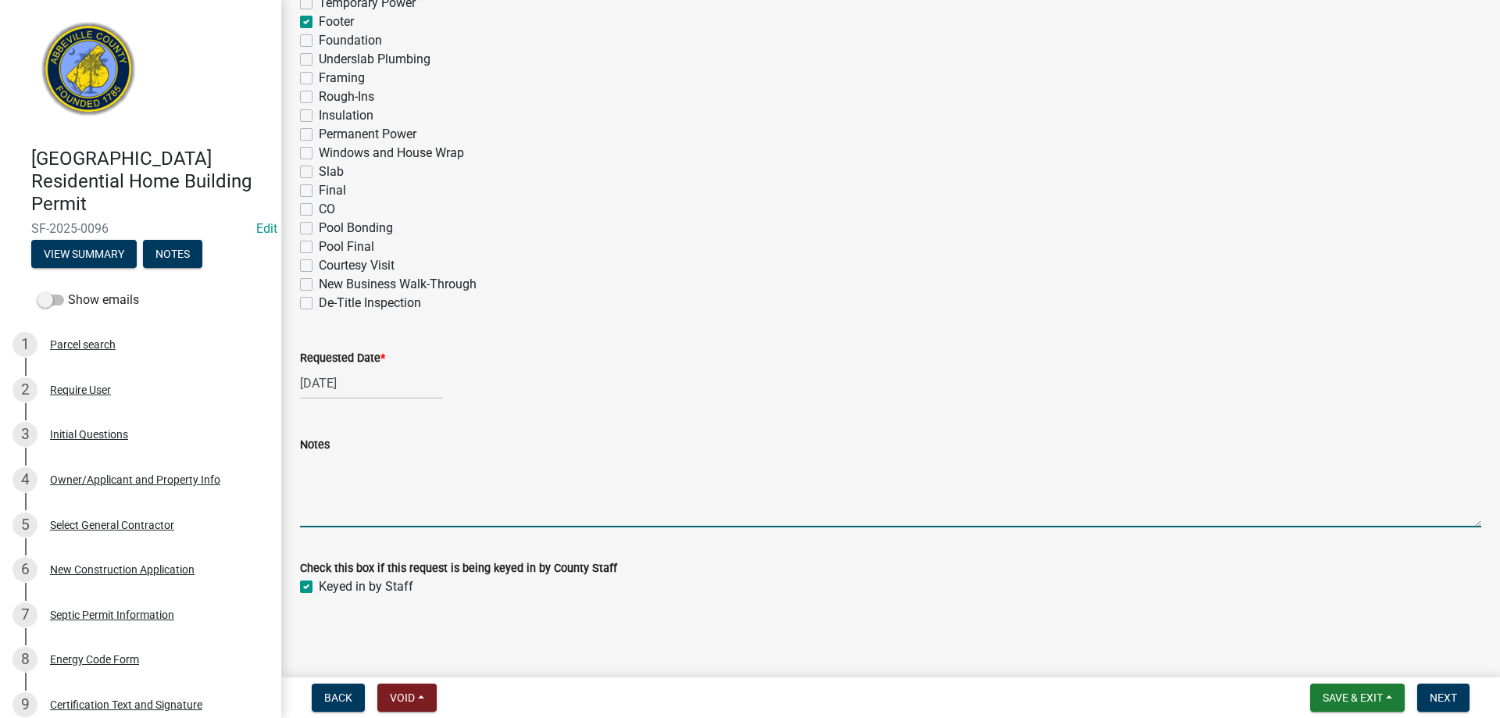
click at [358, 503] on textarea "Notes" at bounding box center [891, 490] width 1182 height 73
click at [443, 467] on textarea "Partial footing inspection. Footing to be dug and poured in two stages" at bounding box center [891, 490] width 1182 height 73
type textarea "Partial footing inspection #1. Footing to be dug and poured in two stages"
click at [1447, 692] on span "Next" at bounding box center [1443, 698] width 27 height 13
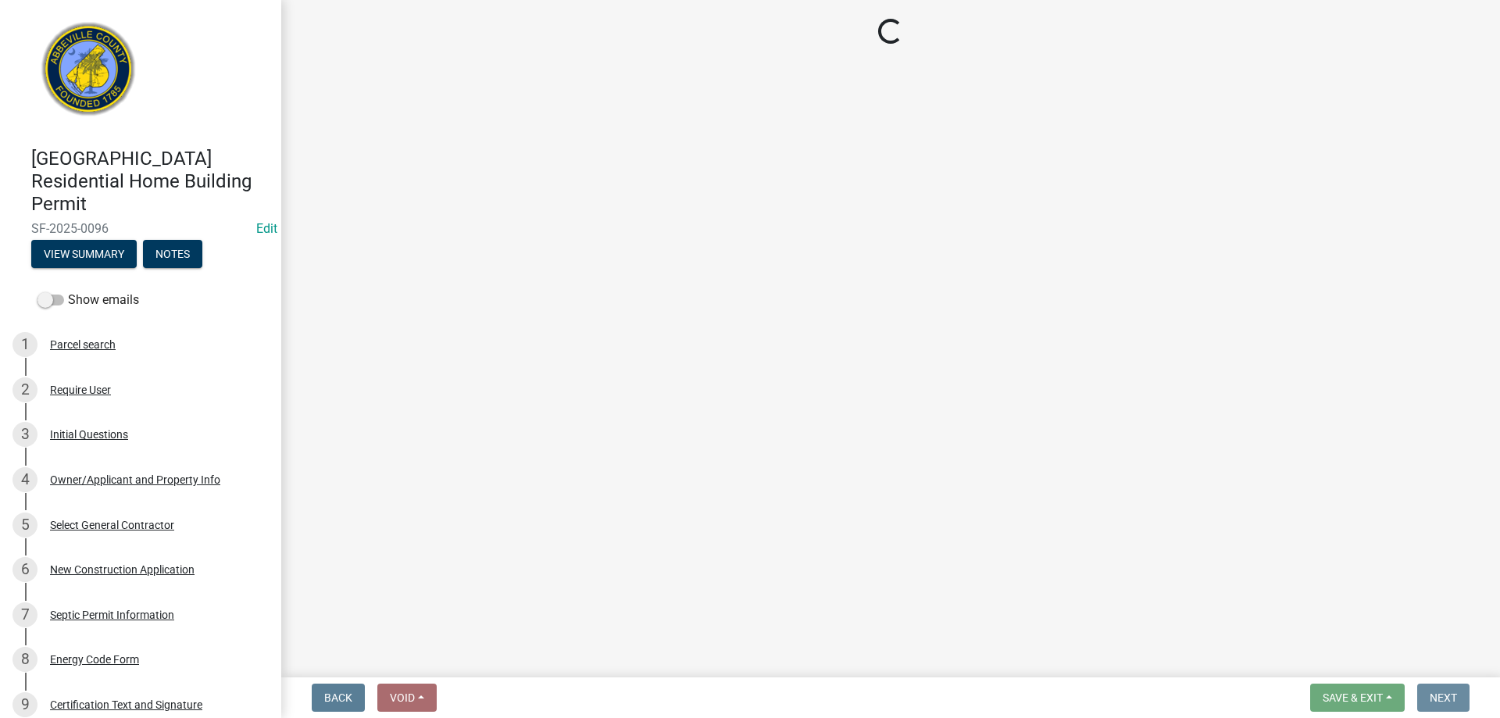
scroll to position [0, 0]
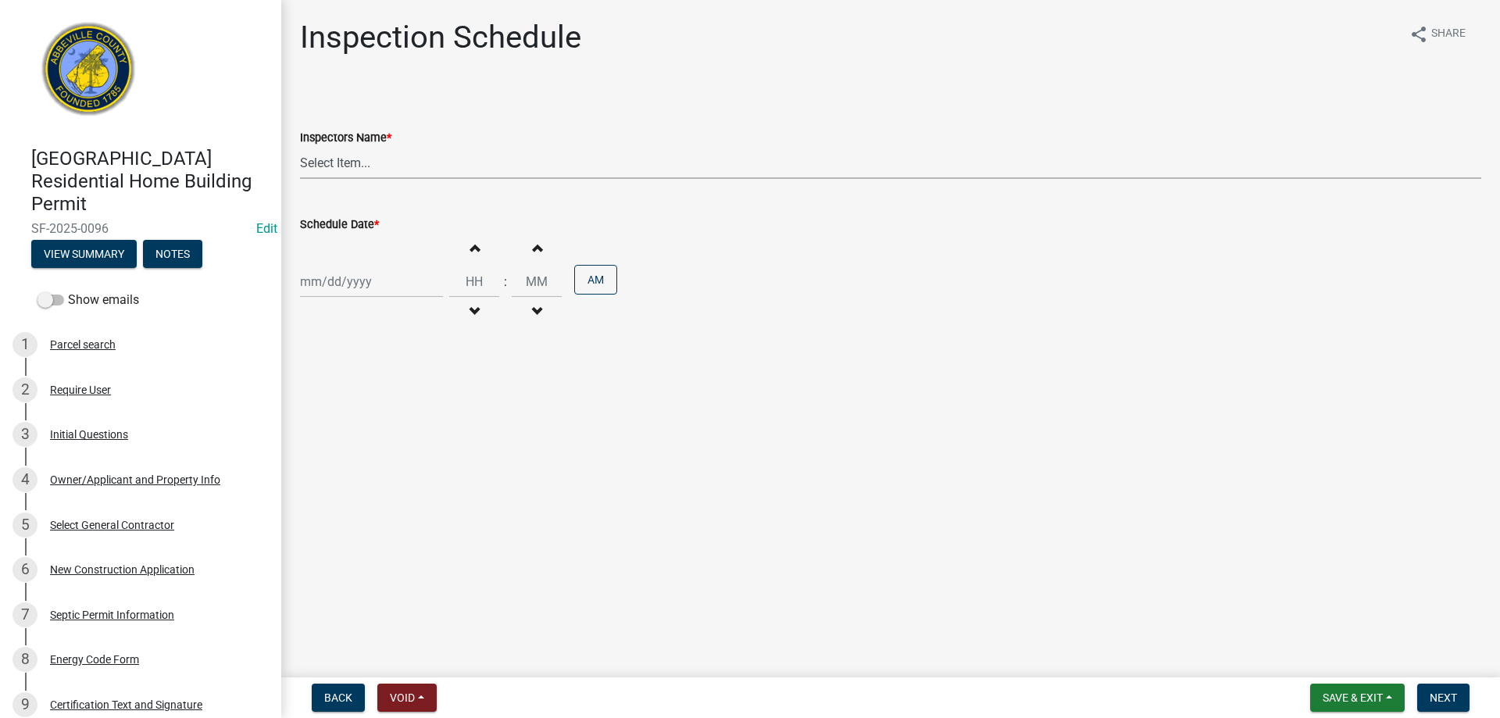
click at [338, 161] on select "Select Item... [EMAIL_ADDRESS][DOMAIN_NAME] ([PERSON_NAME]) [EMAIL_ADDRESS][DOM…" at bounding box center [891, 163] width 1182 height 32
select select "896ec84b-7942-43b9-a78d-4f1554b7930c"
click at [300, 147] on select "Select Item... [EMAIL_ADDRESS][DOMAIN_NAME] ([PERSON_NAME]) [EMAIL_ADDRESS][DOM…" at bounding box center [891, 163] width 1182 height 32
select select "9"
select select "2025"
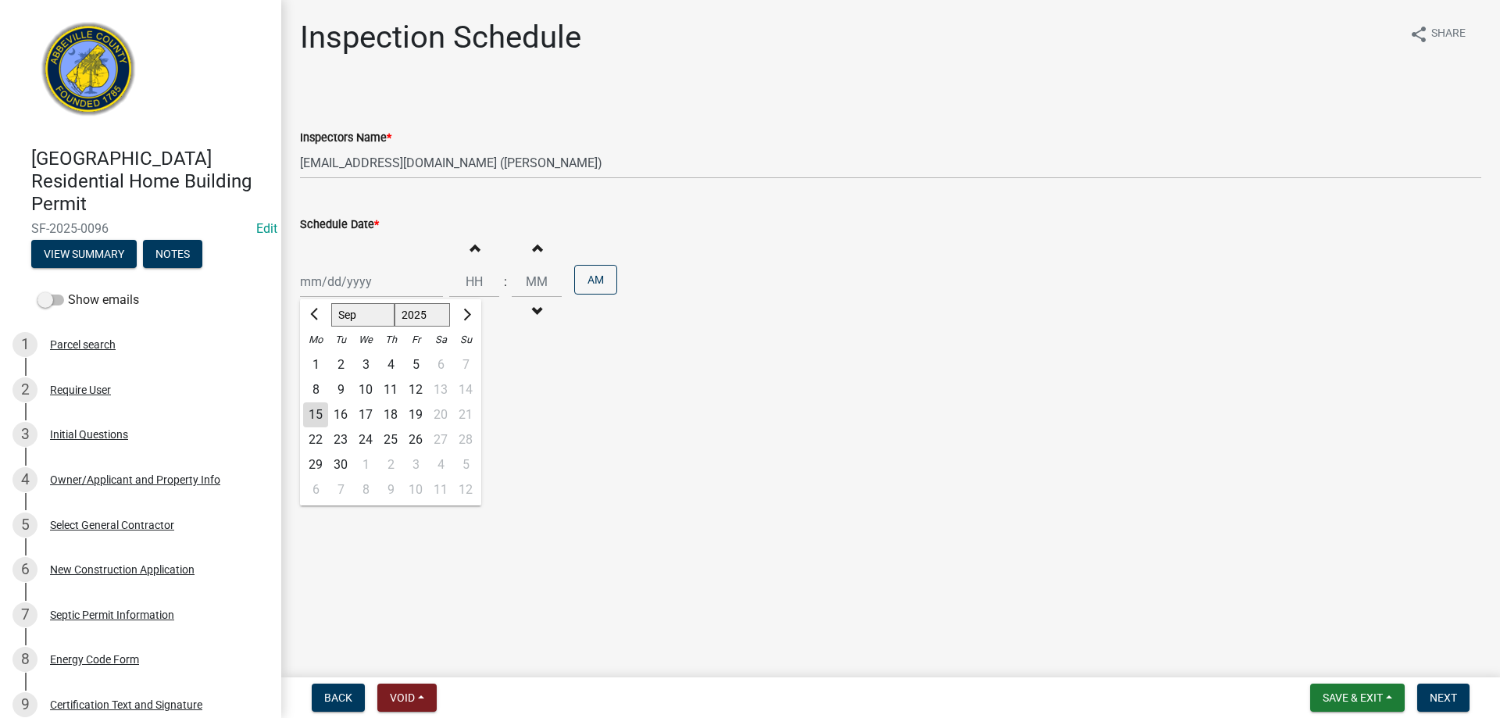
click at [367, 277] on div "[PERSON_NAME] Feb Mar Apr [PERSON_NAME][DATE] Oct Nov [DATE] 1526 1527 1528 152…" at bounding box center [371, 282] width 143 height 32
click at [317, 411] on div "15" at bounding box center [315, 414] width 25 height 25
type input "[DATE]"
click at [1436, 699] on span "Next" at bounding box center [1443, 698] width 27 height 13
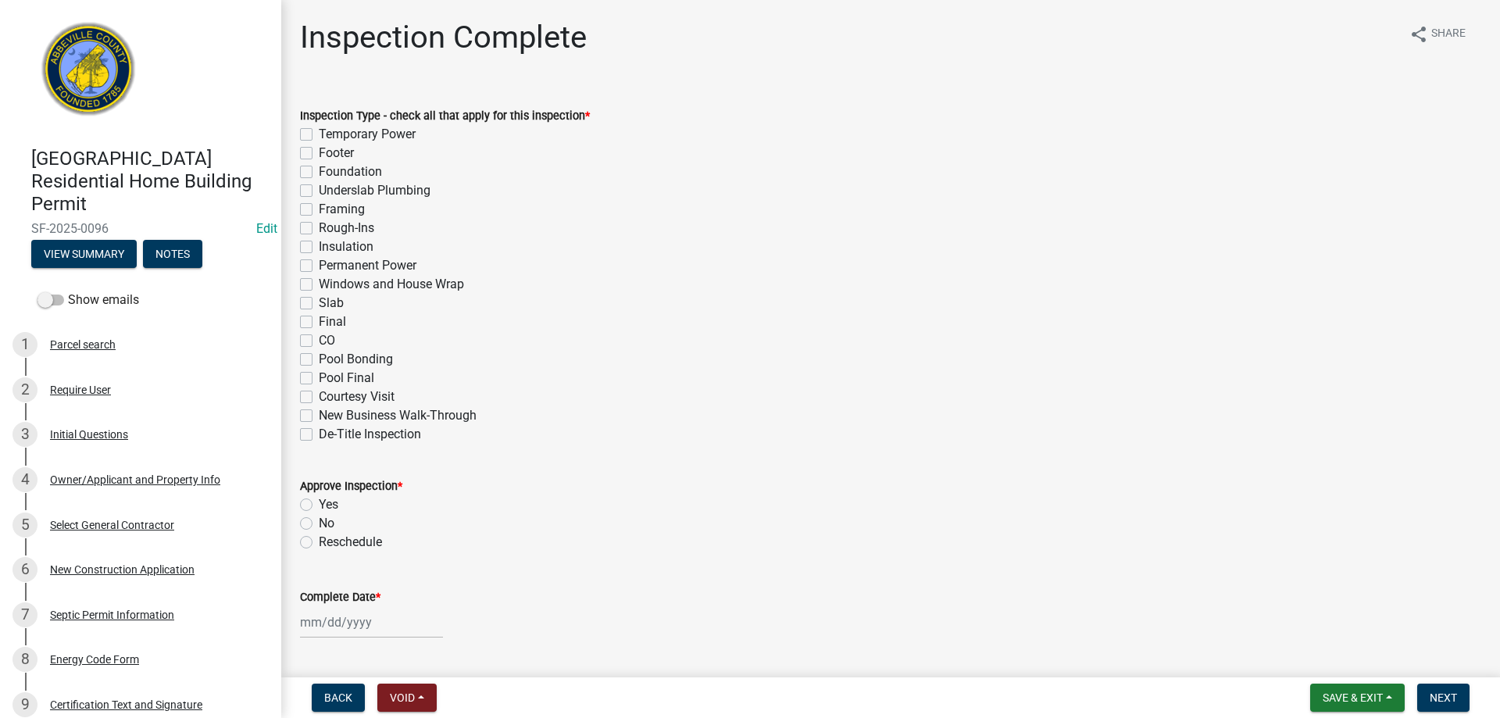
click at [319, 150] on label "Footer" at bounding box center [336, 153] width 35 height 19
click at [319, 150] on input "Footer" at bounding box center [324, 149] width 10 height 10
checkbox input "true"
checkbox input "false"
checkbox input "true"
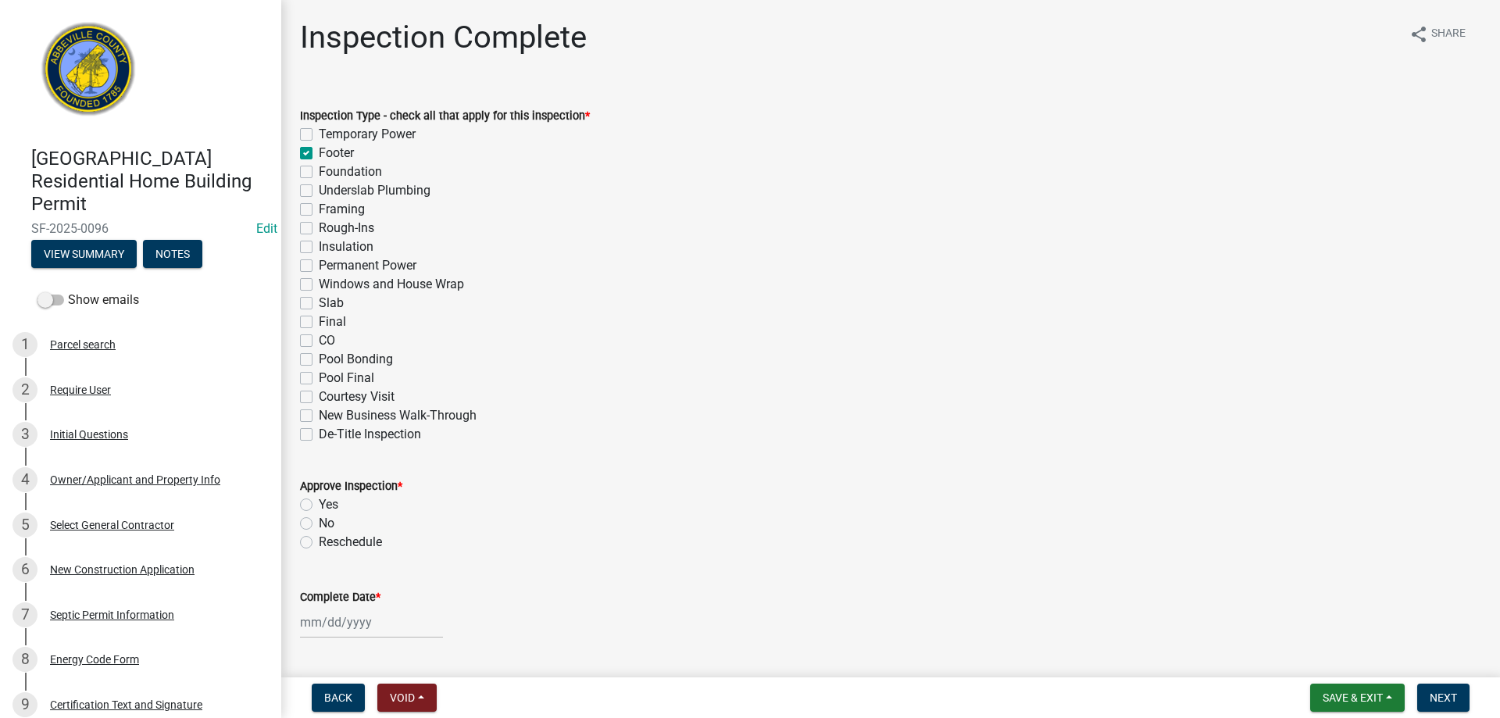
checkbox input "false"
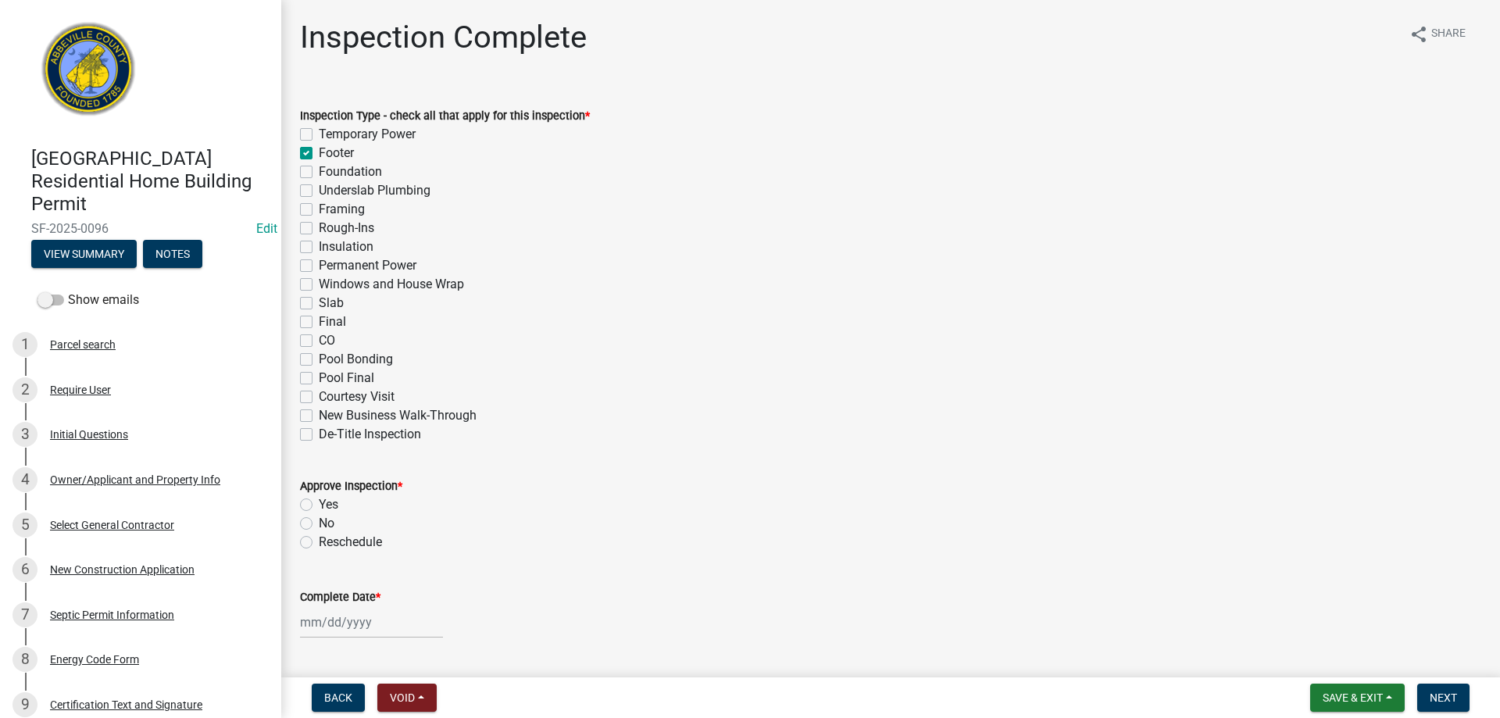
checkbox input "false"
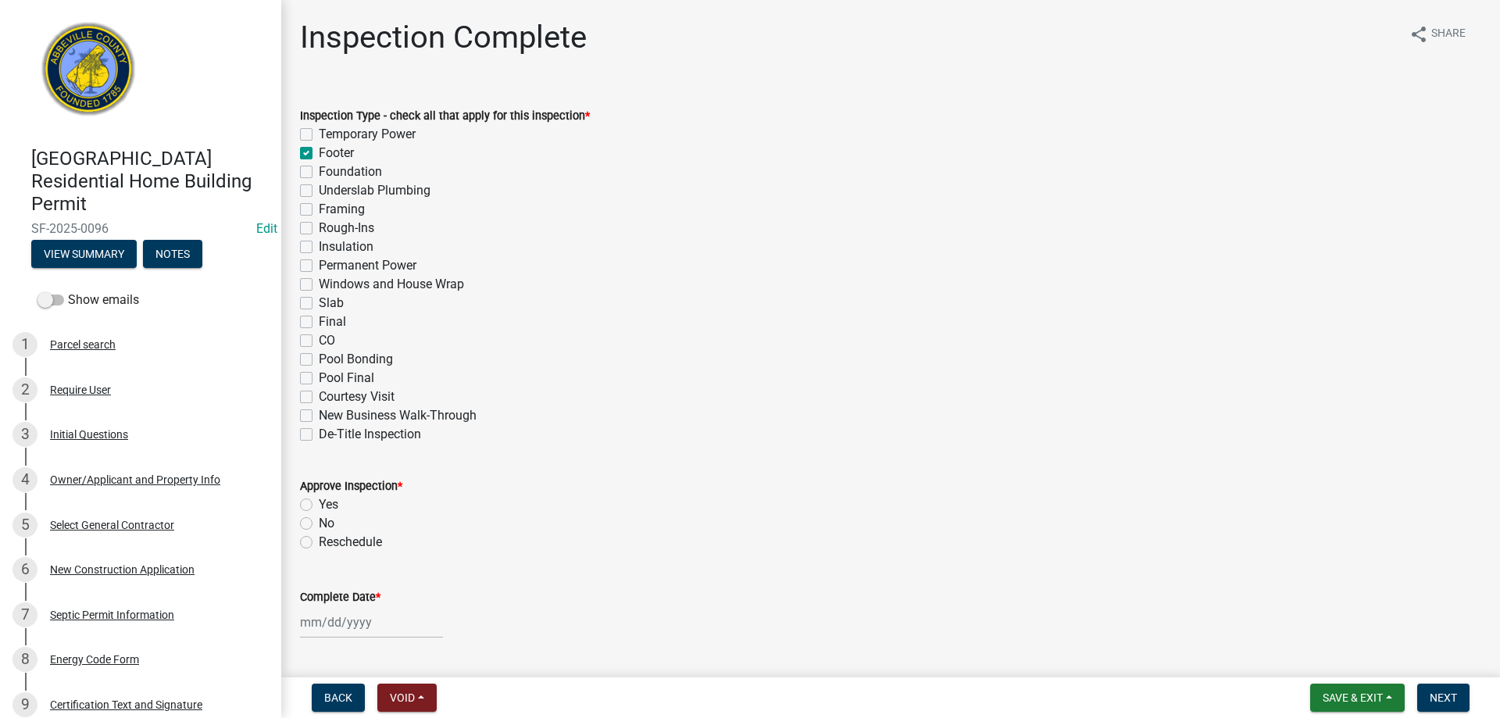
checkbox input "false"
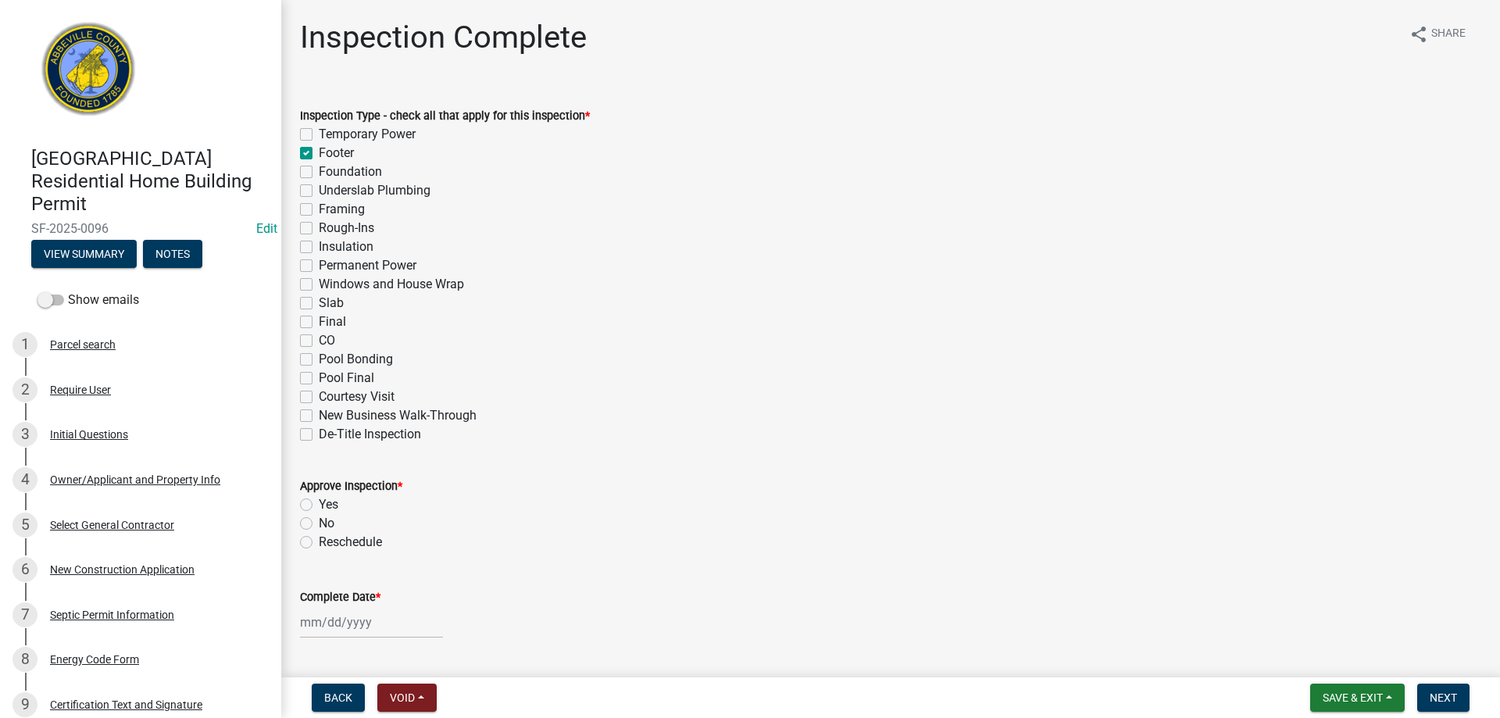
click at [319, 501] on label "Yes" at bounding box center [329, 504] width 20 height 19
click at [319, 501] on input "Yes" at bounding box center [324, 500] width 10 height 10
radio input "true"
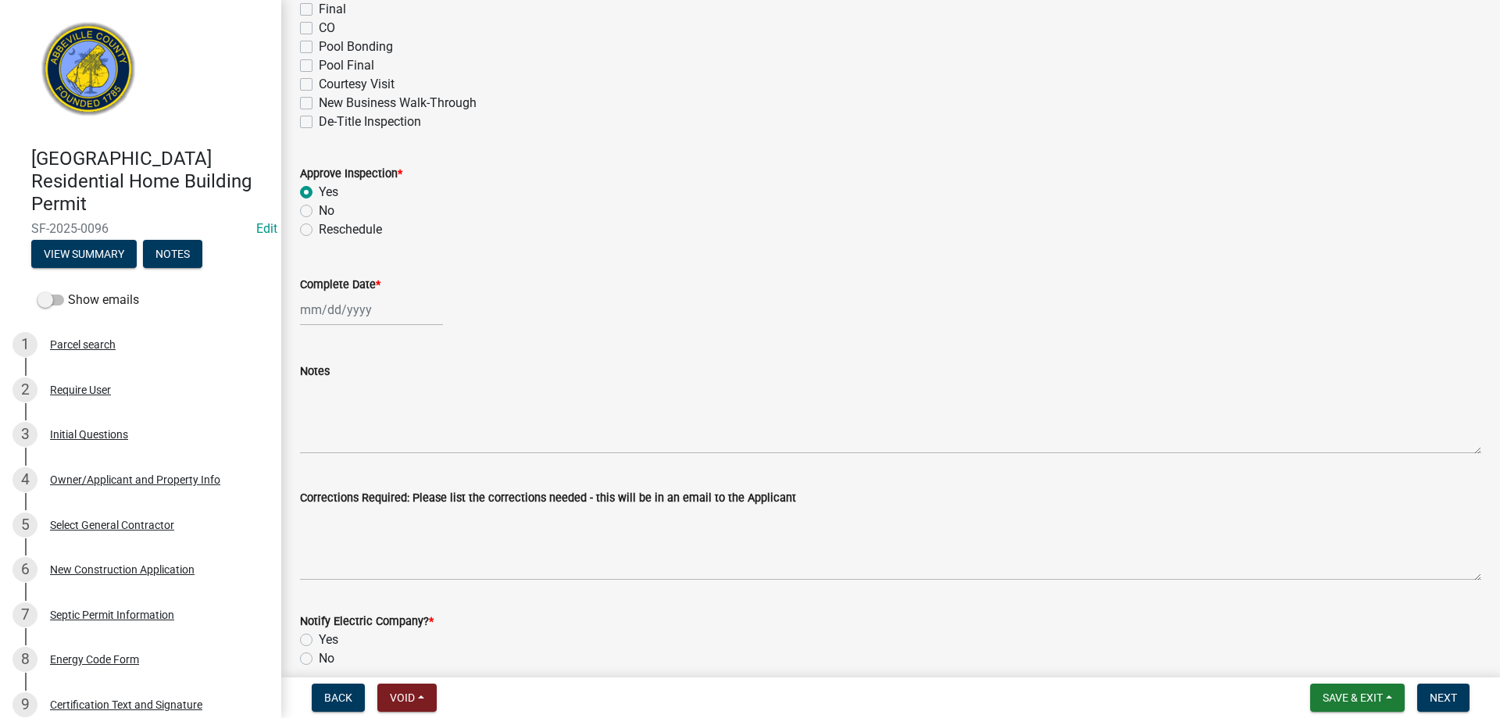
scroll to position [391, 0]
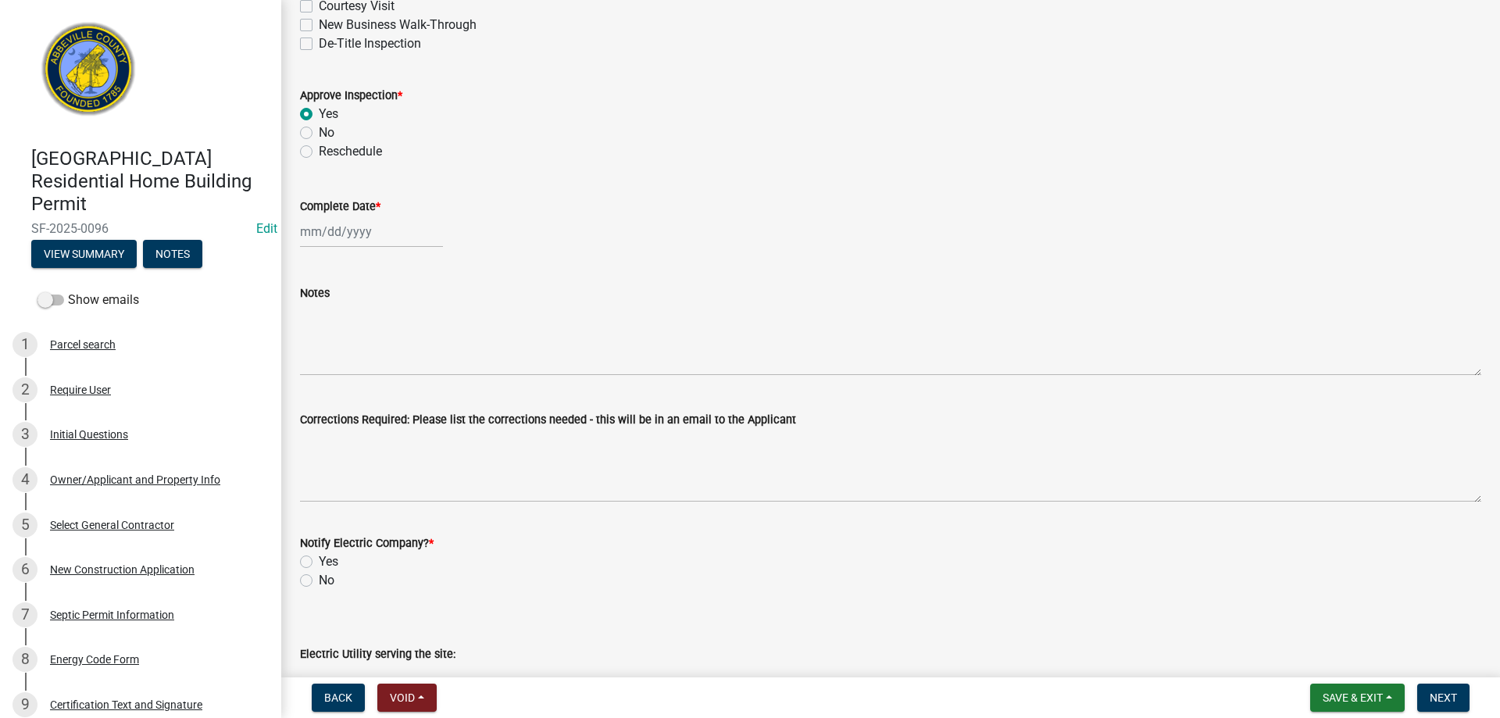
select select "9"
select select "2025"
click at [319, 234] on div "[PERSON_NAME] Feb Mar Apr [PERSON_NAME][DATE] Oct Nov [DATE] 1526 1527 1528 152…" at bounding box center [371, 232] width 143 height 32
click at [313, 365] on div "15" at bounding box center [315, 364] width 25 height 25
type input "[DATE]"
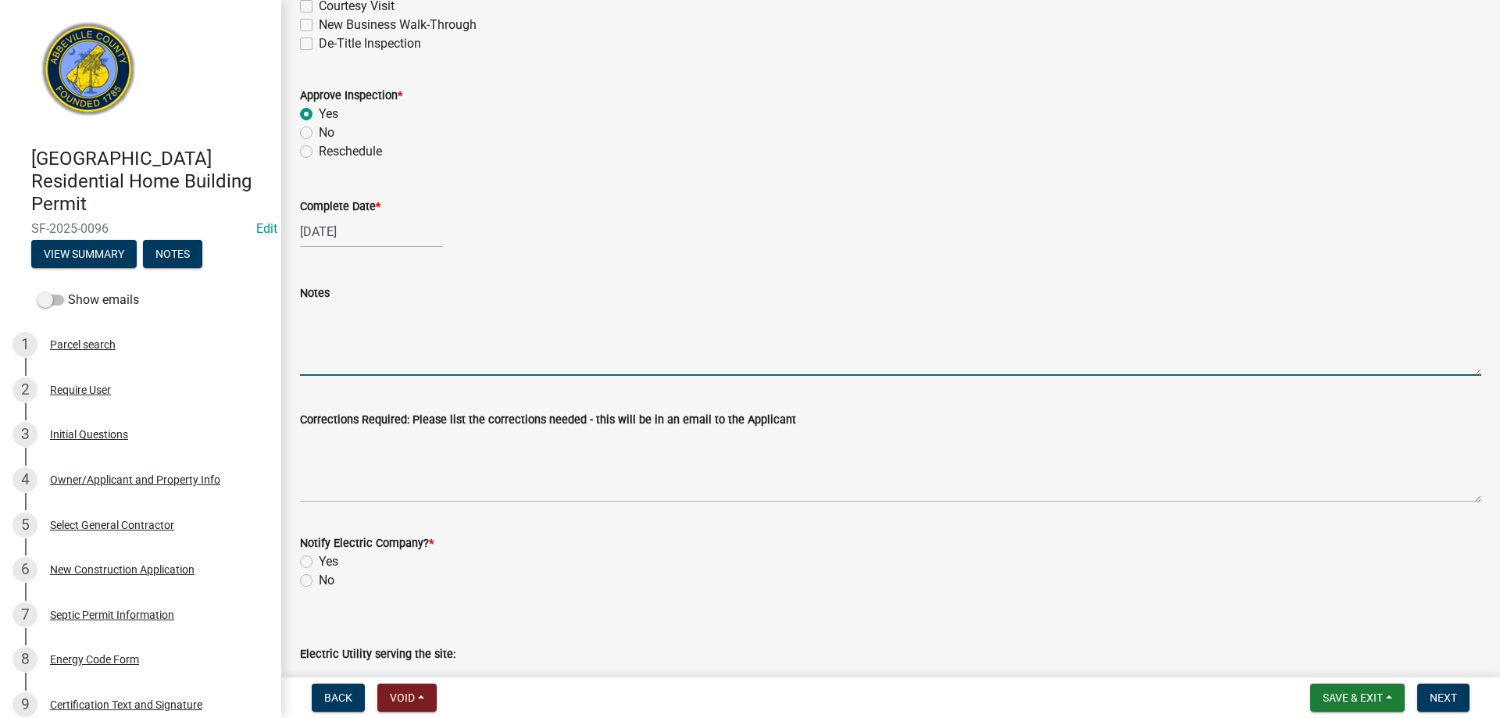
drag, startPoint x: 327, startPoint y: 363, endPoint x: 779, endPoint y: 201, distance: 480.5
click at [327, 363] on textarea "Notes" at bounding box center [891, 338] width 1182 height 73
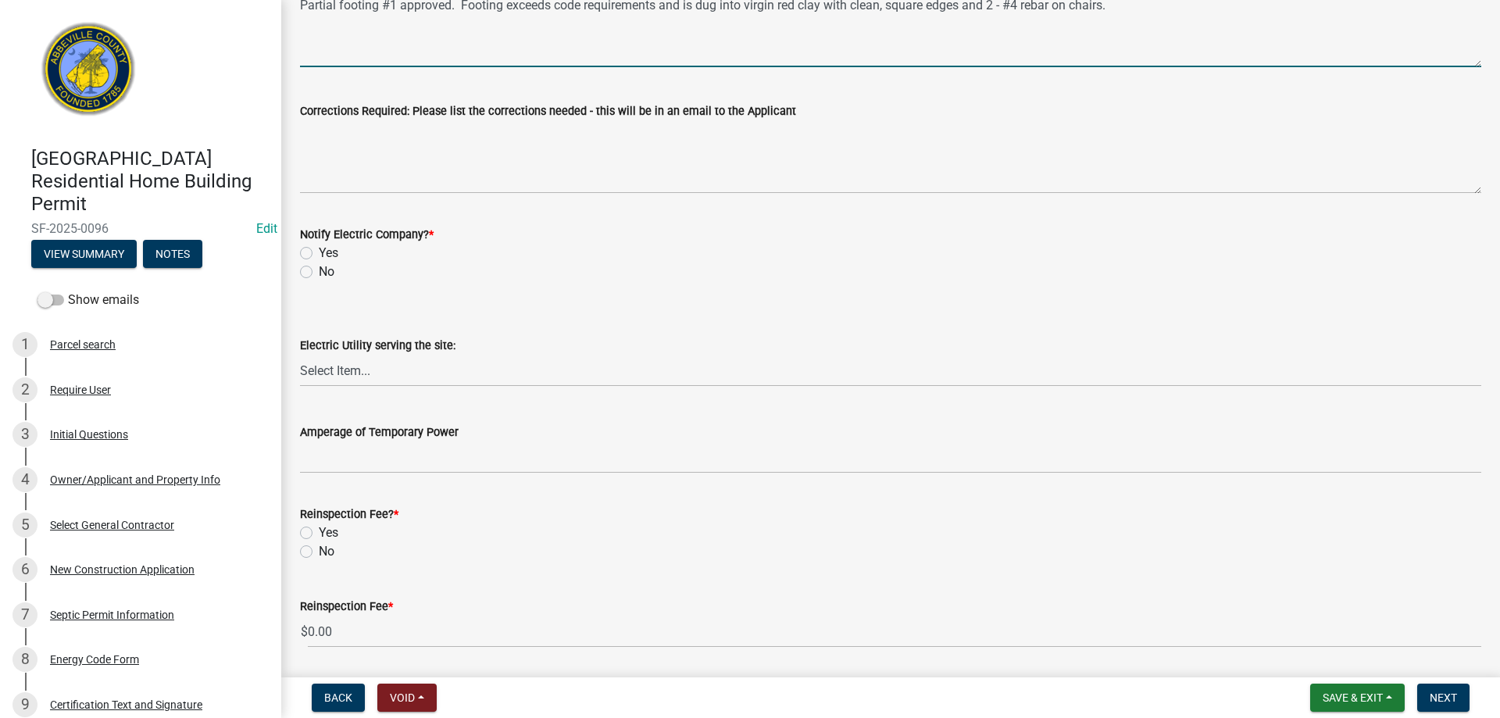
scroll to position [751, 0]
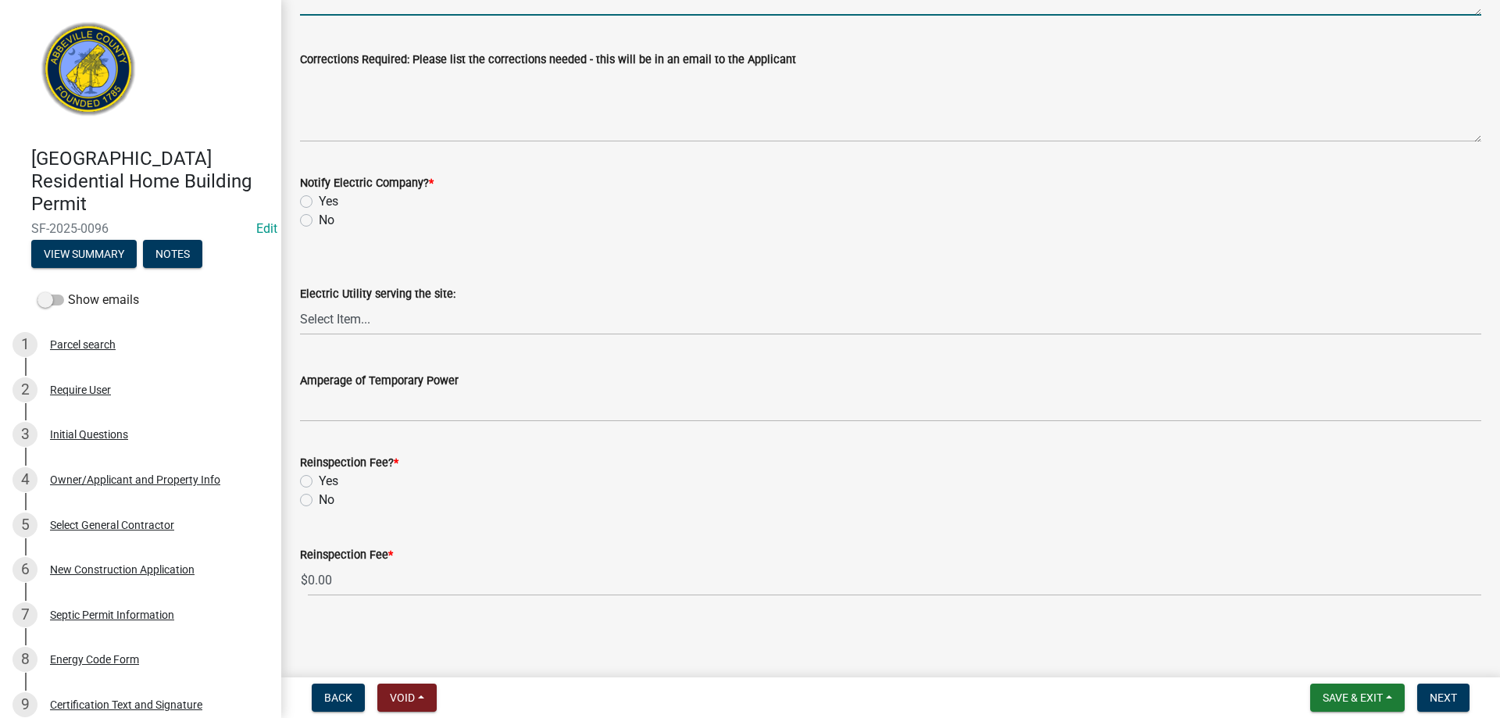
type textarea "Partial footing #1 approved. Footing exceeds code requirements and is dug into …"
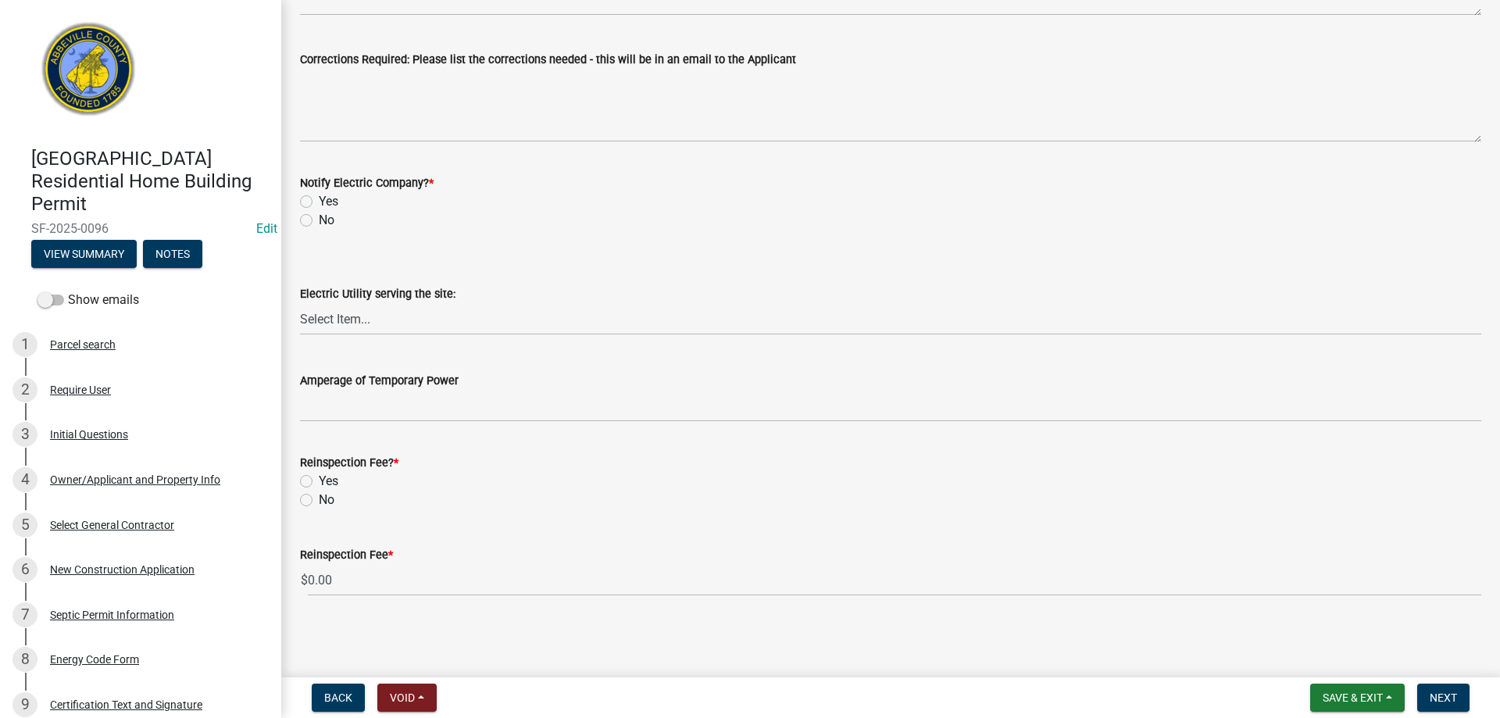
click at [319, 220] on label "No" at bounding box center [327, 220] width 16 height 19
click at [319, 220] on input "No" at bounding box center [324, 216] width 10 height 10
radio input "true"
click at [319, 498] on label "No" at bounding box center [327, 500] width 16 height 19
click at [319, 498] on input "No" at bounding box center [324, 496] width 10 height 10
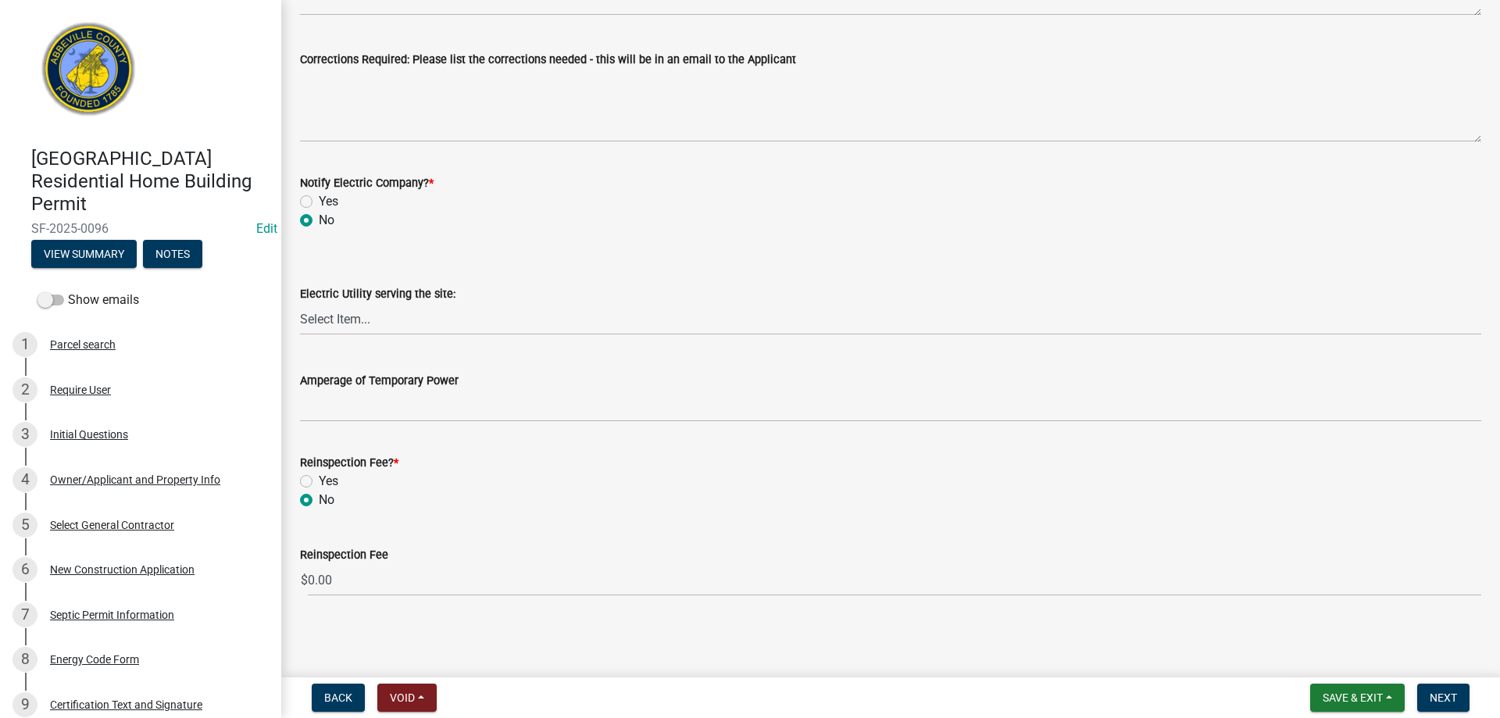
radio input "true"
click at [1443, 692] on span "Next" at bounding box center [1443, 698] width 27 height 13
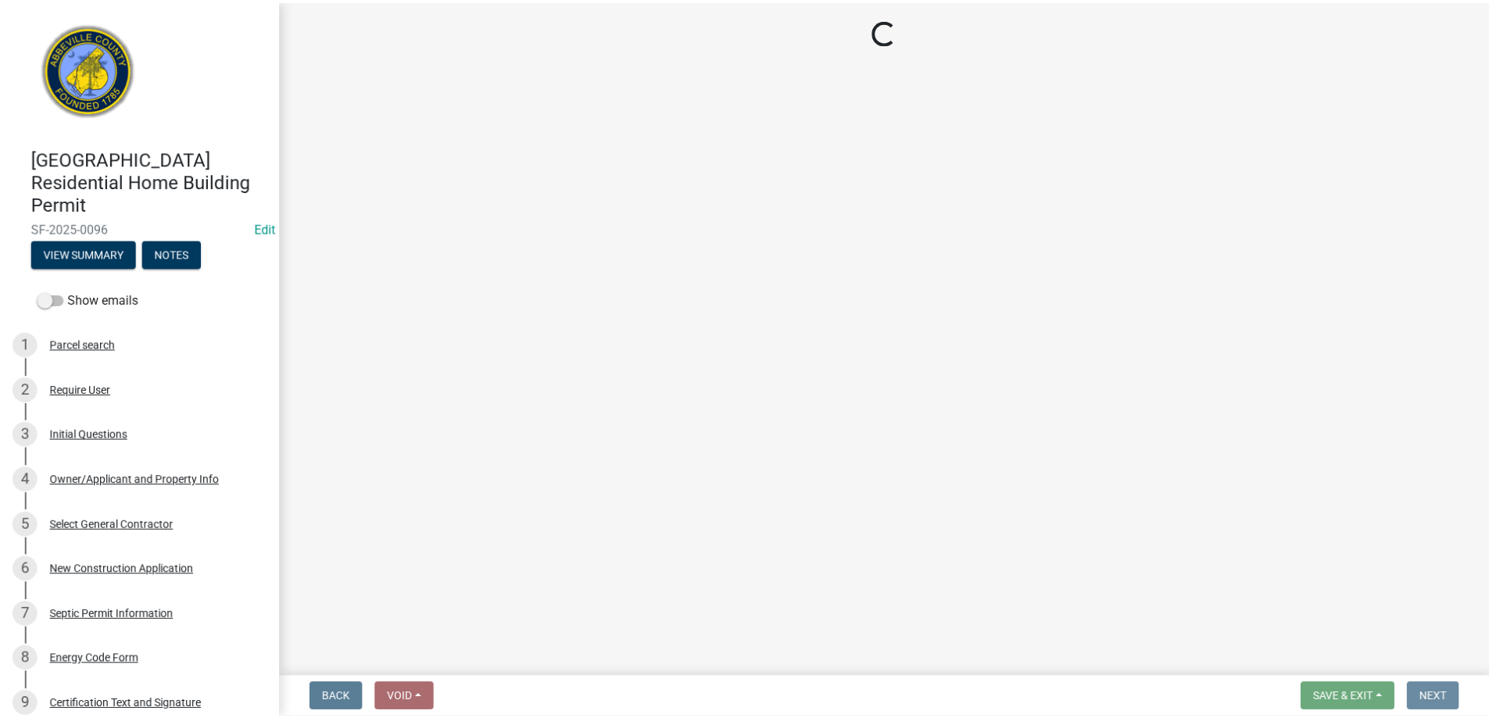
scroll to position [0, 0]
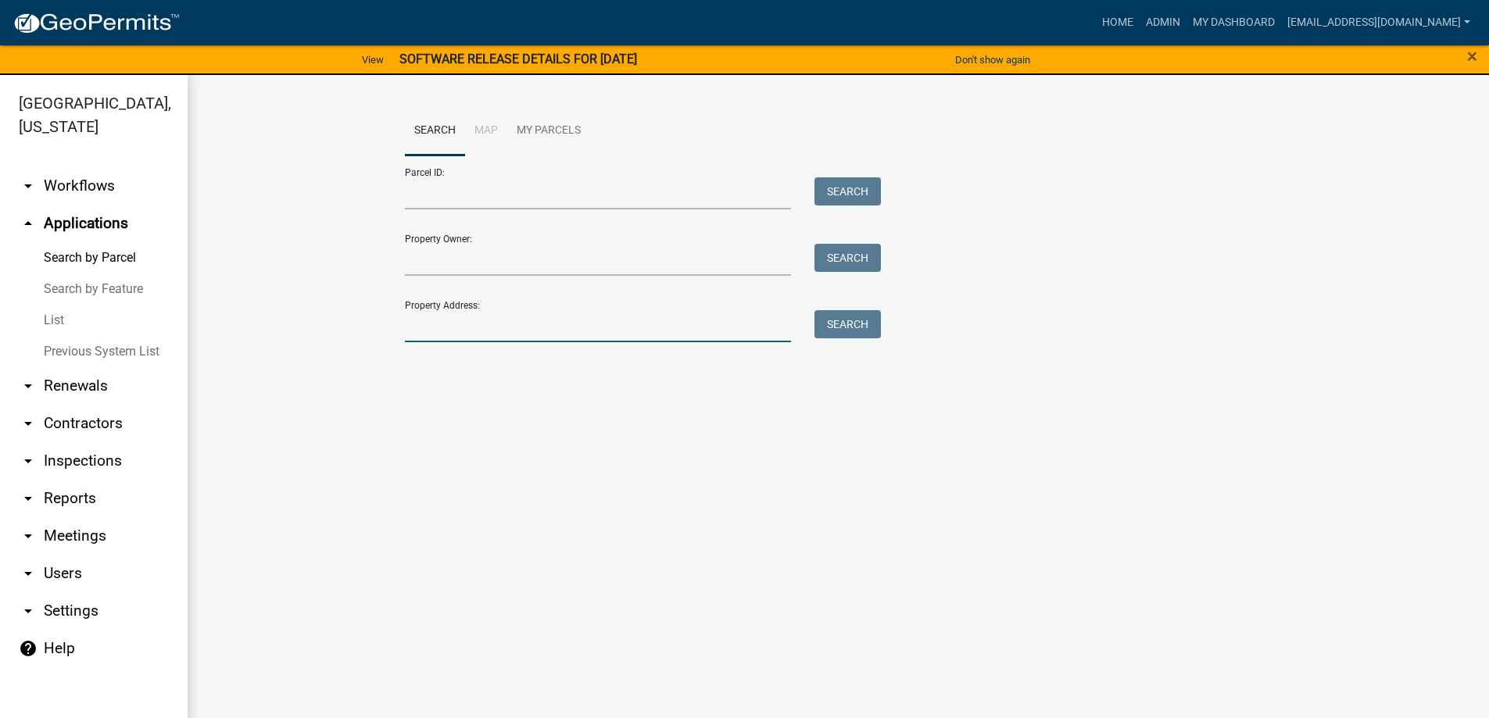
click at [525, 330] on input "Property Address:" at bounding box center [598, 326] width 387 height 32
type input "874 old d"
click at [848, 322] on button "Search" at bounding box center [847, 324] width 66 height 28
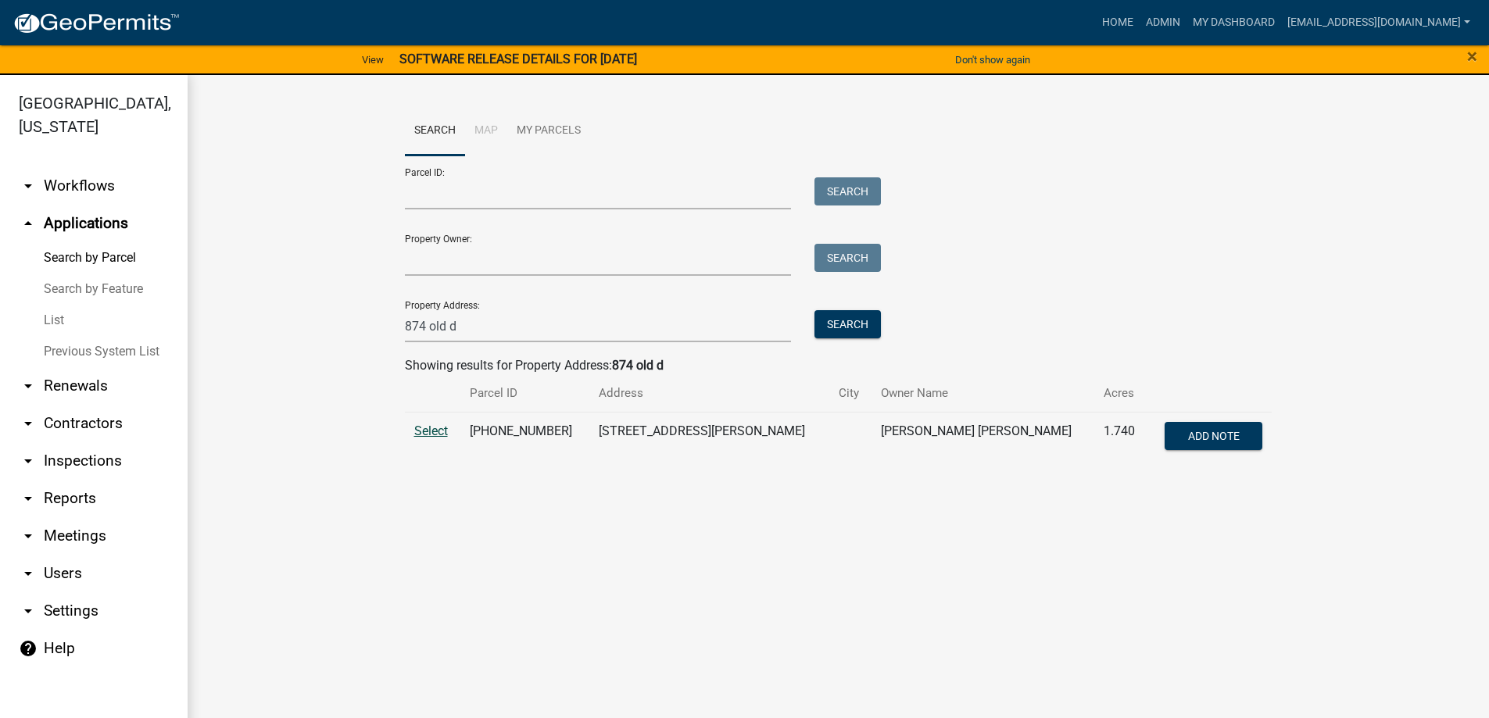
click at [436, 432] on span "Select" at bounding box center [431, 431] width 34 height 15
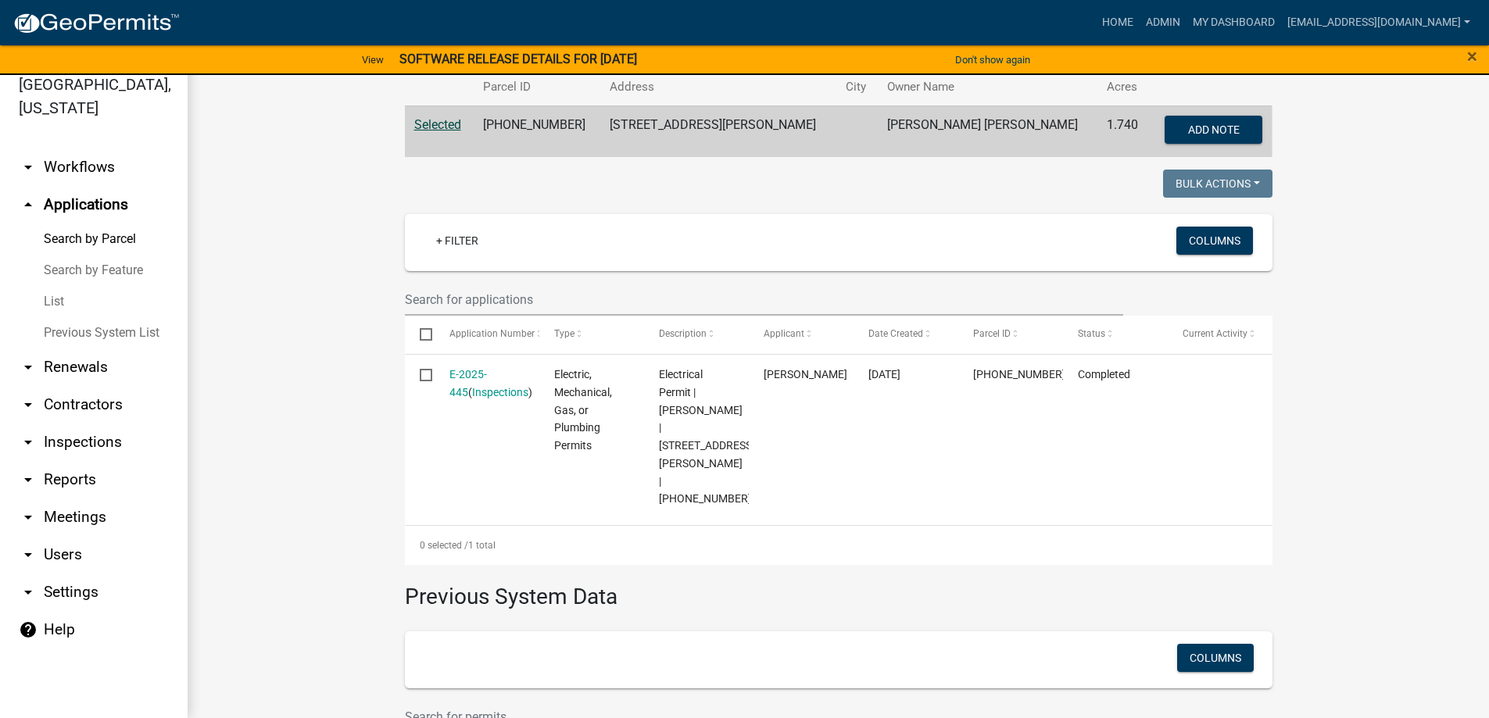
scroll to position [277, 0]
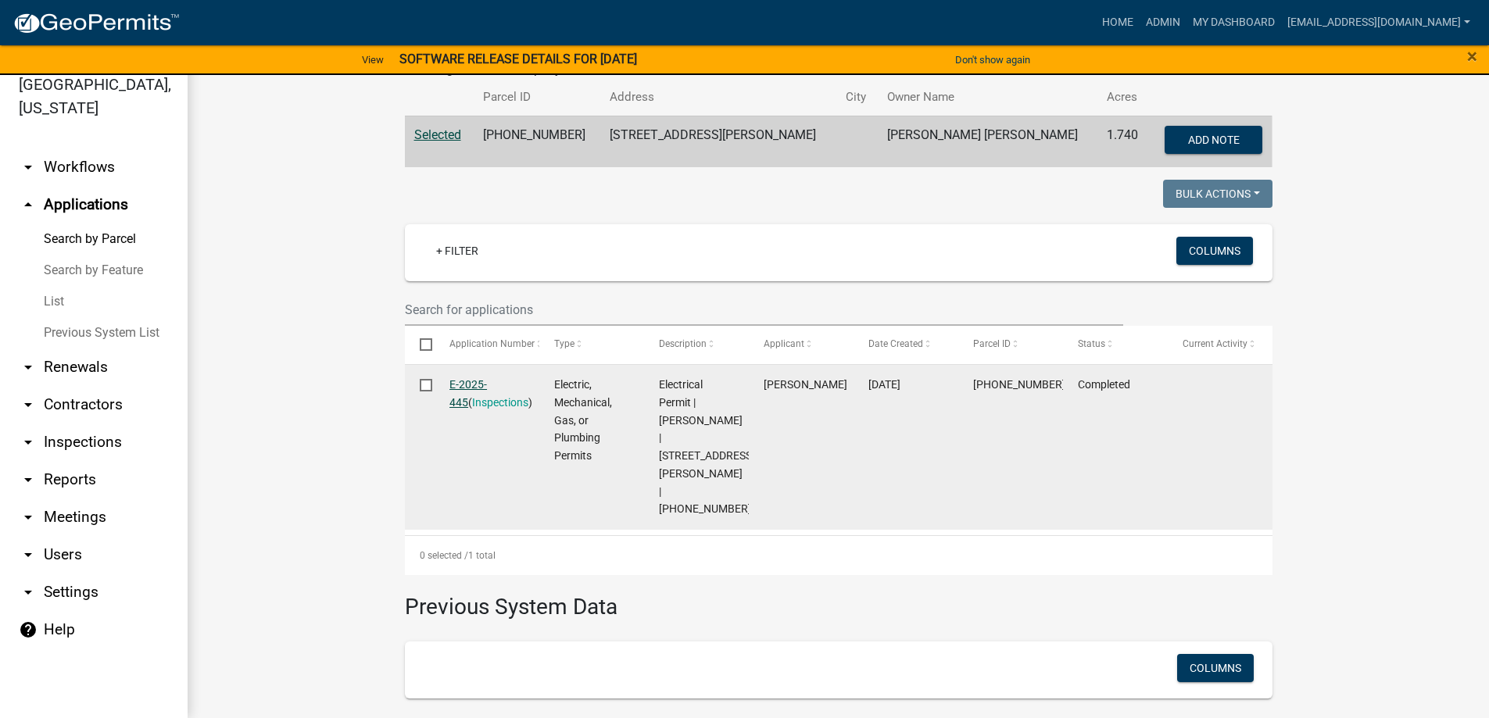
click at [454, 384] on link "E-2025-445" at bounding box center [468, 393] width 38 height 30
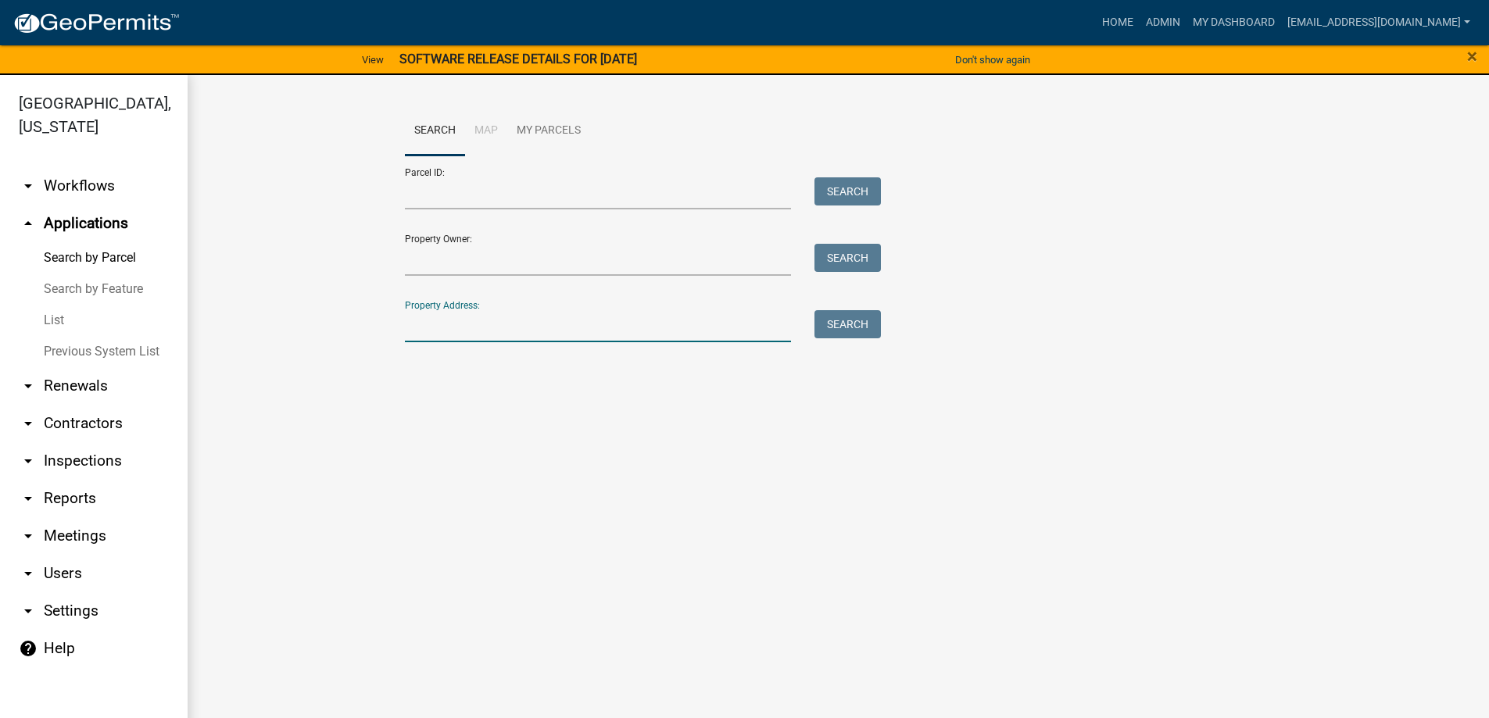
click at [499, 324] on input "Property Address:" at bounding box center [598, 326] width 387 height 32
type input "192 [PERSON_NAME]"
click at [835, 331] on button "Search" at bounding box center [847, 324] width 66 height 28
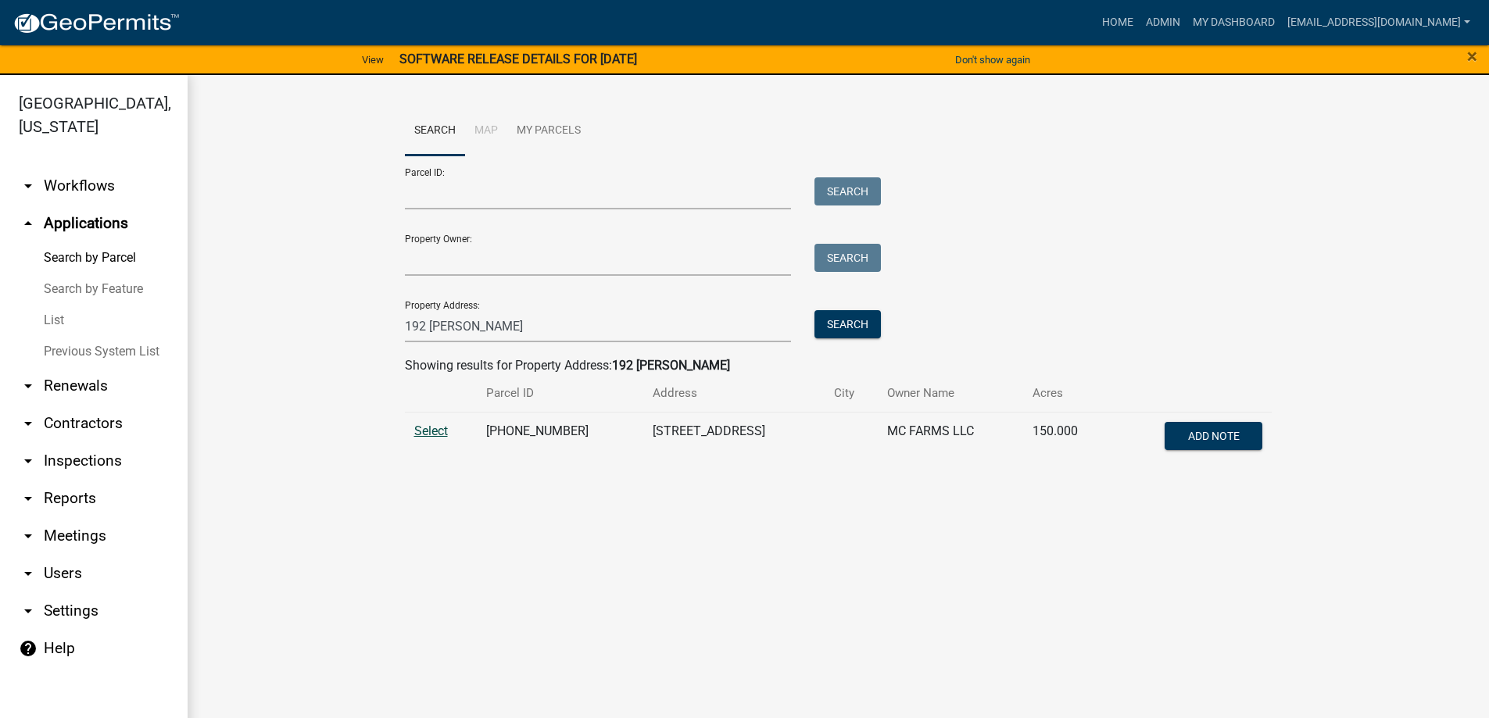
click at [416, 428] on span "Select" at bounding box center [431, 431] width 34 height 15
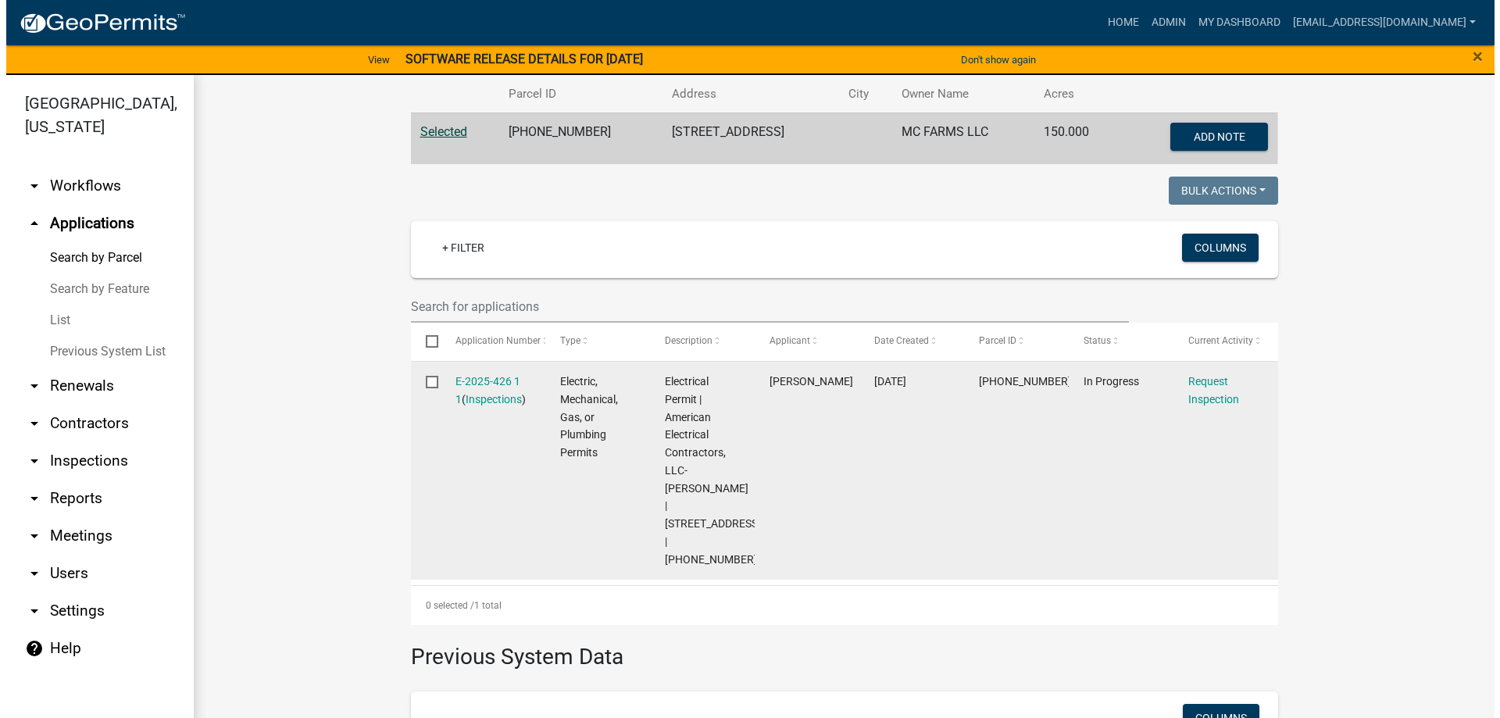
scroll to position [313, 0]
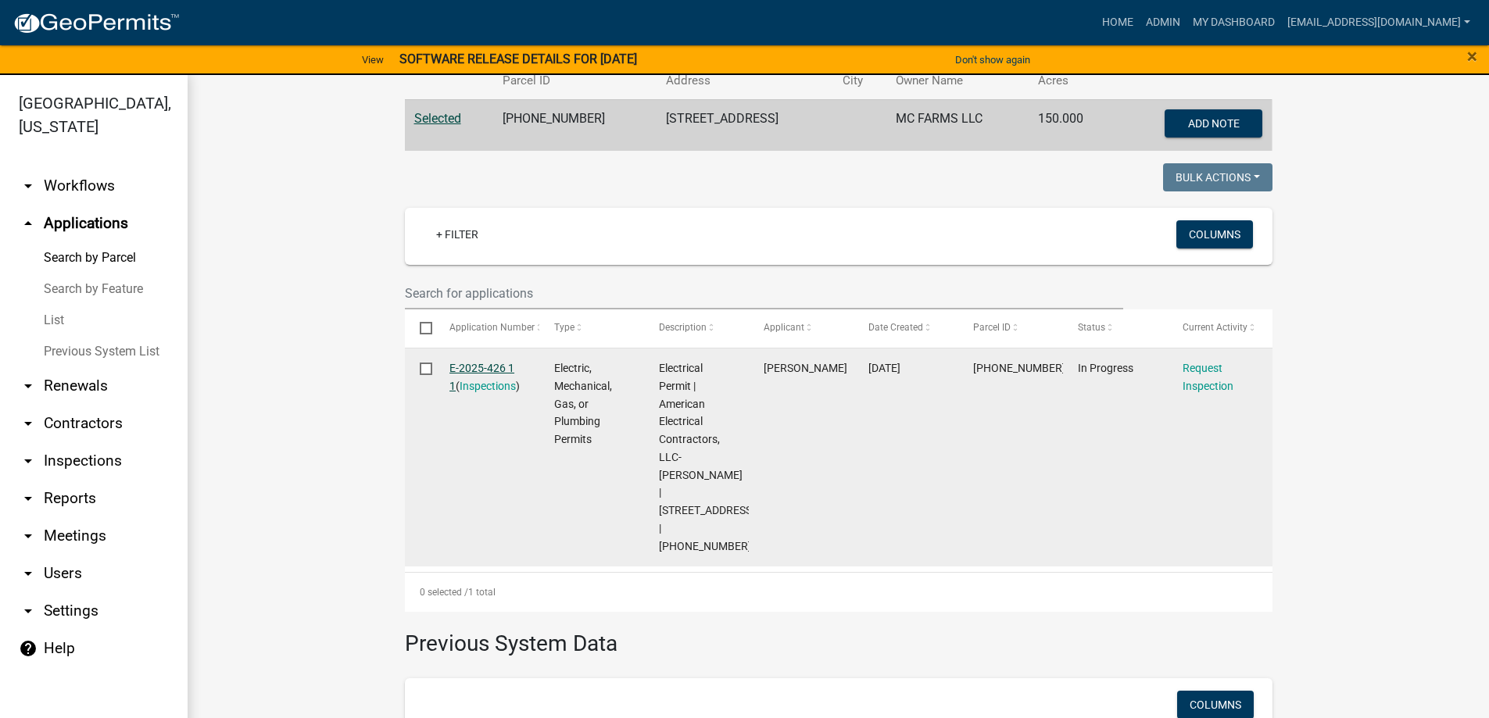
click at [463, 365] on link "E-2025-426 1 1" at bounding box center [481, 377] width 65 height 30
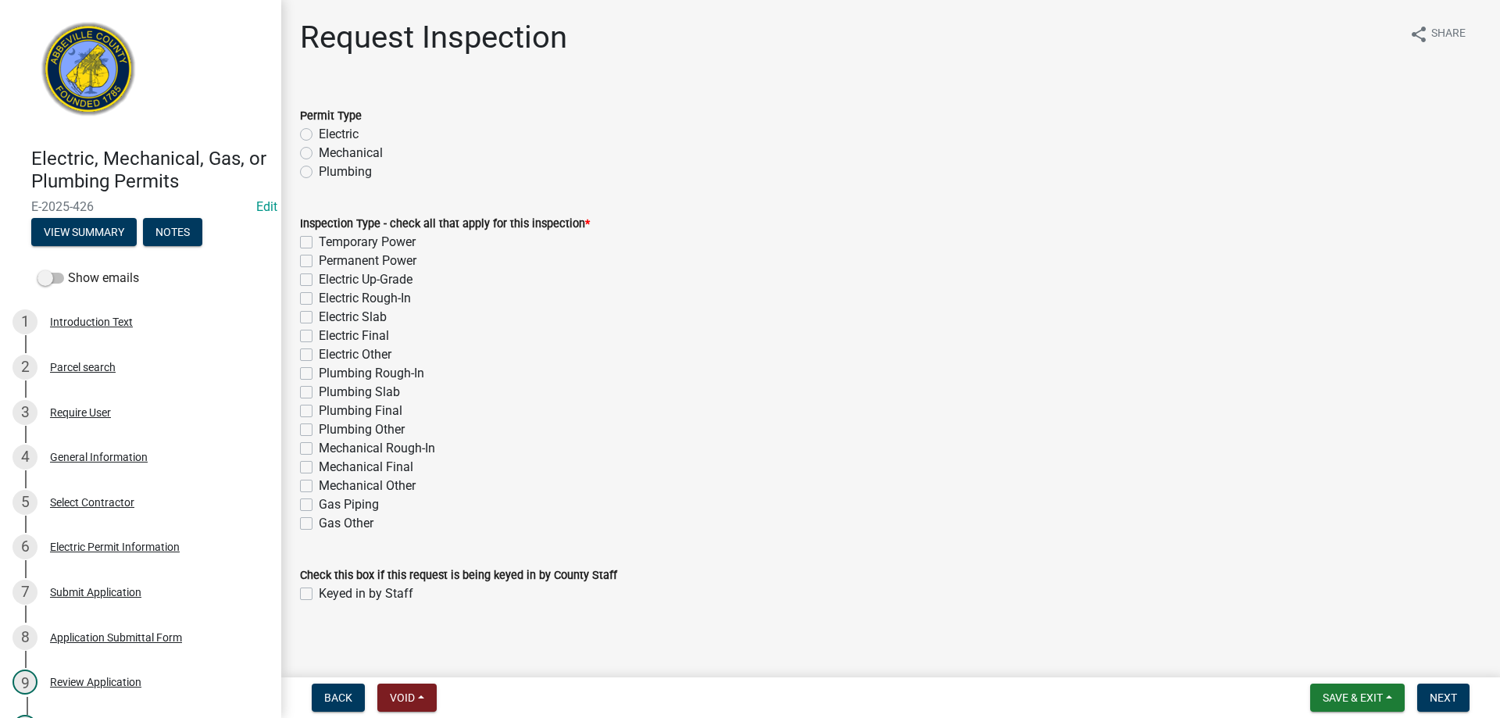
click at [319, 134] on label "Electric" at bounding box center [339, 134] width 40 height 19
click at [319, 134] on input "Electric" at bounding box center [324, 130] width 10 height 10
radio input "true"
click at [319, 337] on label "Electric Final" at bounding box center [354, 336] width 70 height 19
click at [319, 337] on input "Electric Final" at bounding box center [324, 332] width 10 height 10
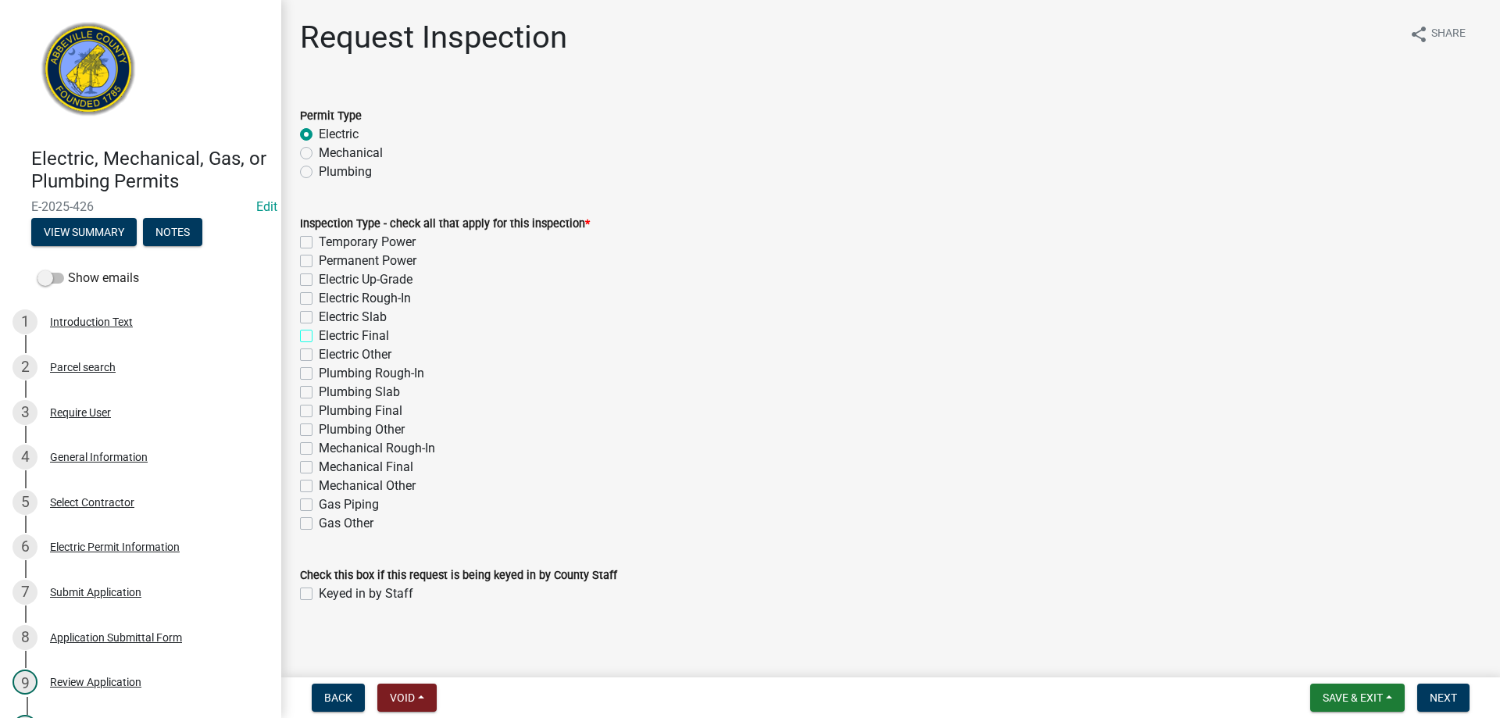
checkbox input "true"
checkbox input "false"
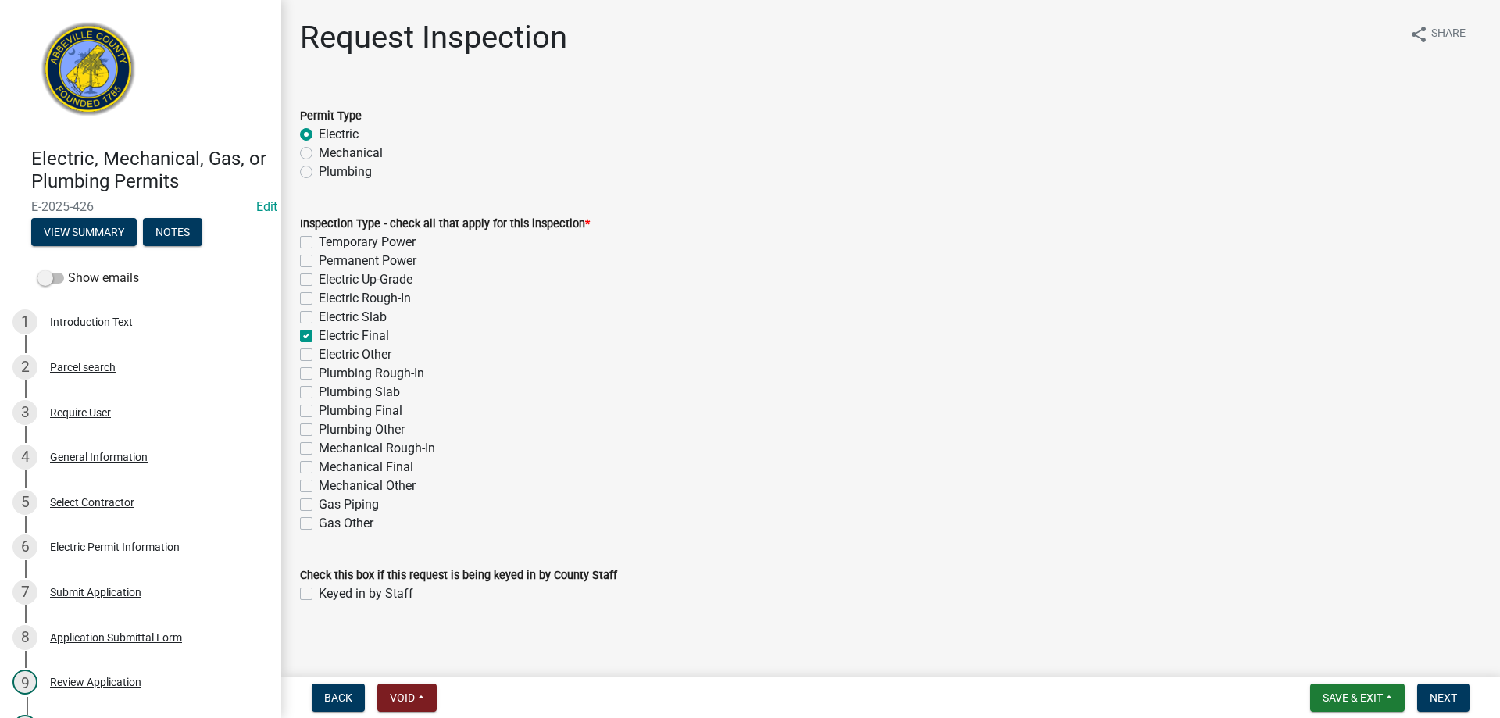
checkbox input "false"
checkbox input "true"
checkbox input "false"
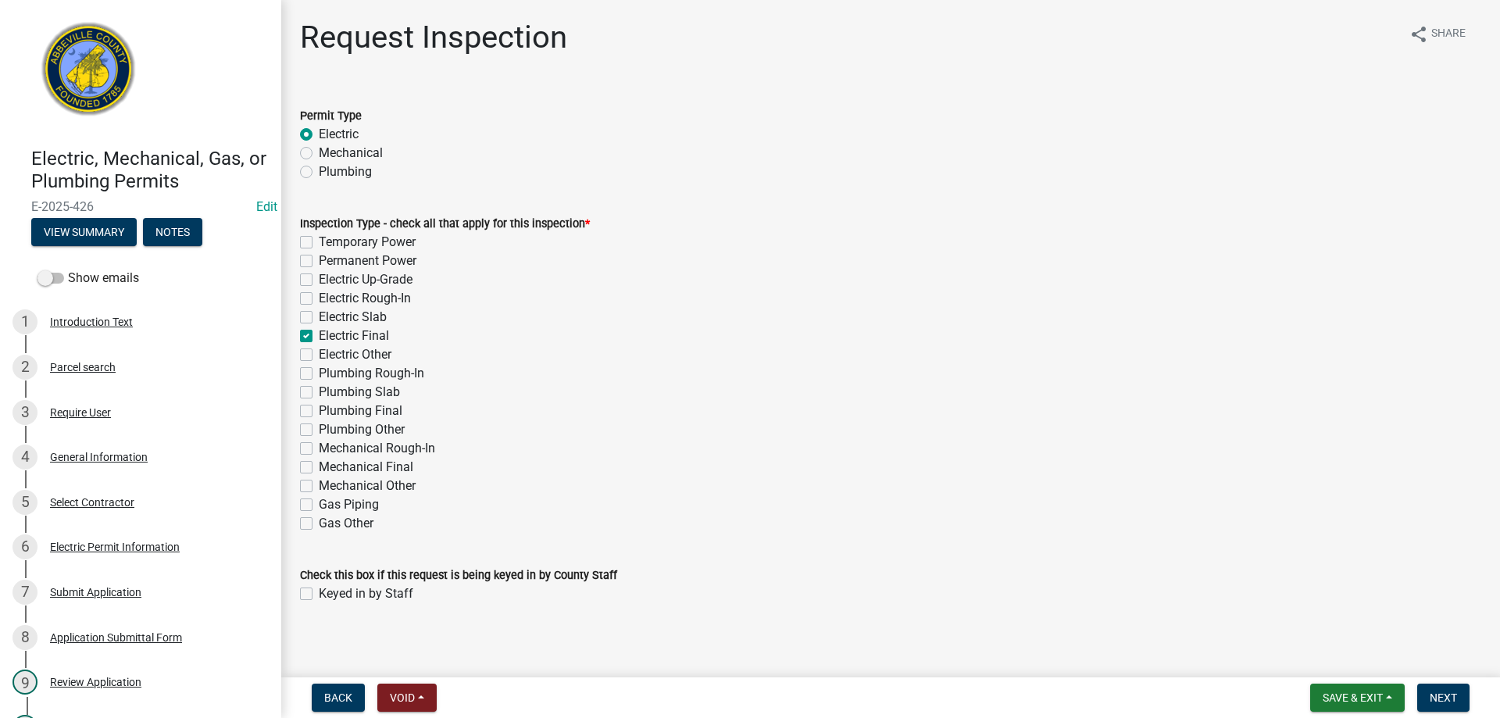
checkbox input "false"
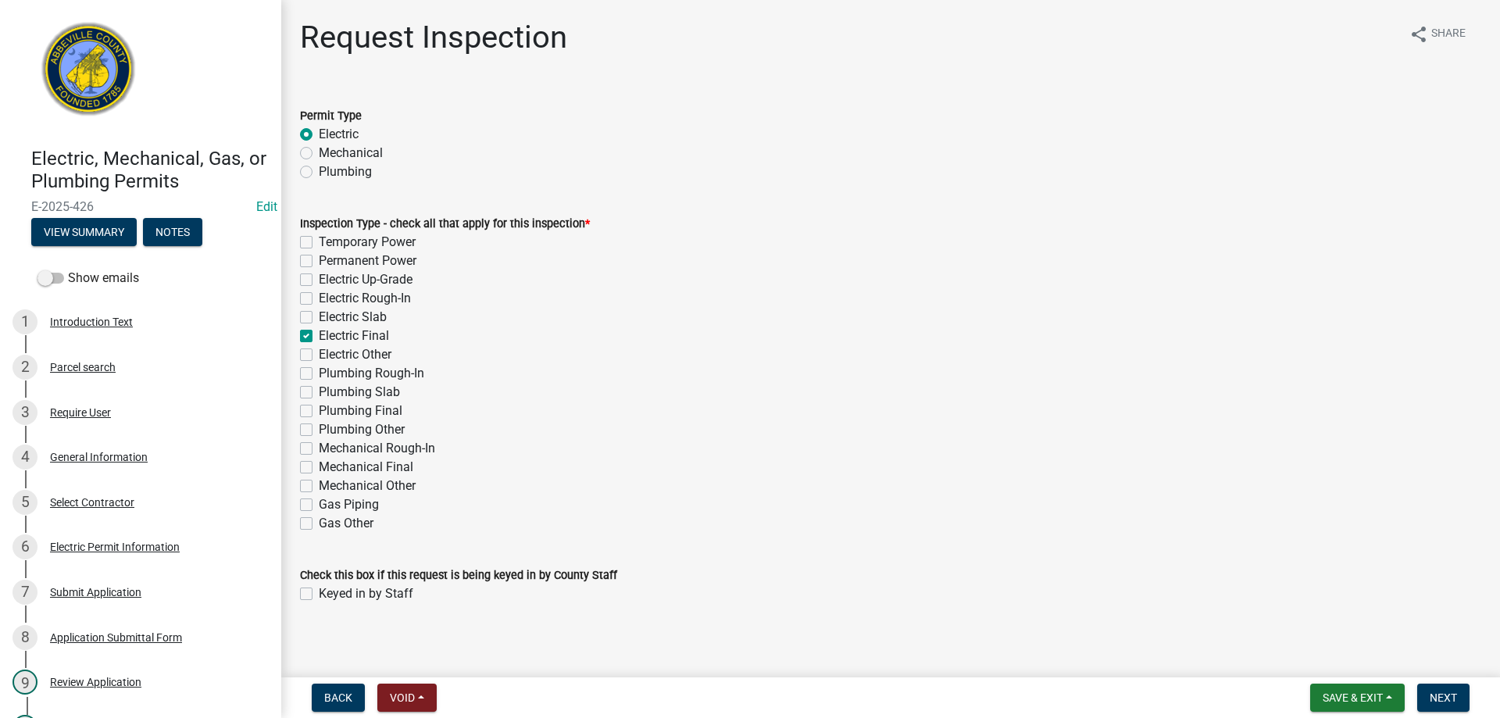
checkbox input "false"
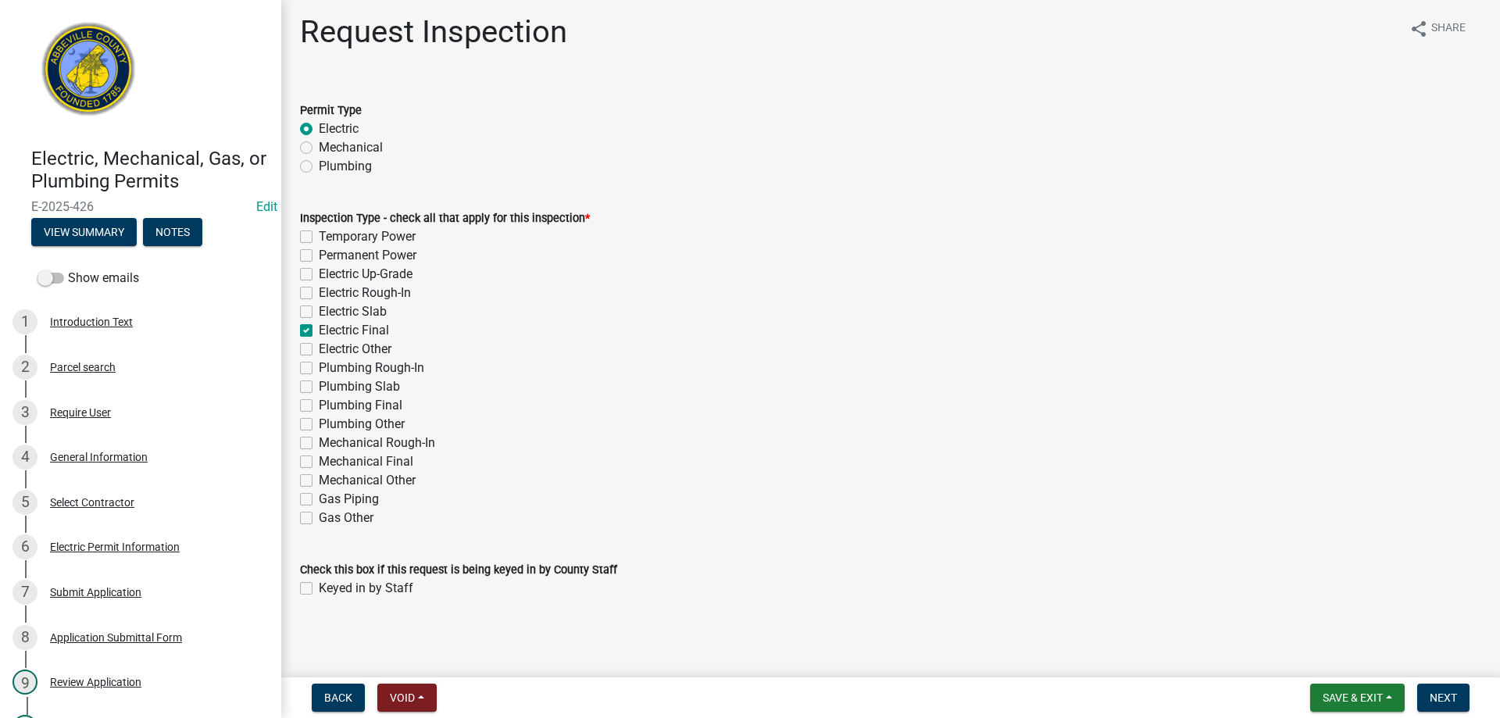
scroll to position [7, 0]
click at [319, 584] on label "Keyed in by Staff" at bounding box center [366, 587] width 95 height 19
click at [319, 584] on input "Keyed in by Staff" at bounding box center [324, 583] width 10 height 10
checkbox input "true"
click at [1440, 693] on span "Next" at bounding box center [1443, 698] width 27 height 13
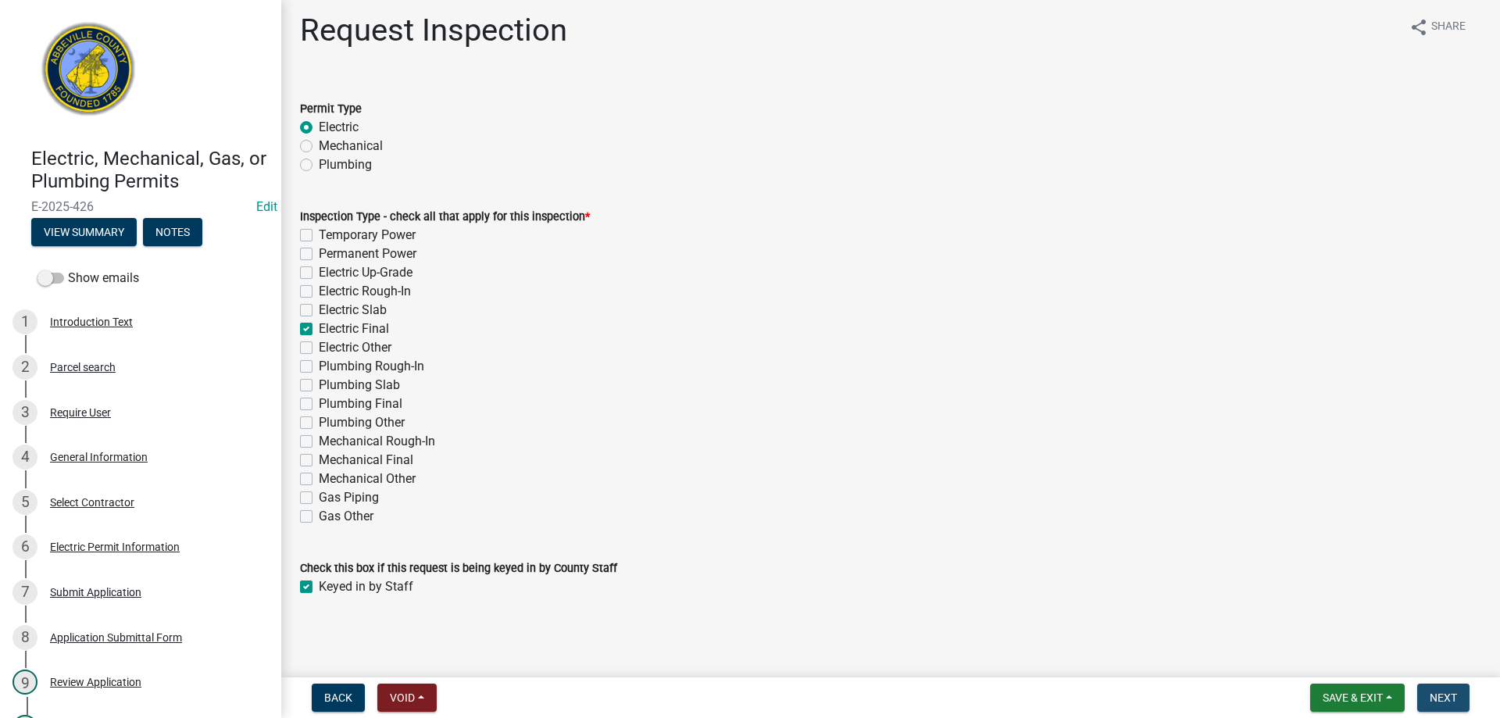
scroll to position [0, 0]
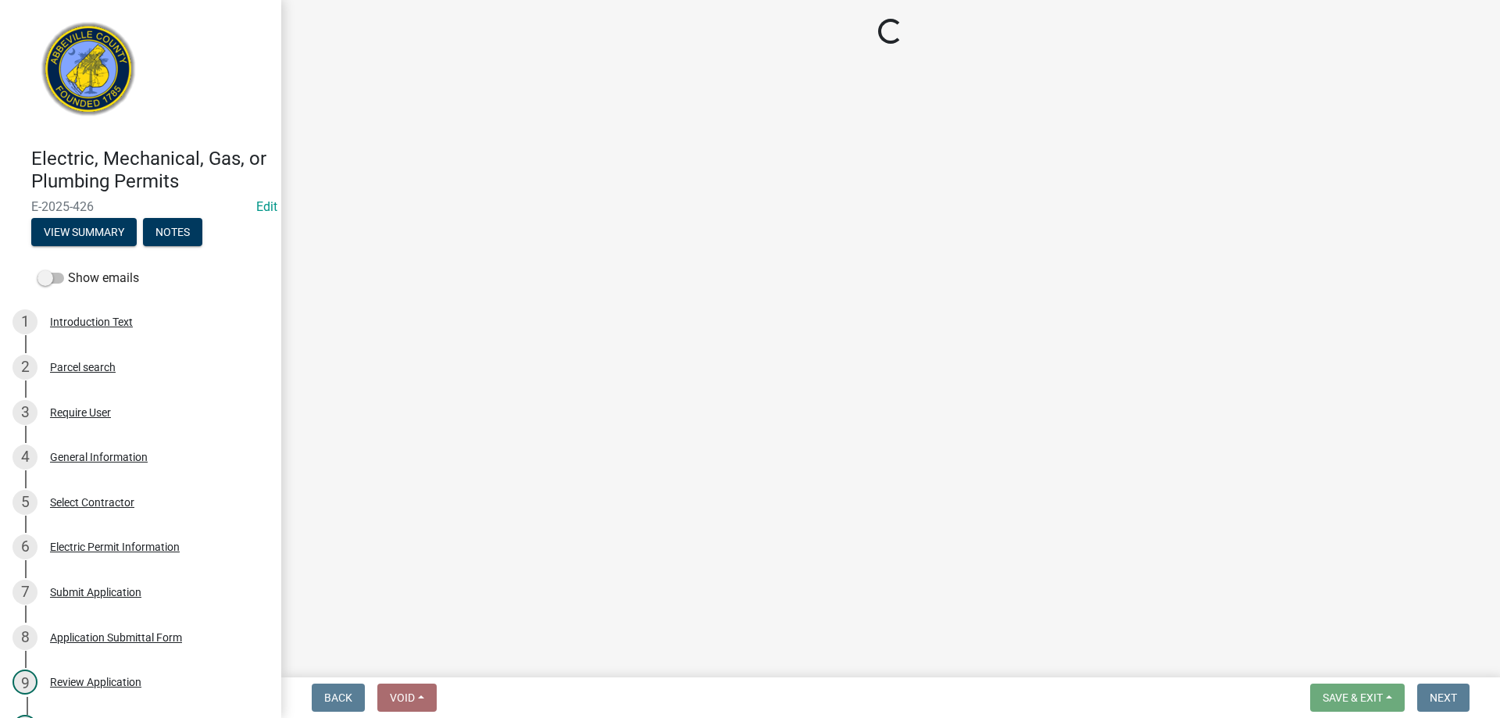
select select "896ec84b-7942-43b9-a78d-4f1554b7930c"
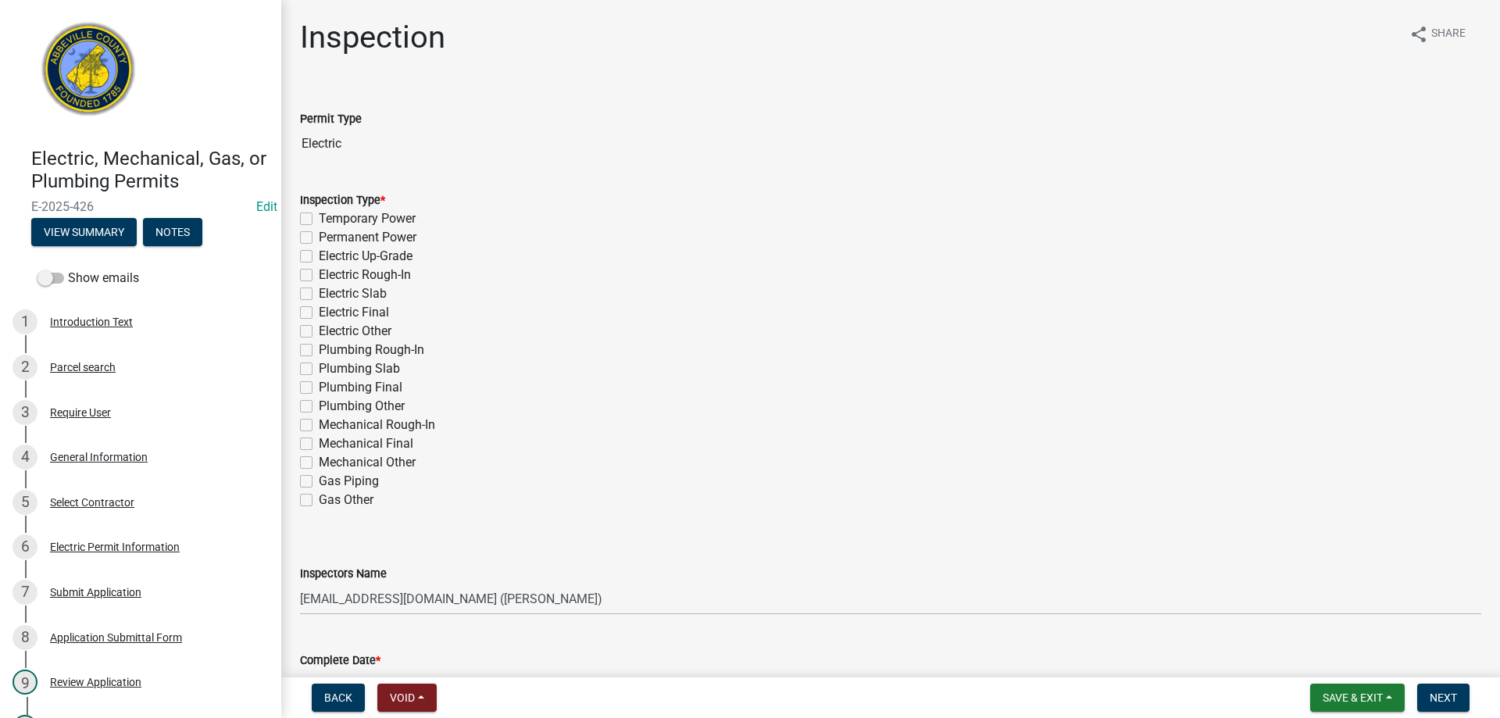
click at [319, 310] on label "Electric Final" at bounding box center [354, 312] width 70 height 19
click at [319, 310] on input "Electric Final" at bounding box center [324, 308] width 10 height 10
checkbox input "true"
checkbox input "false"
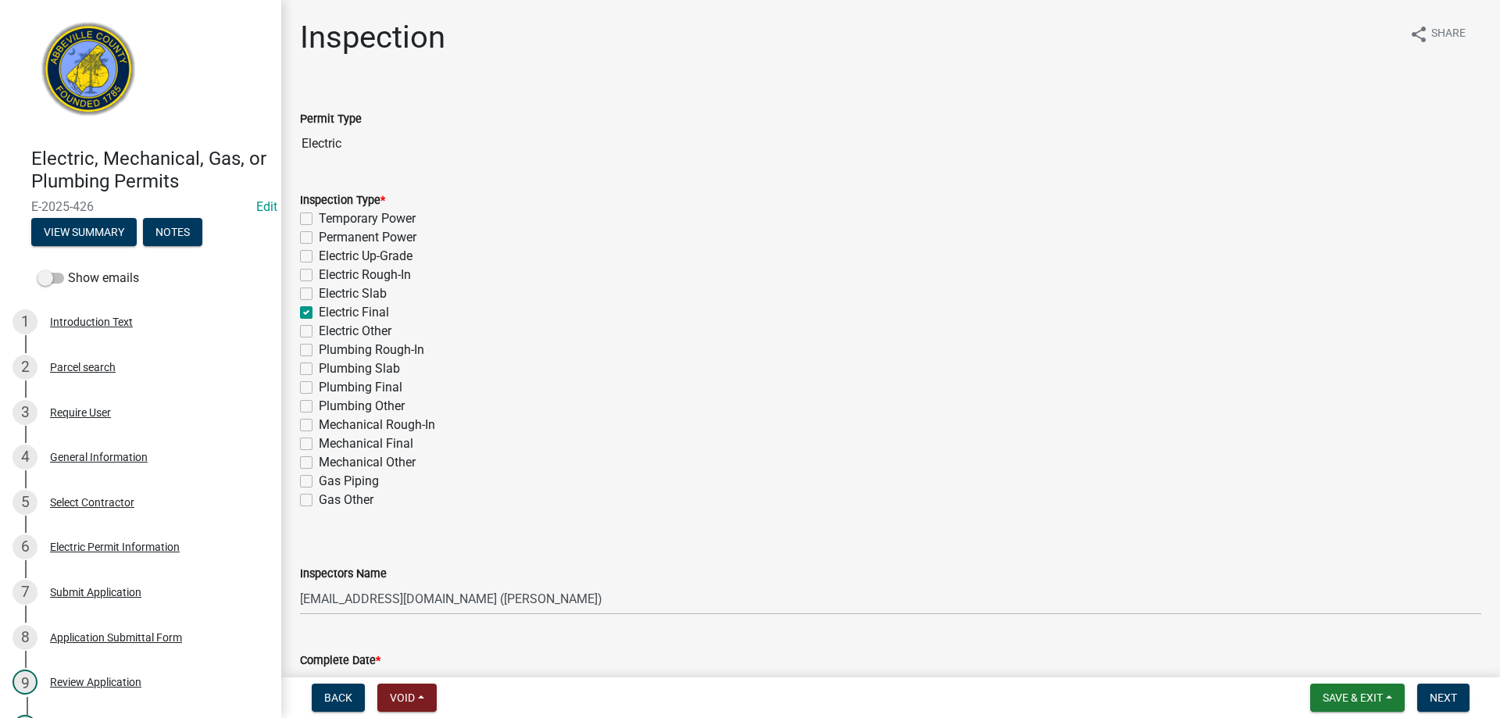
checkbox input "false"
checkbox input "true"
checkbox input "false"
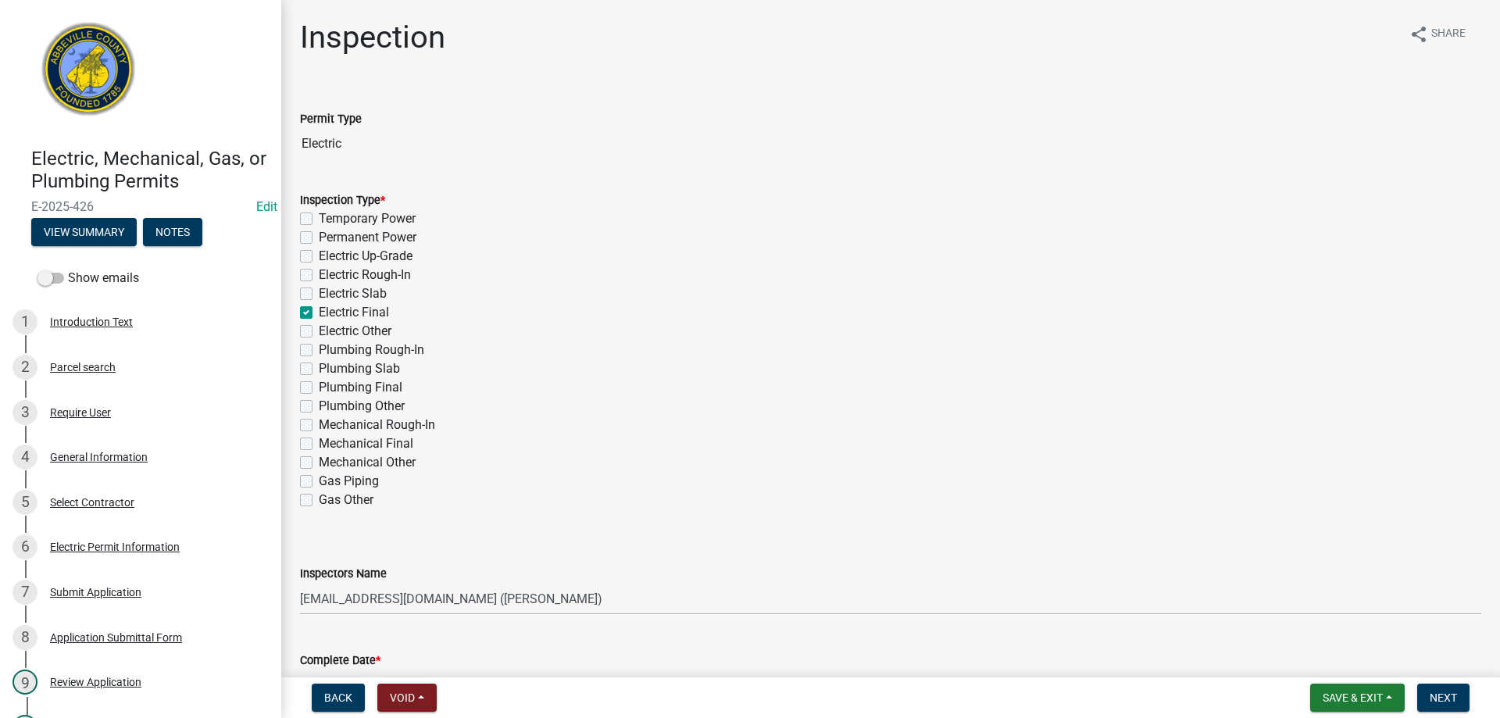
checkbox input "false"
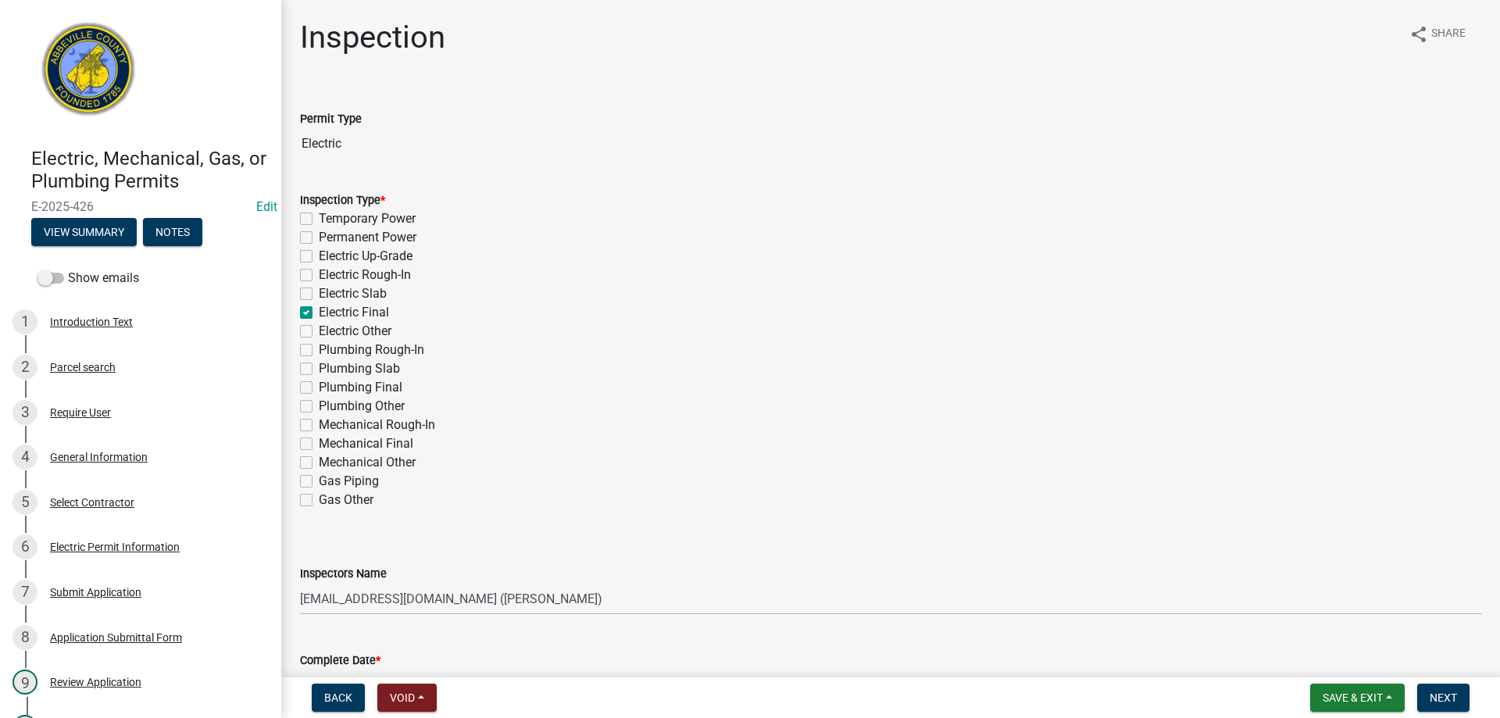
checkbox input "false"
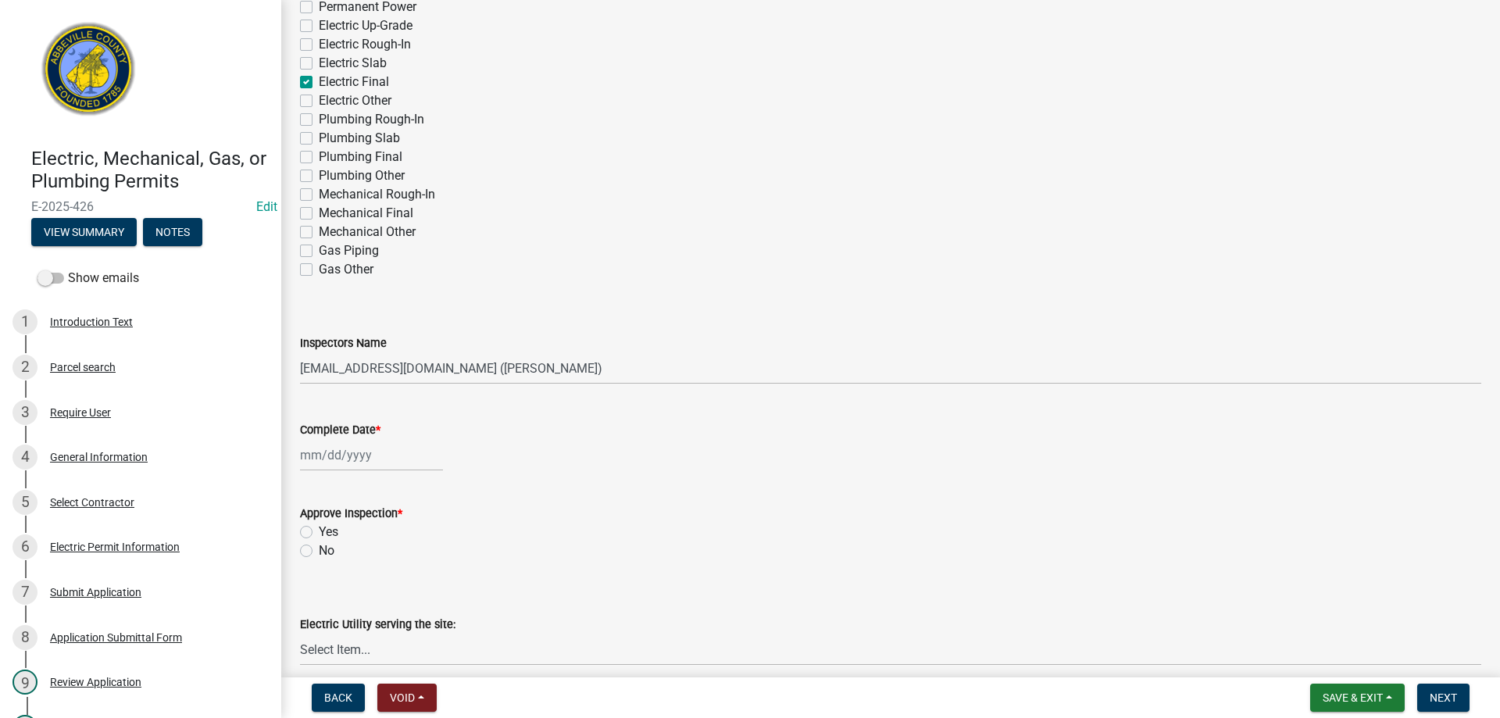
scroll to position [391, 0]
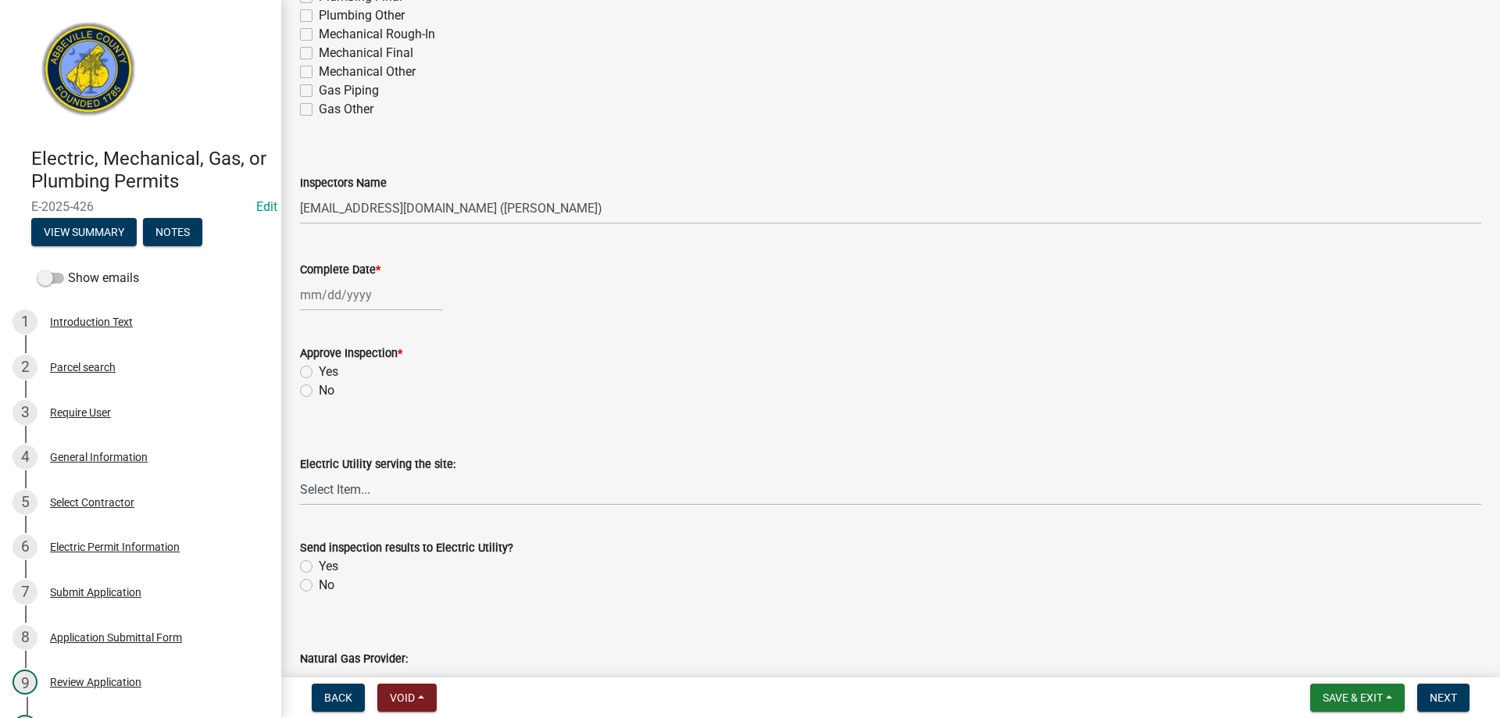
select select "9"
select select "2025"
click at [326, 296] on div "[PERSON_NAME] Feb Mar Apr [PERSON_NAME][DATE] Oct Nov [DATE] 1526 1527 1528 152…" at bounding box center [371, 295] width 143 height 32
click at [312, 424] on div "15" at bounding box center [315, 428] width 25 height 25
type input "[DATE]"
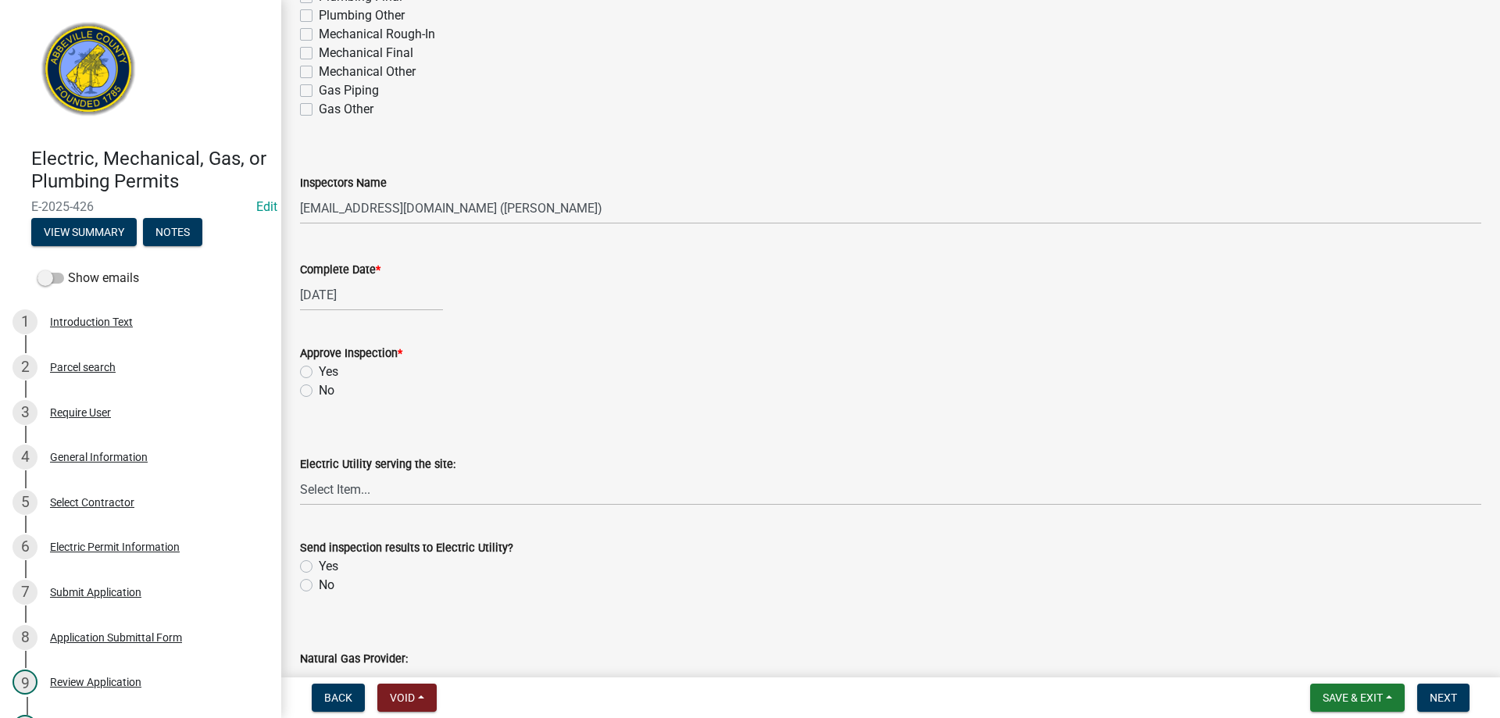
click at [319, 392] on label "No" at bounding box center [327, 390] width 16 height 19
click at [319, 392] on input "No" at bounding box center [324, 386] width 10 height 10
radio input "true"
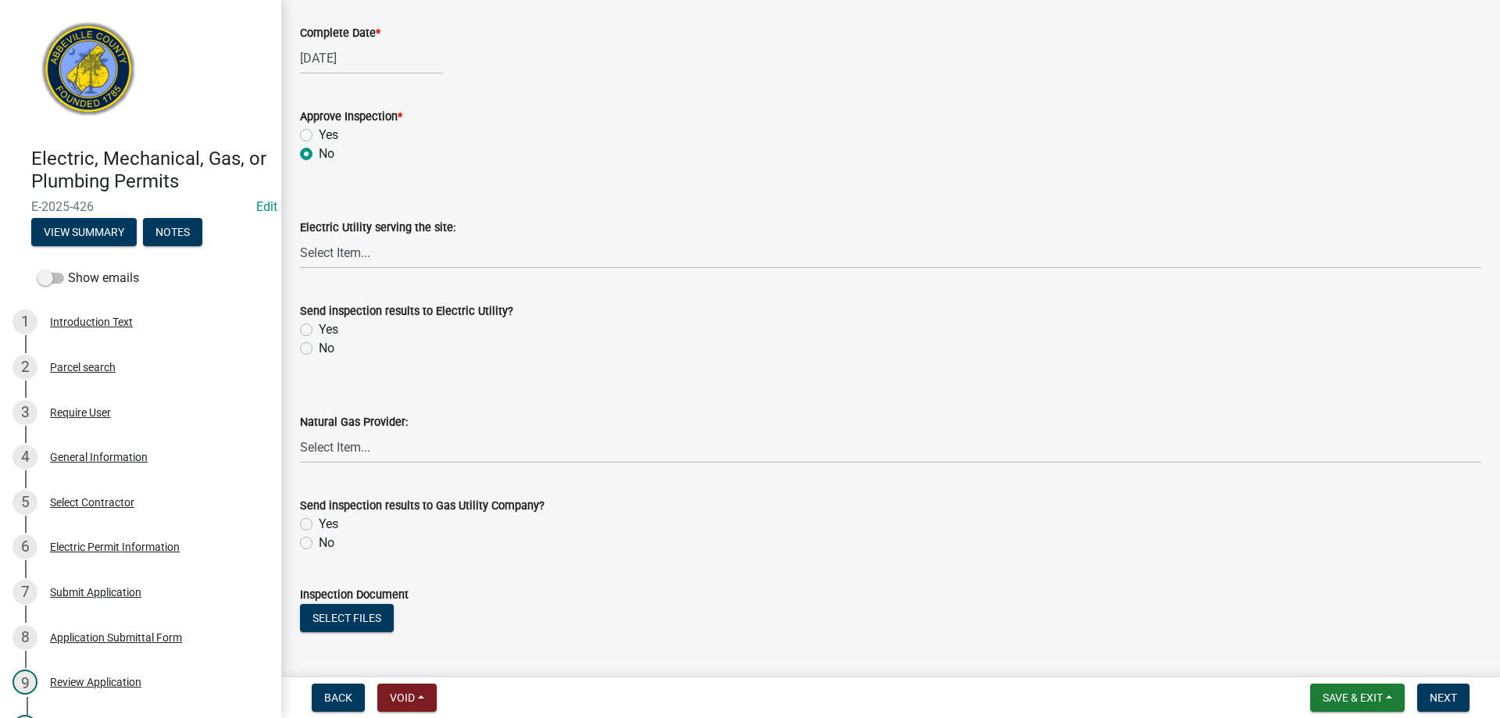
scroll to position [703, 0]
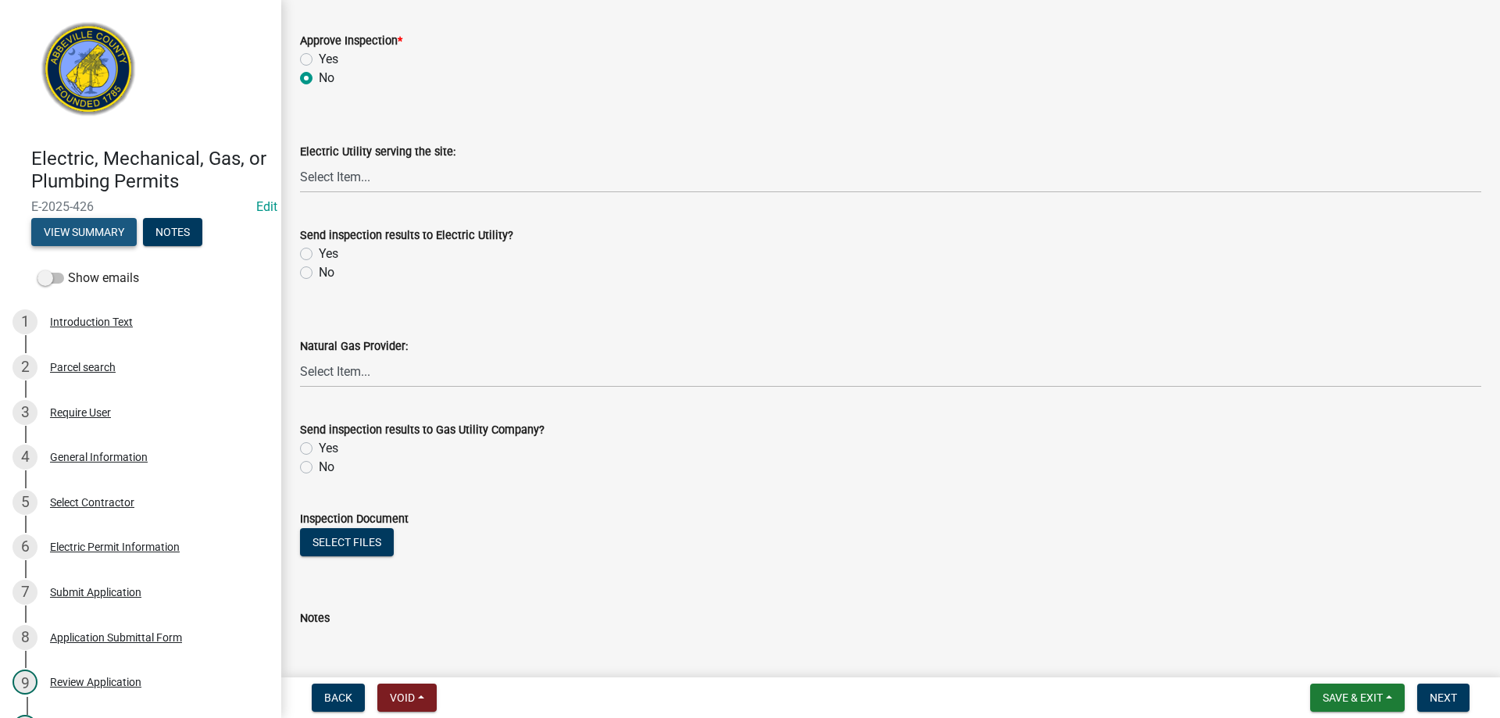
click at [98, 230] on button "View Summary" at bounding box center [84, 232] width 106 height 28
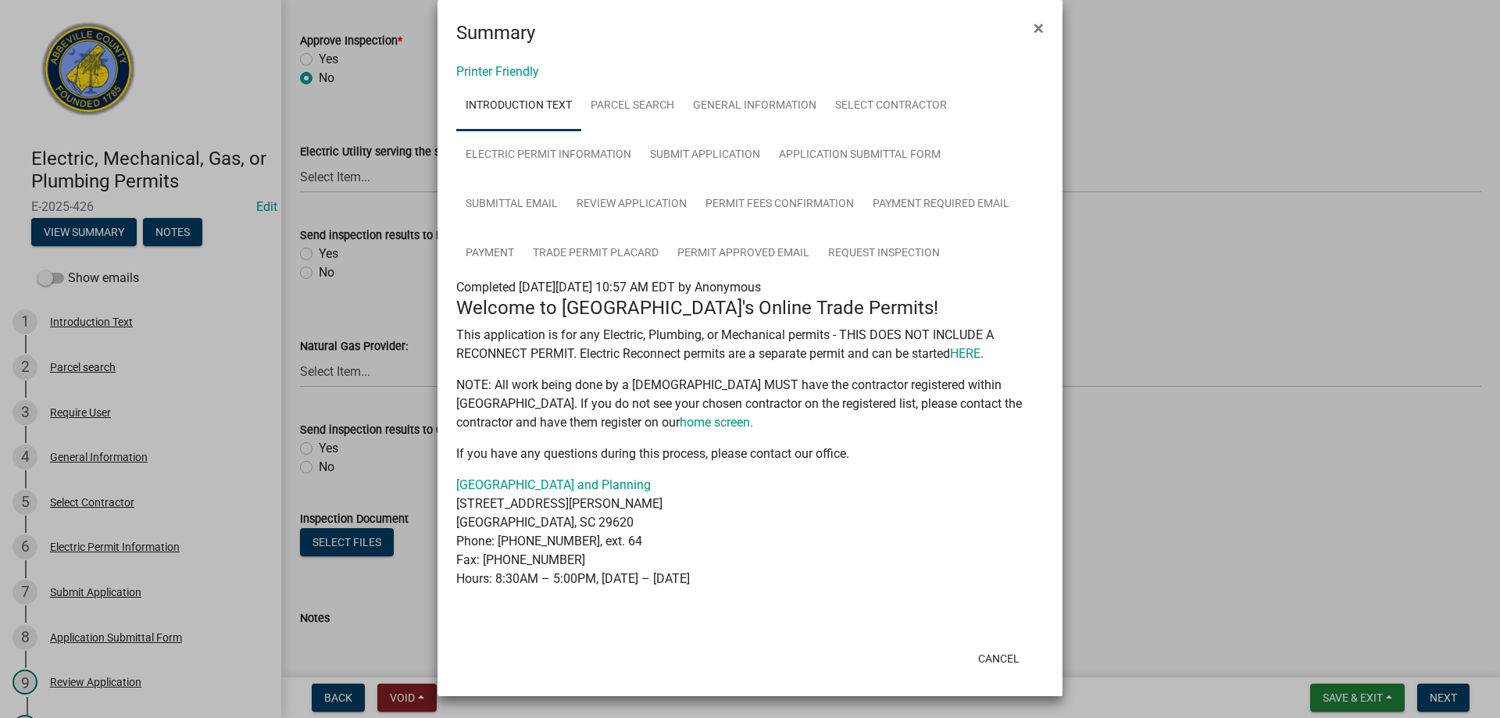
scroll to position [0, 0]
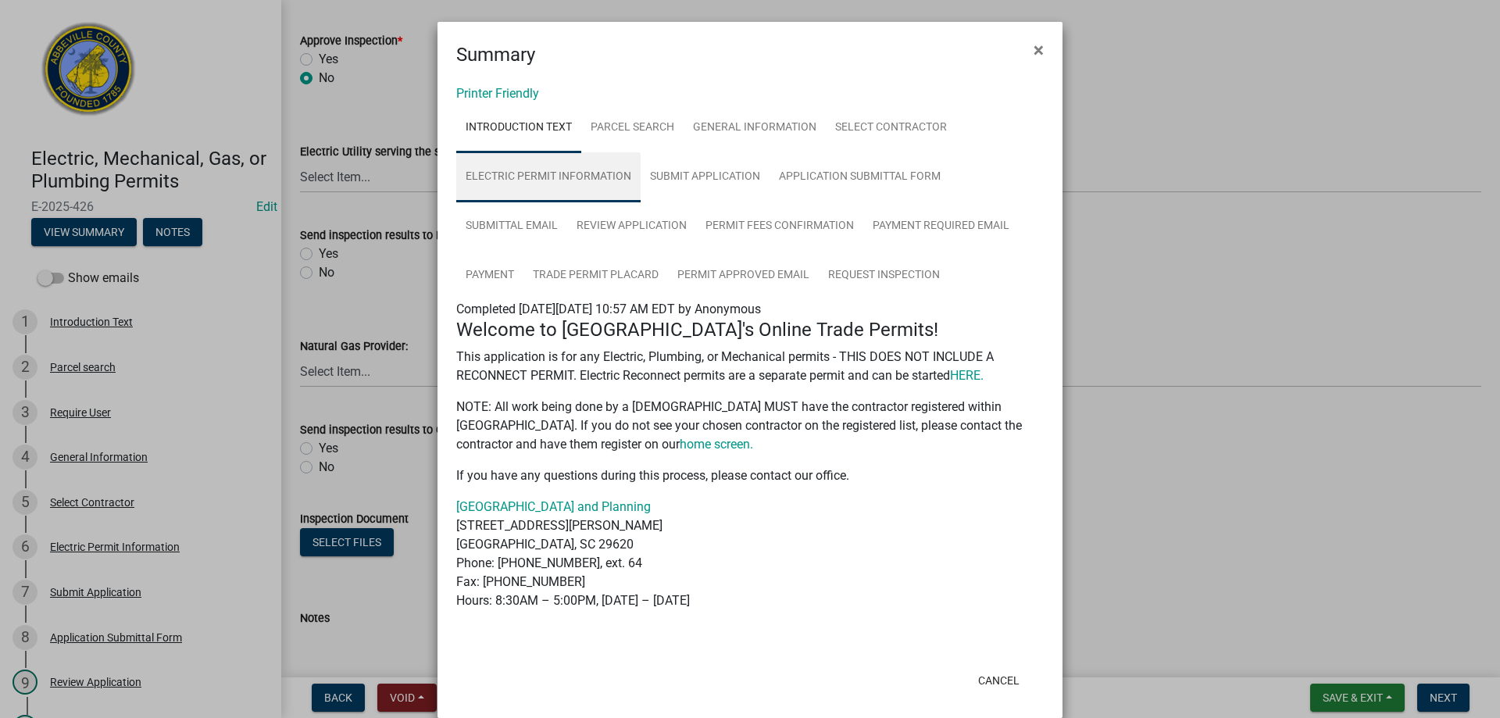
click at [540, 177] on link "Electric Permit Information" at bounding box center [548, 177] width 184 height 50
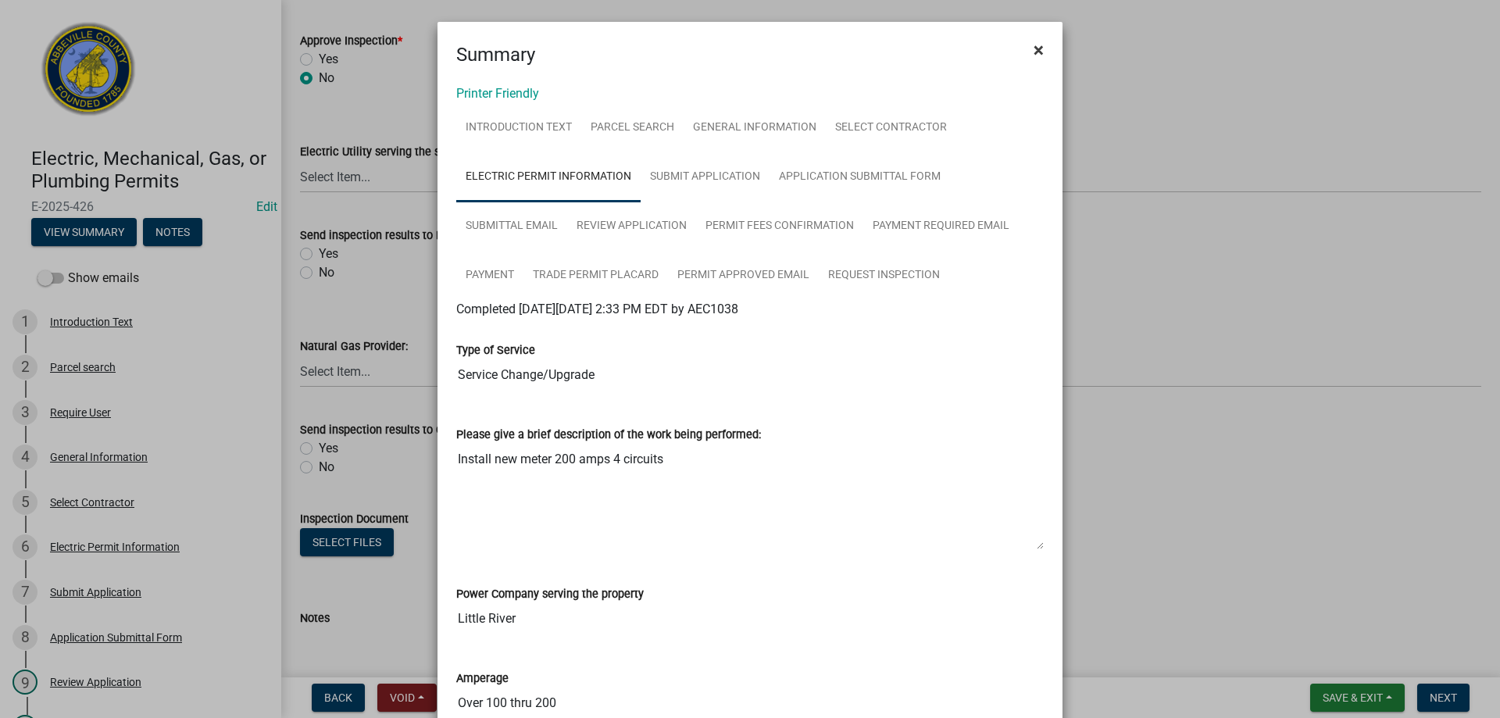
click at [1038, 51] on span "×" at bounding box center [1039, 50] width 10 height 22
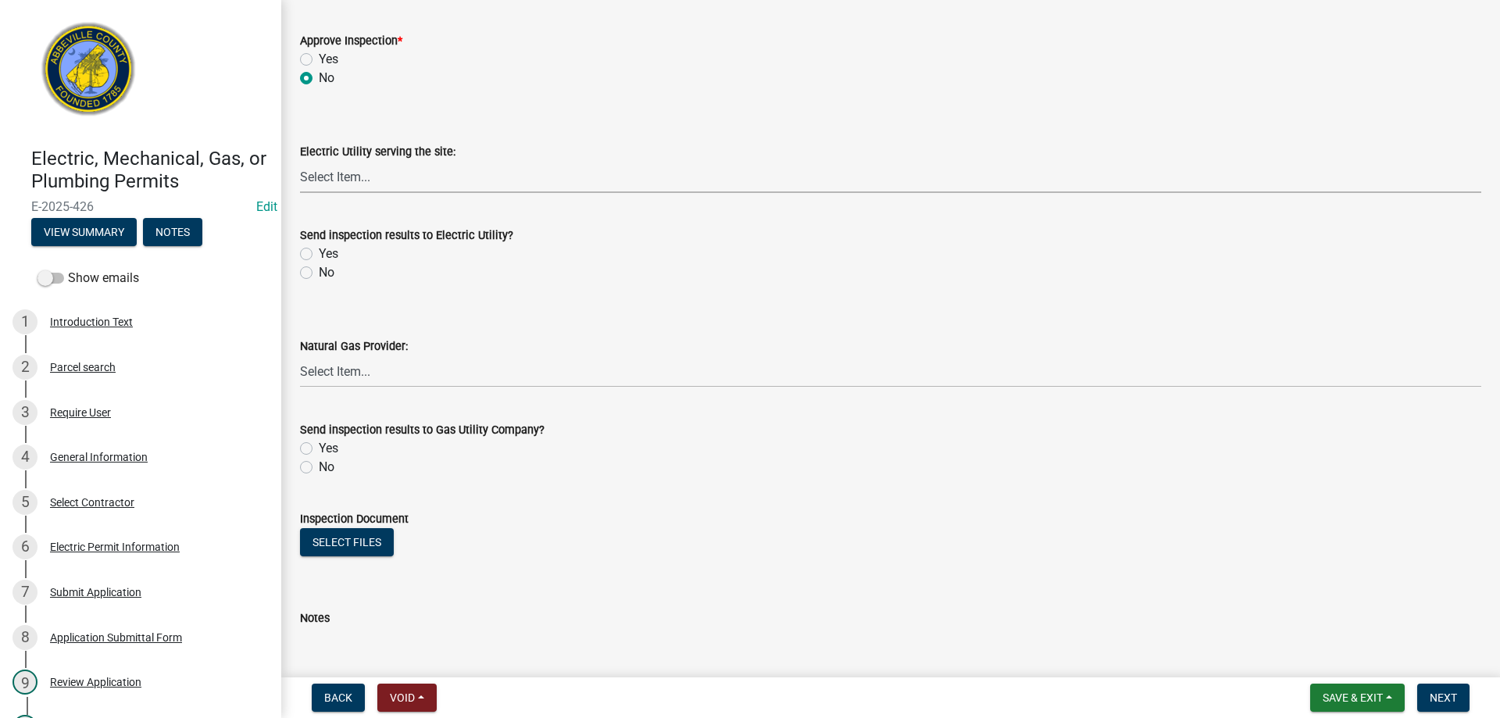
click at [348, 178] on select "Select Item... Little River Electric Co-Op Laurens Electric Co-Op Duke Energy D…" at bounding box center [891, 177] width 1182 height 32
click at [300, 161] on select "Select Item... Little River Electric Co-Op Laurens Electric Co-Op Duke Energy D…" at bounding box center [891, 177] width 1182 height 32
select select "bd80ec07-8d03-48b2-b776-9846ceba1ce7"
click at [319, 274] on label "No" at bounding box center [327, 272] width 16 height 19
click at [319, 274] on input "No" at bounding box center [324, 268] width 10 height 10
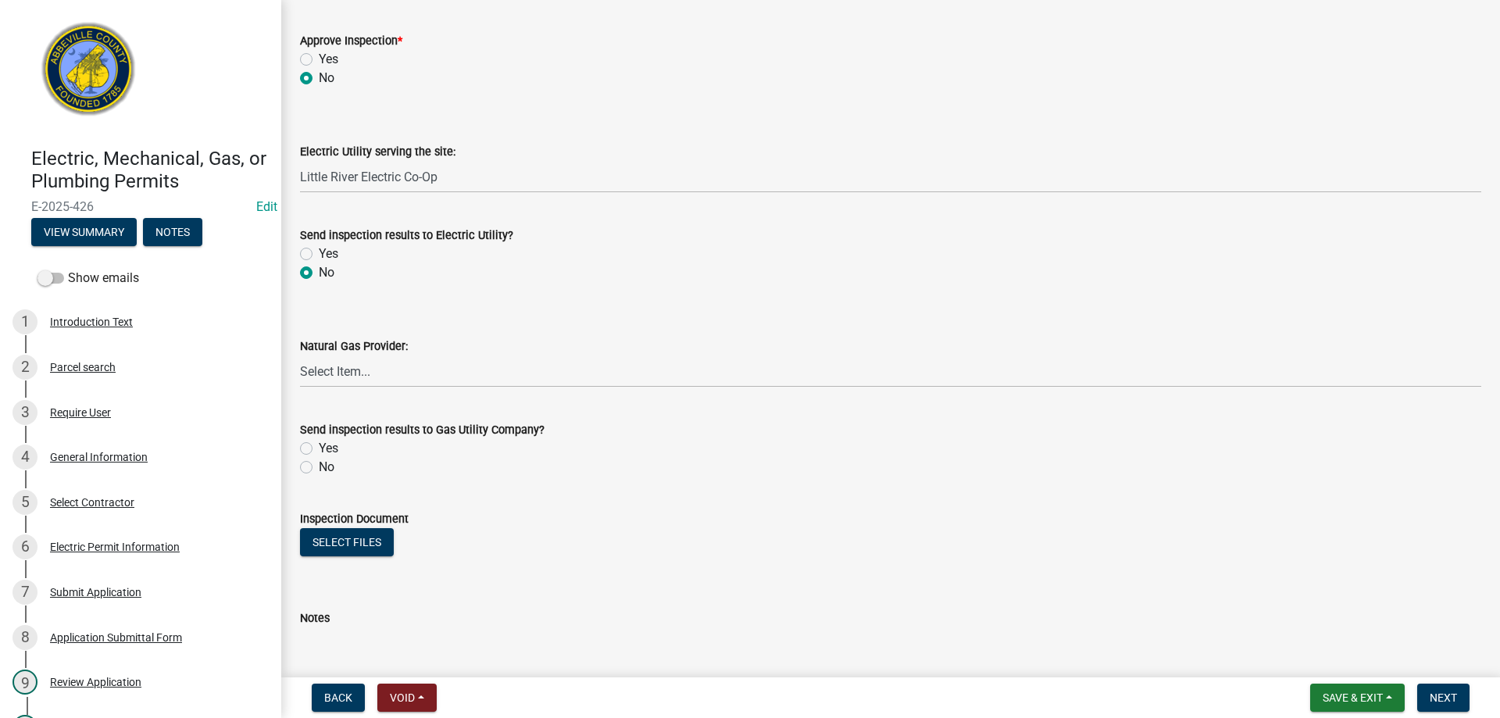
radio input "true"
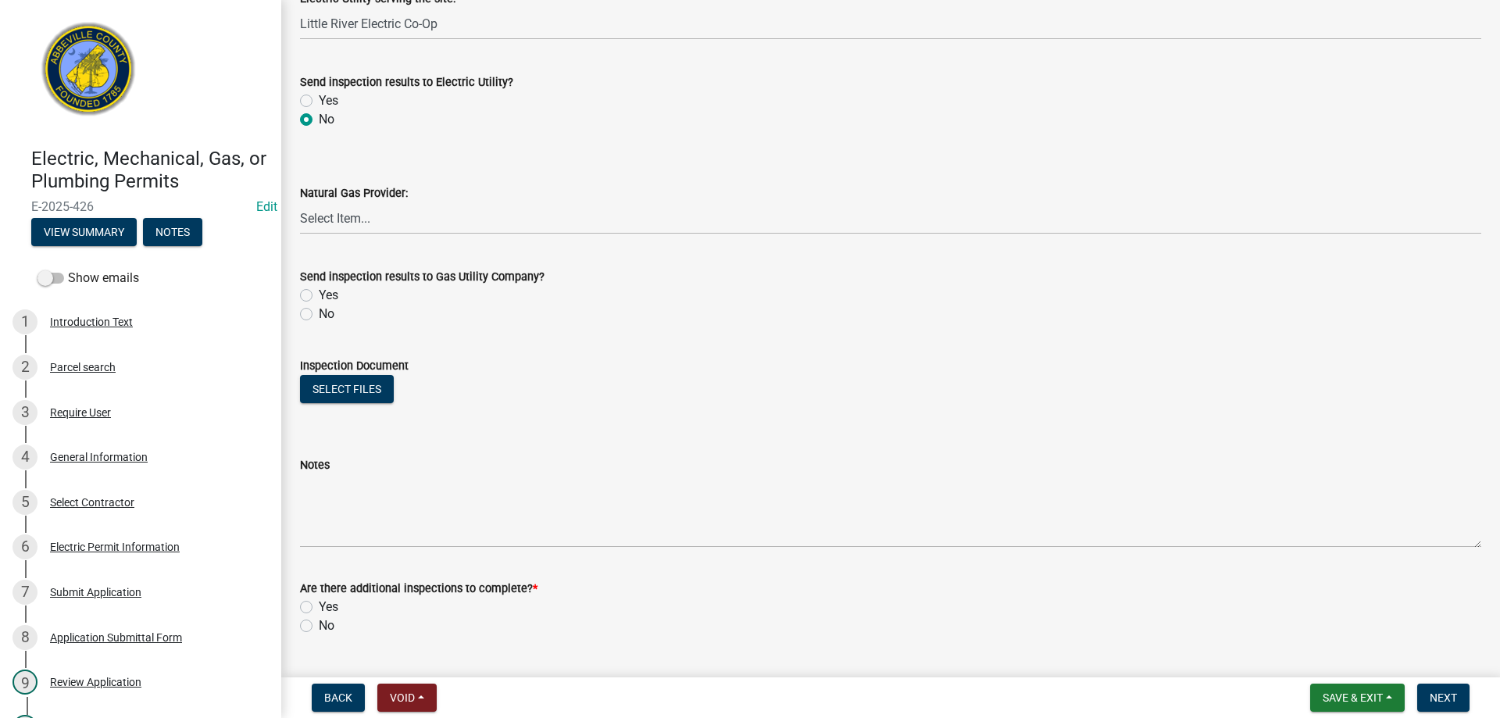
scroll to position [896, 0]
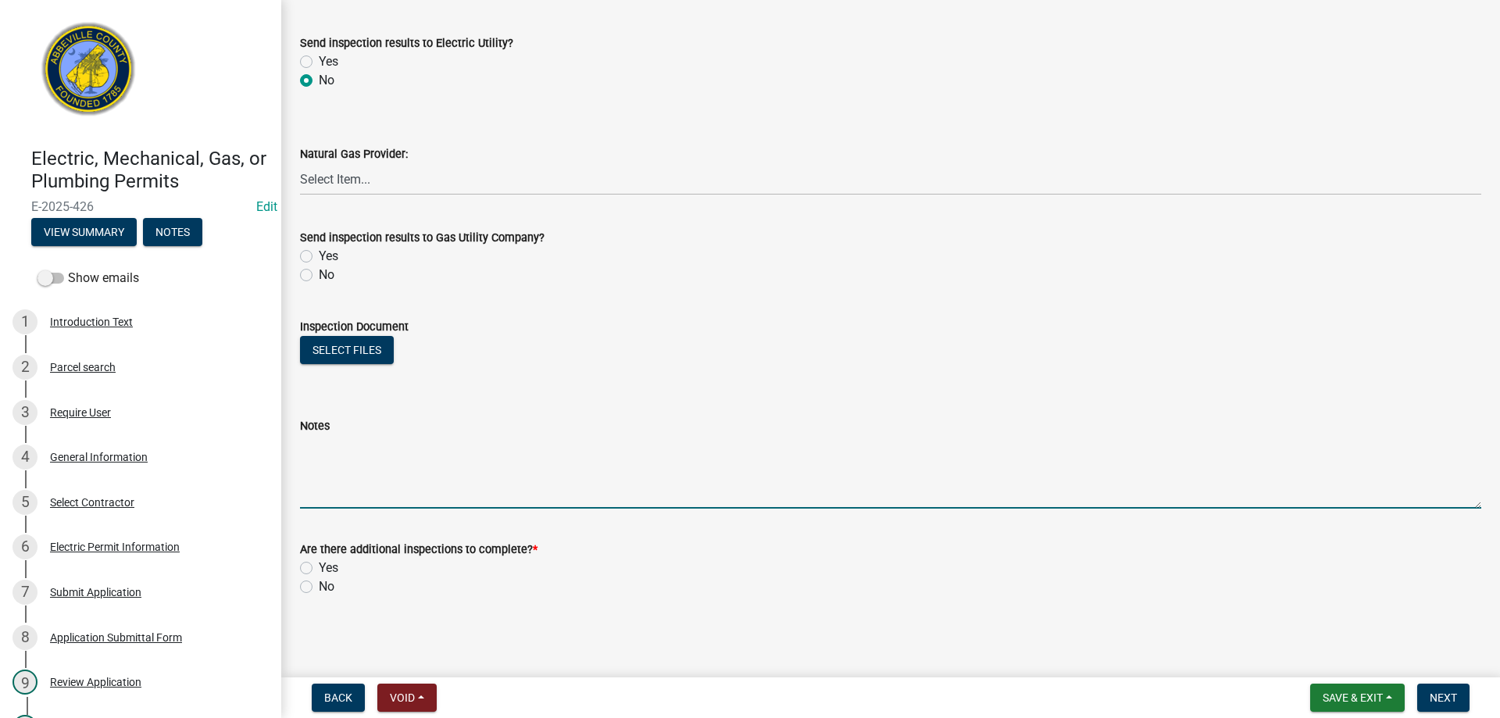
drag, startPoint x: 340, startPoint y: 484, endPoint x: 809, endPoint y: 304, distance: 502.2
click at [348, 482] on textarea "Notes" at bounding box center [891, 471] width 1182 height 73
type textarea "Work incomplete"
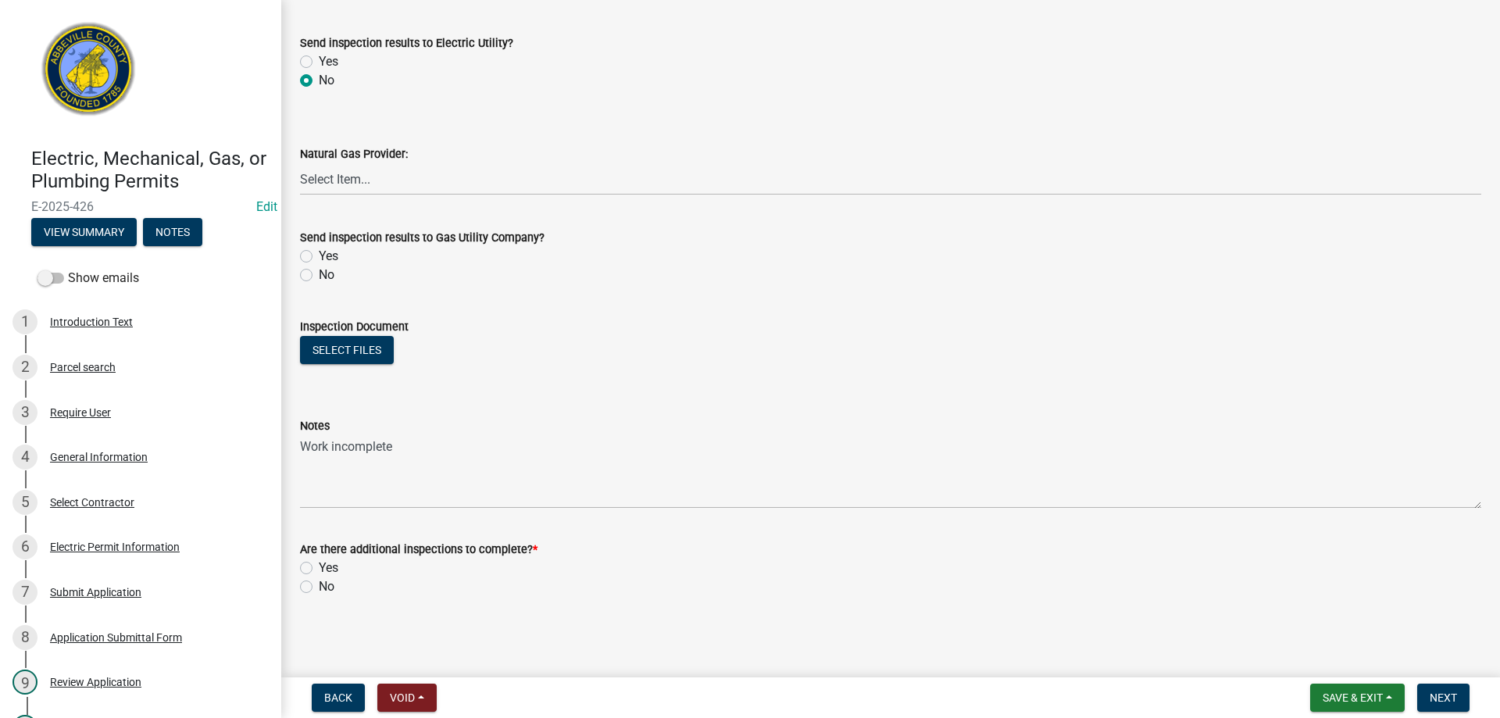
click at [319, 571] on label "Yes" at bounding box center [329, 568] width 20 height 19
click at [319, 569] on input "Yes" at bounding box center [324, 564] width 10 height 10
radio input "true"
click at [1440, 698] on span "Next" at bounding box center [1443, 698] width 27 height 13
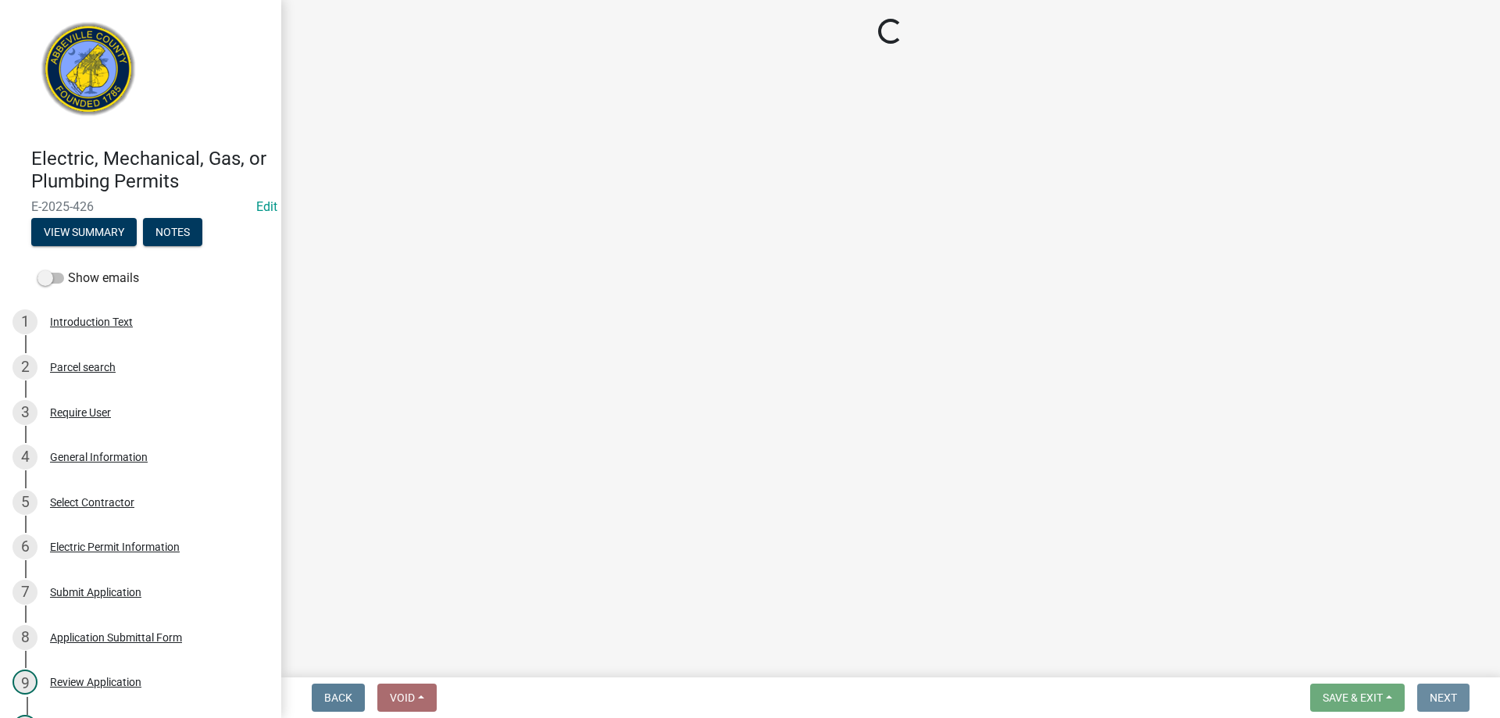
scroll to position [0, 0]
